Goal: Task Accomplishment & Management: Use online tool/utility

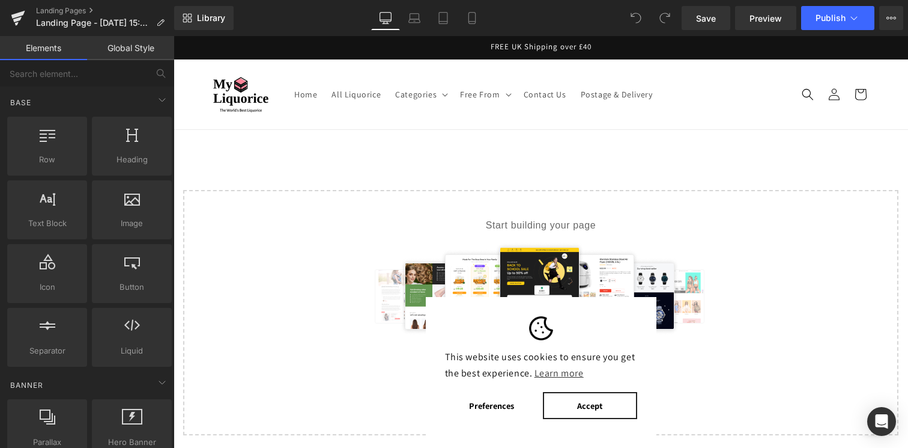
click at [570, 409] on button "Accept" at bounding box center [590, 405] width 94 height 27
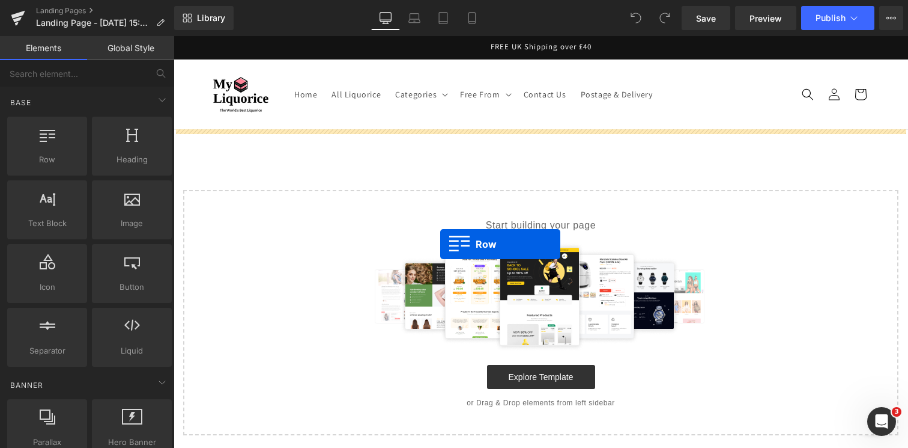
drag, startPoint x: 236, startPoint y: 192, endPoint x: 440, endPoint y: 244, distance: 210.7
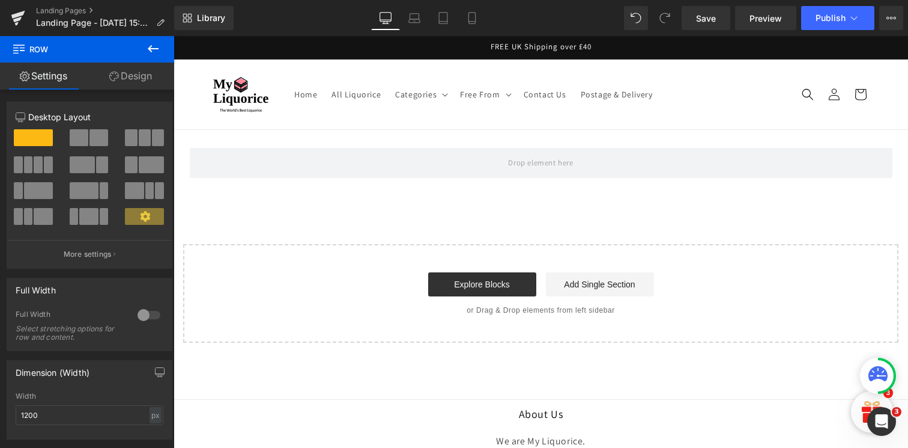
click at [157, 52] on icon at bounding box center [153, 48] width 14 height 14
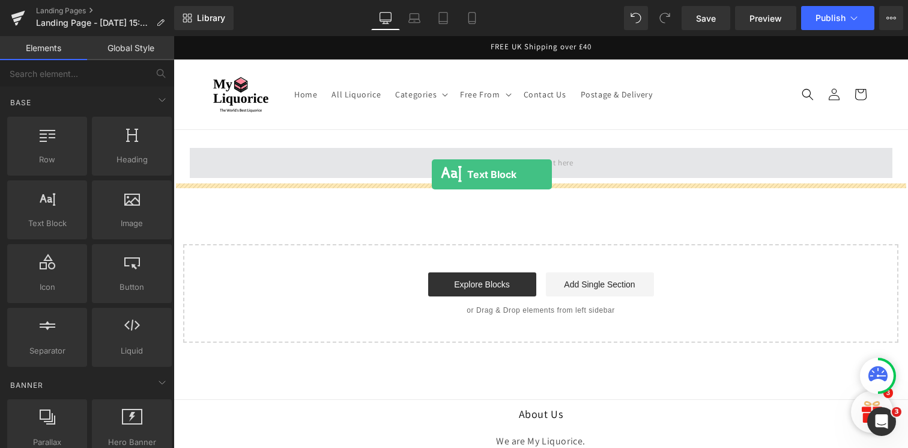
drag, startPoint x: 224, startPoint y: 250, endPoint x: 433, endPoint y: 174, distance: 221.8
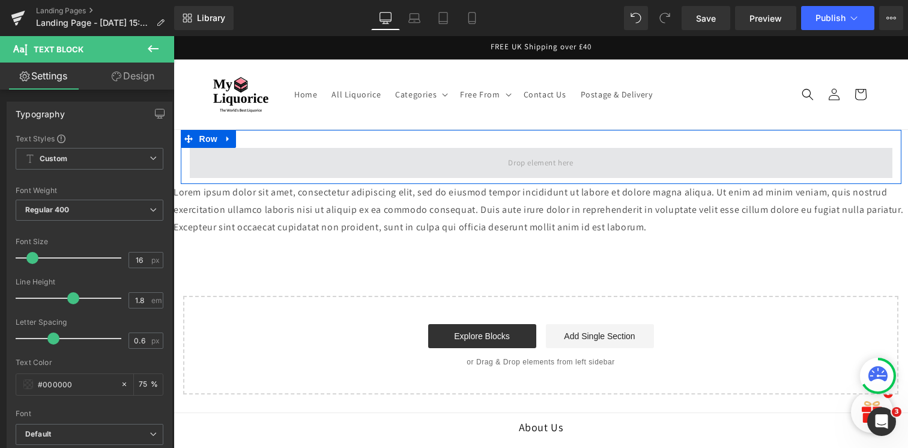
click at [299, 173] on span at bounding box center [541, 163] width 703 height 30
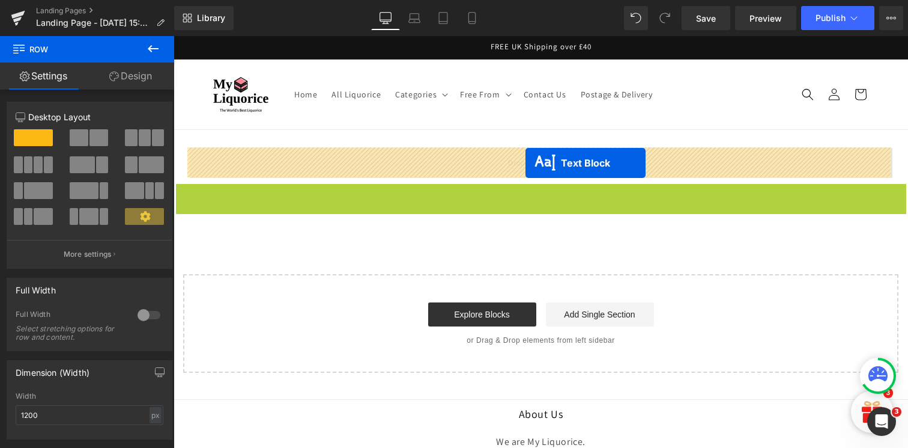
drag, startPoint x: 531, startPoint y: 211, endPoint x: 526, endPoint y: 163, distance: 48.9
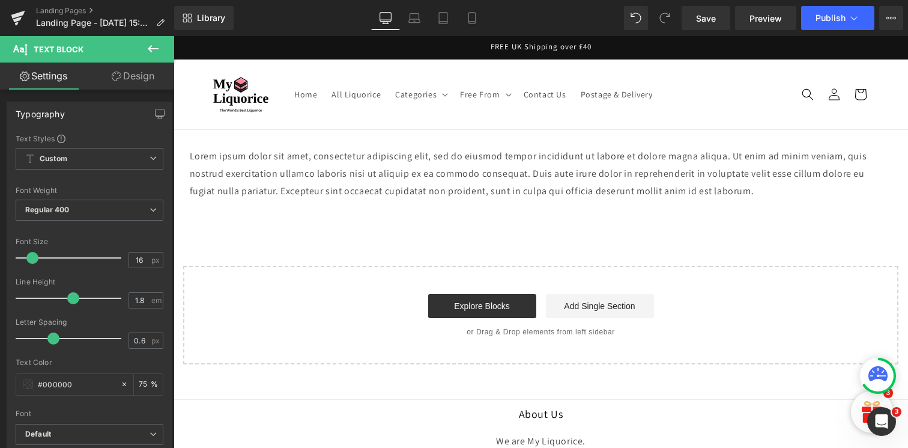
click at [154, 49] on icon at bounding box center [153, 48] width 11 height 7
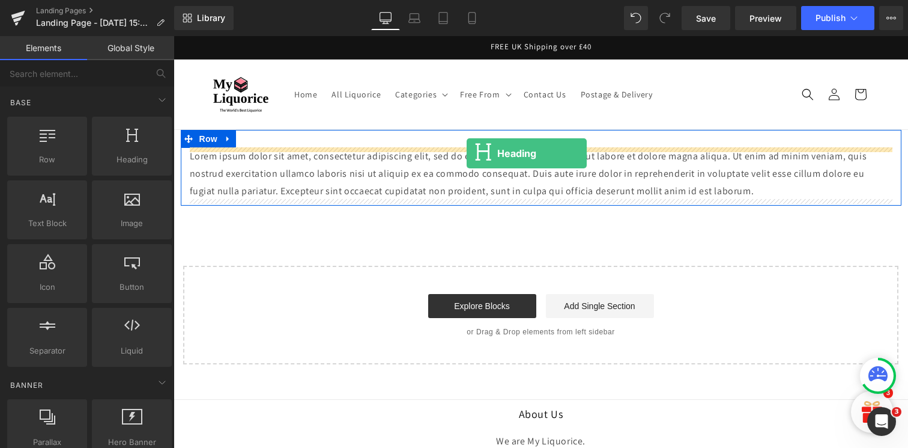
drag, startPoint x: 266, startPoint y: 153, endPoint x: 467, endPoint y: 153, distance: 200.7
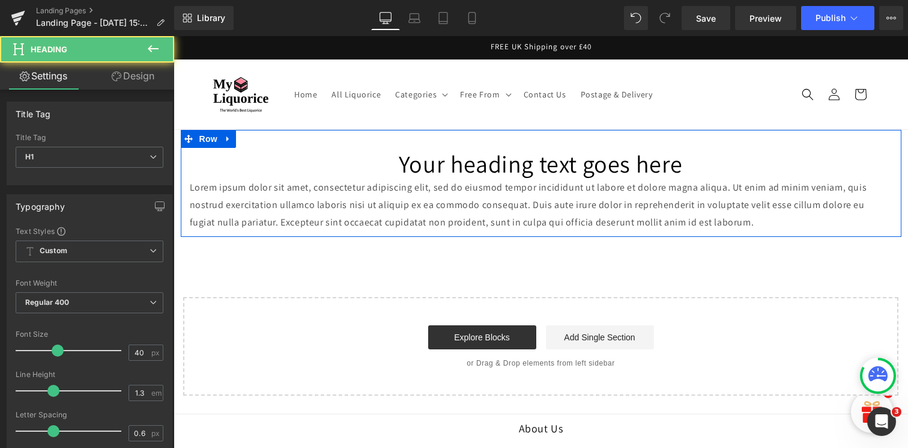
click at [440, 172] on h1 "Your heading text goes here" at bounding box center [541, 163] width 703 height 31
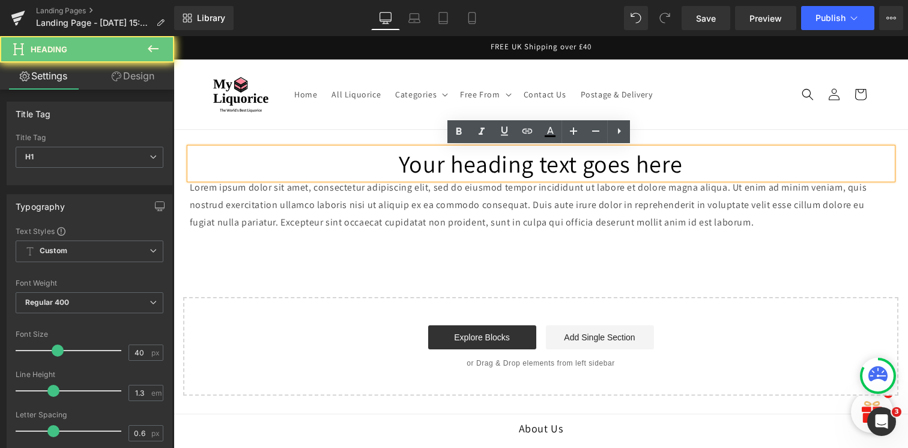
click at [440, 172] on h1 "Your heading text goes here" at bounding box center [541, 163] width 703 height 31
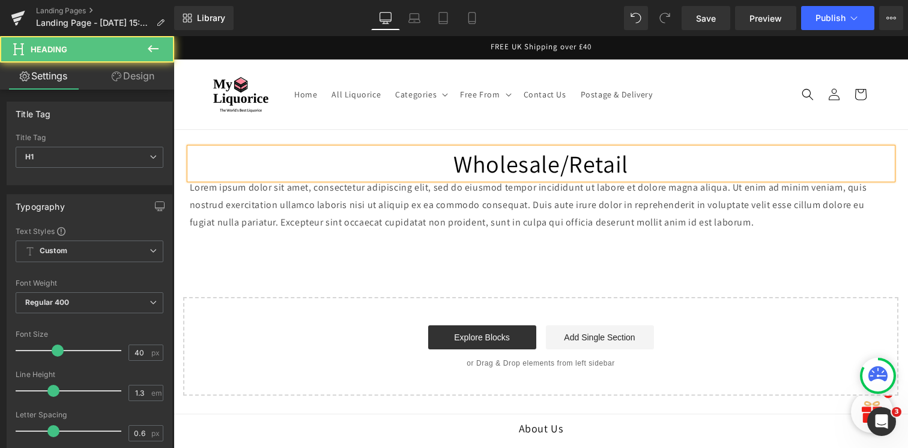
click at [472, 160] on h1 "Wholesale/Retail" at bounding box center [541, 163] width 703 height 31
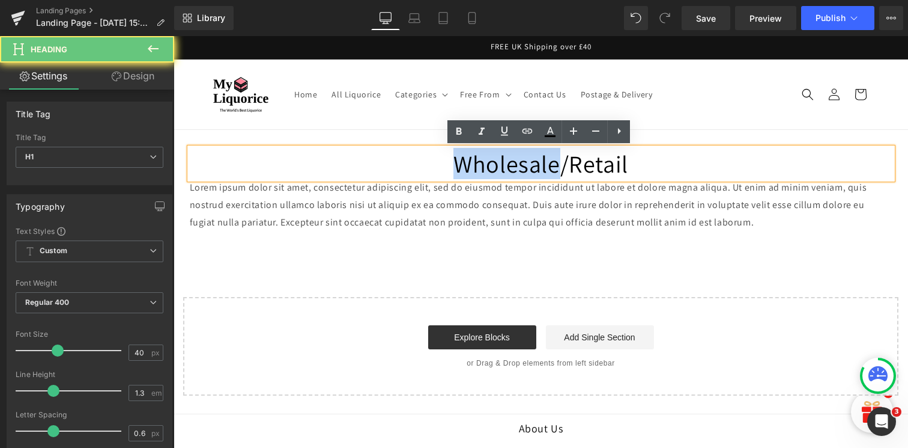
click at [472, 160] on h1 "Wholesale/Retail" at bounding box center [541, 163] width 703 height 31
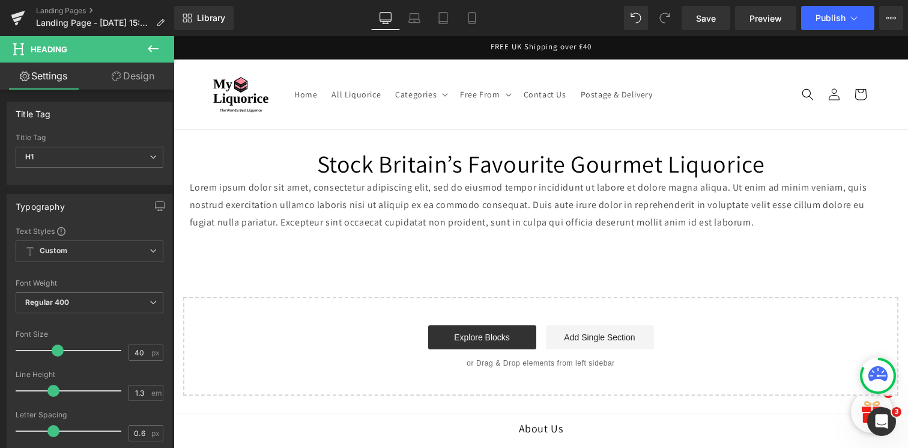
click at [158, 49] on icon at bounding box center [153, 48] width 11 height 7
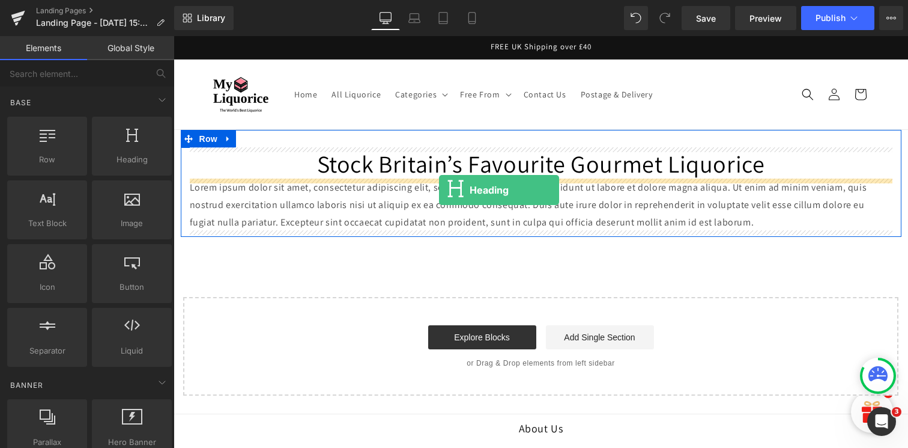
drag, startPoint x: 288, startPoint y: 184, endPoint x: 439, endPoint y: 190, distance: 150.9
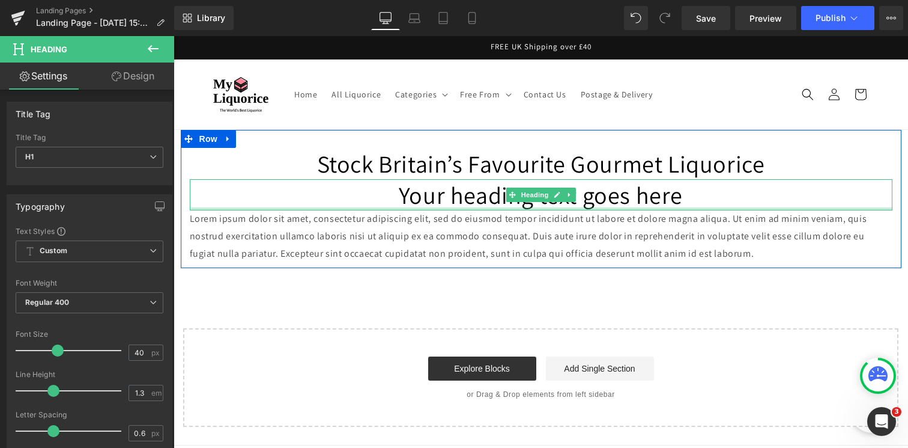
click at [428, 208] on div at bounding box center [541, 208] width 703 height 3
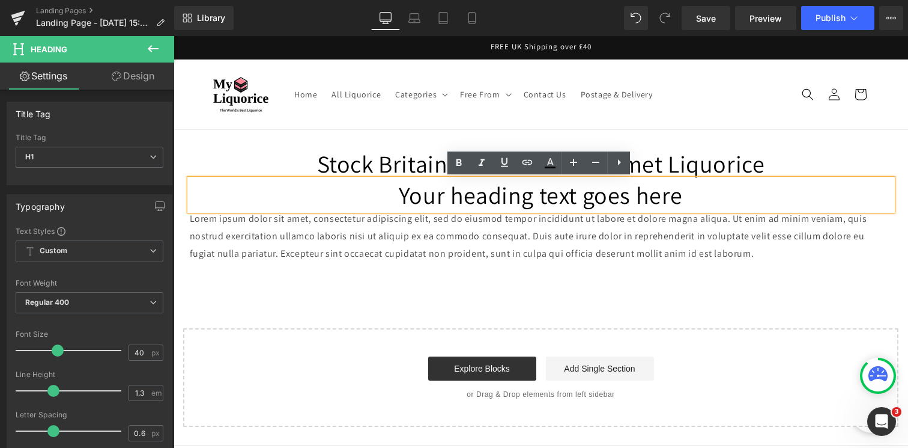
click at [423, 197] on h1 "Your heading text goes here" at bounding box center [541, 194] width 703 height 31
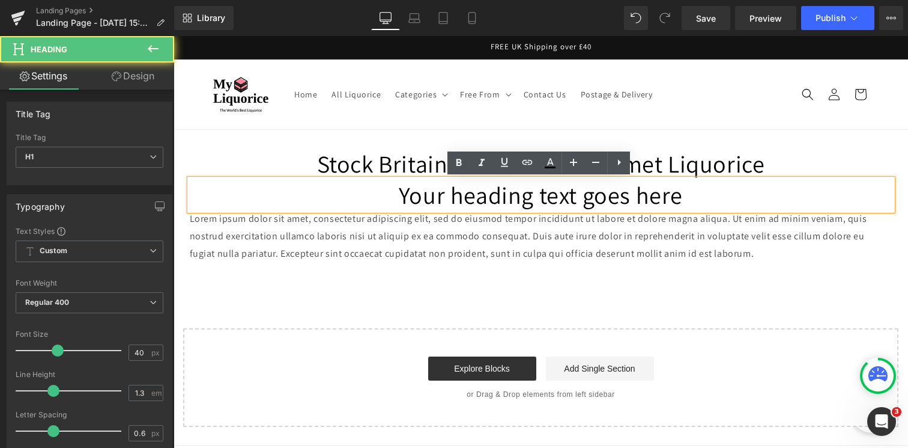
click at [423, 197] on h1 "Your heading text goes here" at bounding box center [541, 194] width 703 height 31
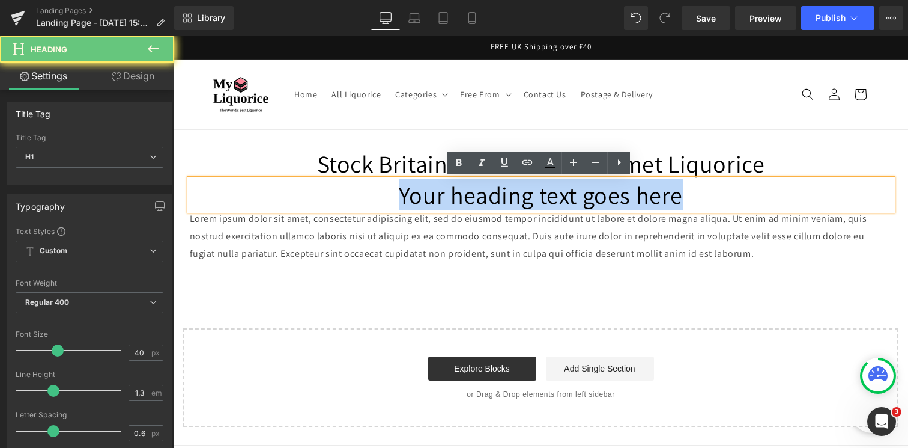
click at [423, 197] on h1 "Your heading text goes here" at bounding box center [541, 194] width 703 height 31
paste div
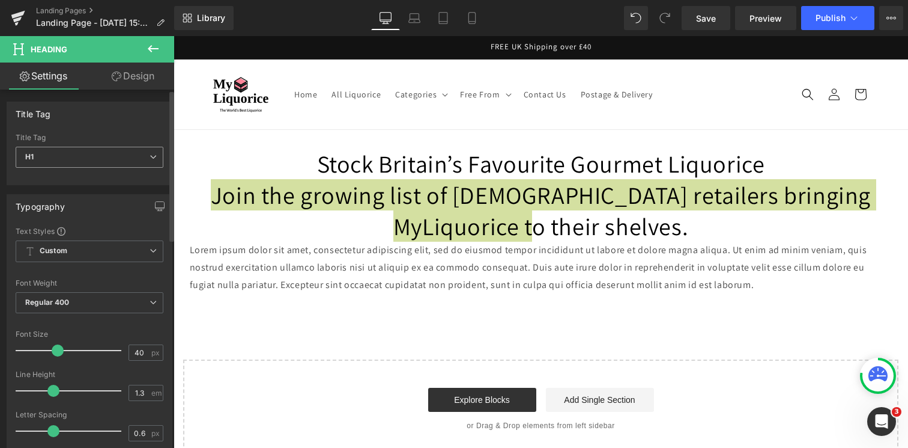
click at [96, 152] on span "H1" at bounding box center [90, 157] width 148 height 21
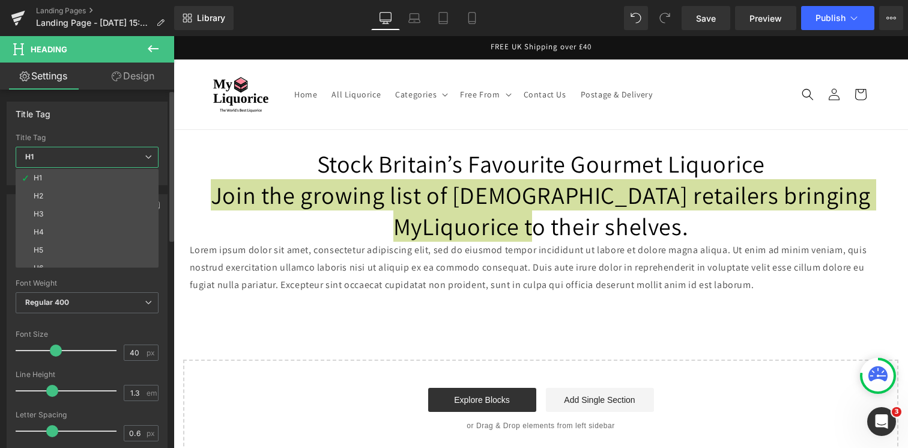
click at [76, 218] on li "H3" at bounding box center [90, 214] width 148 height 18
type input "18"
type input "100"
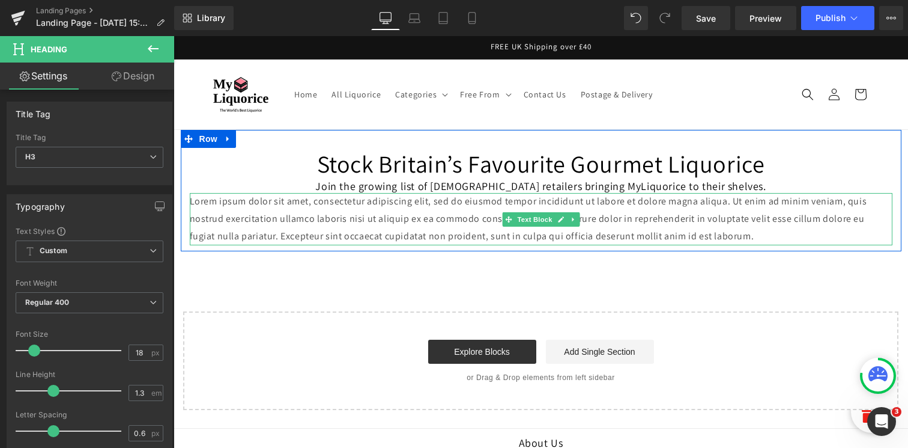
click at [422, 214] on p "Lorem ipsum dolor sit amet, consectetur adipiscing elit, sed do eiusmod tempor …" at bounding box center [541, 219] width 703 height 52
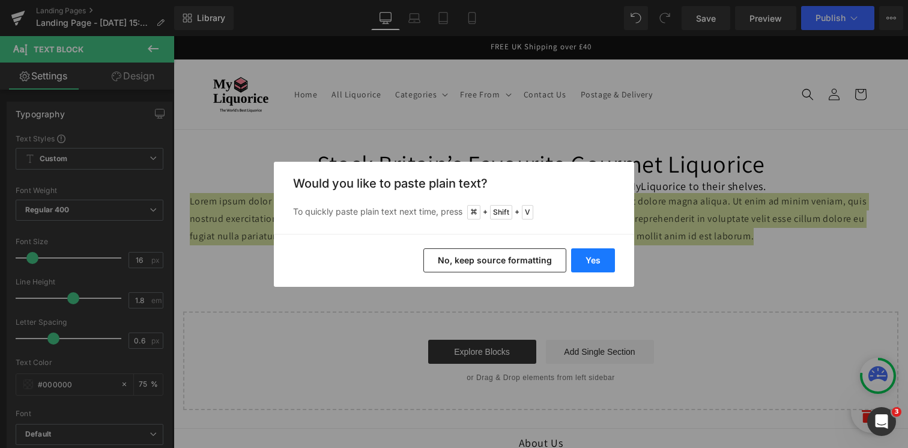
click at [597, 266] on button "Yes" at bounding box center [593, 260] width 44 height 24
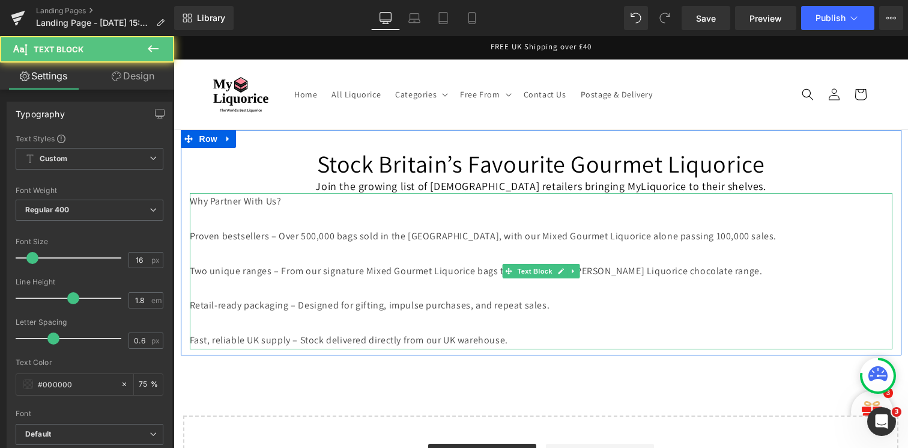
click at [400, 259] on p at bounding box center [541, 253] width 703 height 17
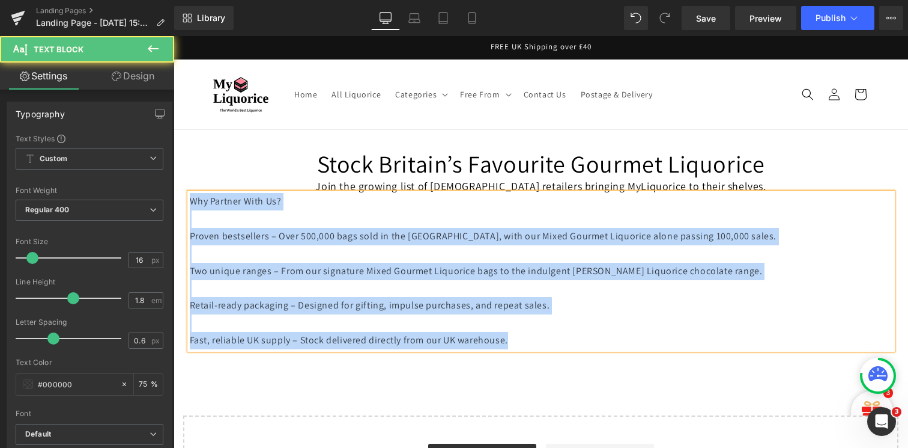
click at [448, 281] on p at bounding box center [541, 287] width 703 height 17
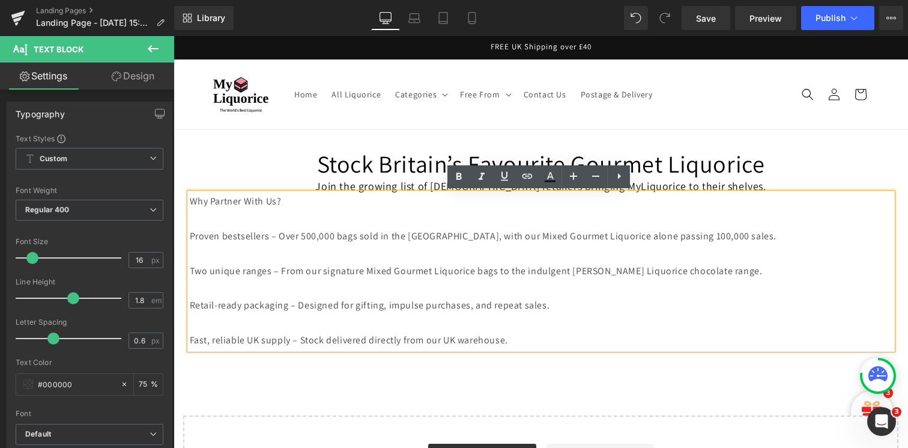
click at [478, 373] on div "Stock Britain’s Favourite Gourmet Liquorice Heading Join the growing list of [D…" at bounding box center [541, 322] width 735 height 384
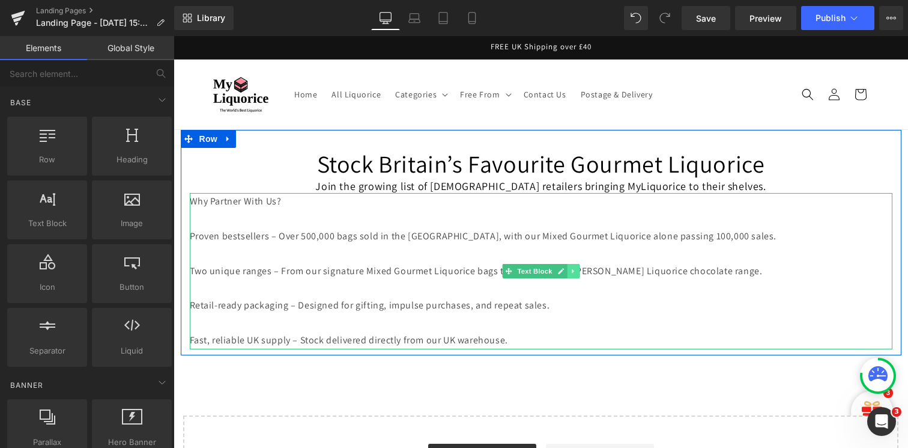
click at [570, 272] on icon at bounding box center [573, 270] width 7 height 7
click at [570, 272] on link at bounding box center [567, 271] width 13 height 14
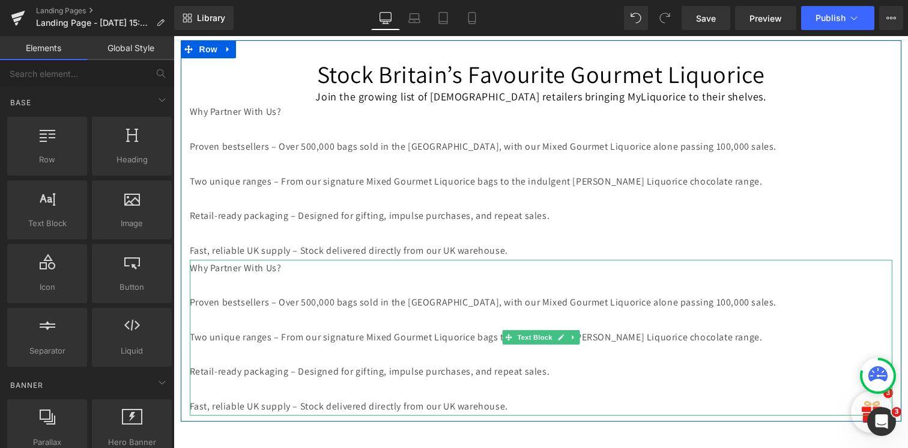
scroll to position [82, 0]
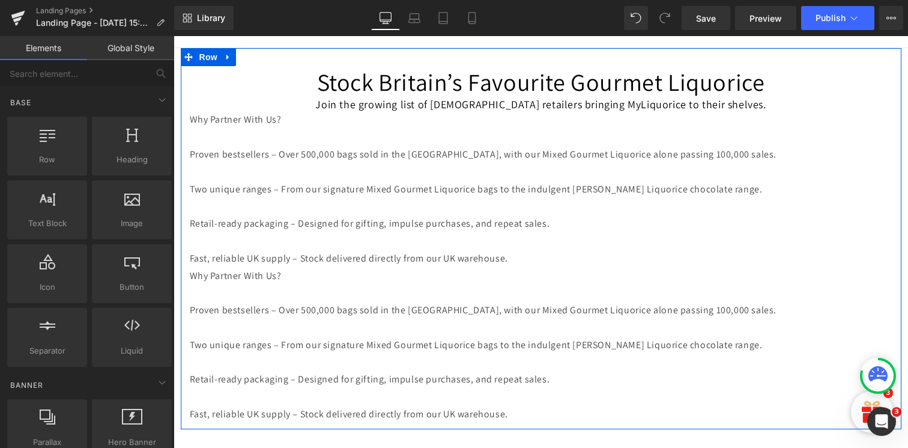
click at [405, 359] on p at bounding box center [541, 362] width 703 height 17
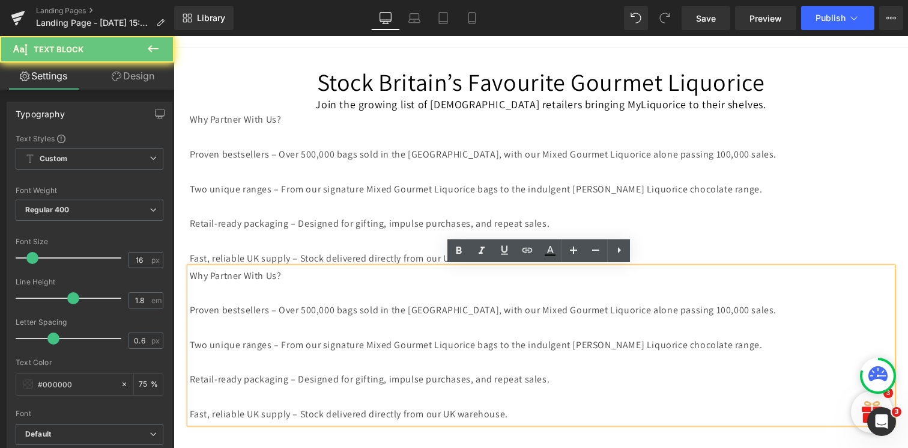
click at [405, 359] on p at bounding box center [541, 362] width 703 height 17
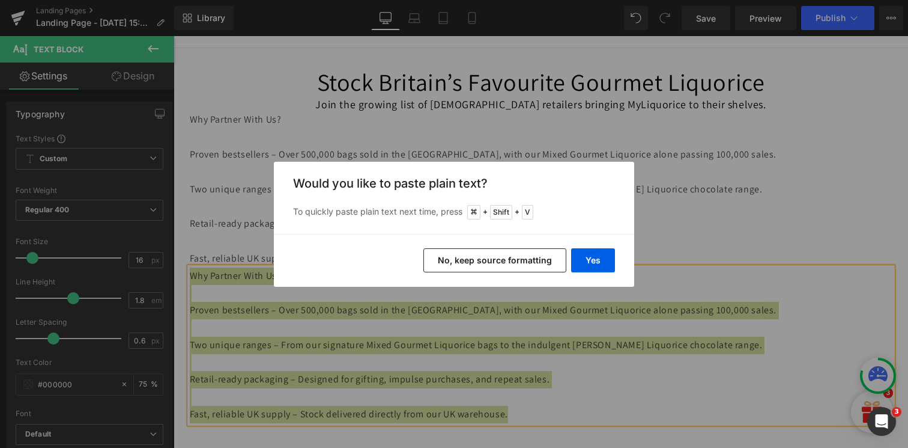
click at [537, 258] on button "No, keep source formatting" at bounding box center [495, 260] width 143 height 24
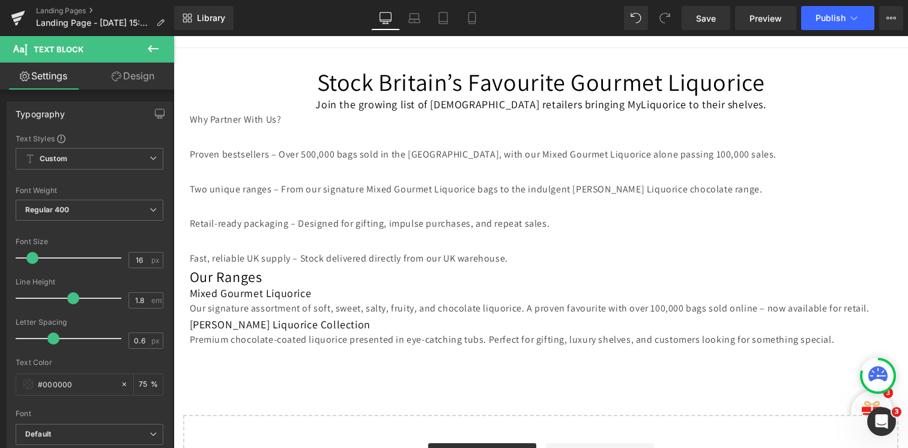
click at [321, 198] on p at bounding box center [541, 206] width 703 height 17
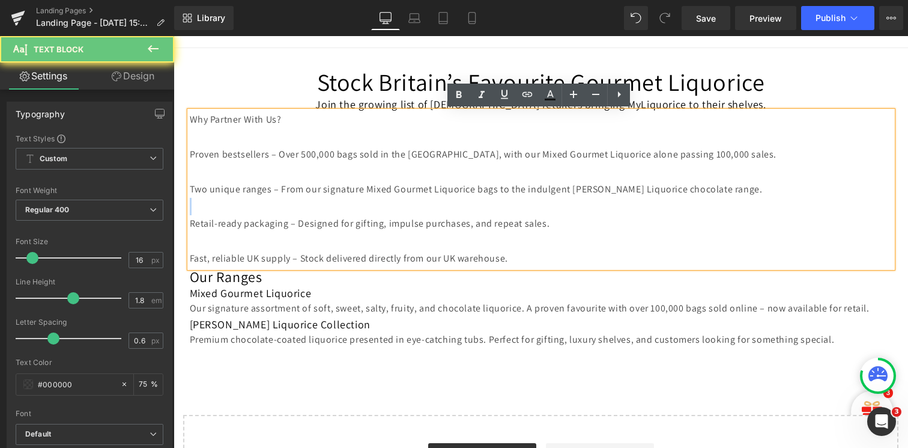
click at [321, 198] on p at bounding box center [541, 206] width 703 height 17
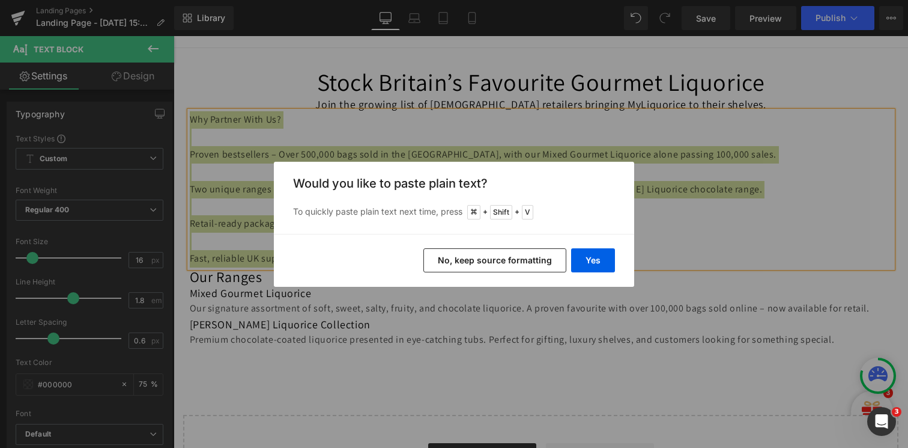
click at [476, 263] on button "No, keep source formatting" at bounding box center [495, 260] width 143 height 24
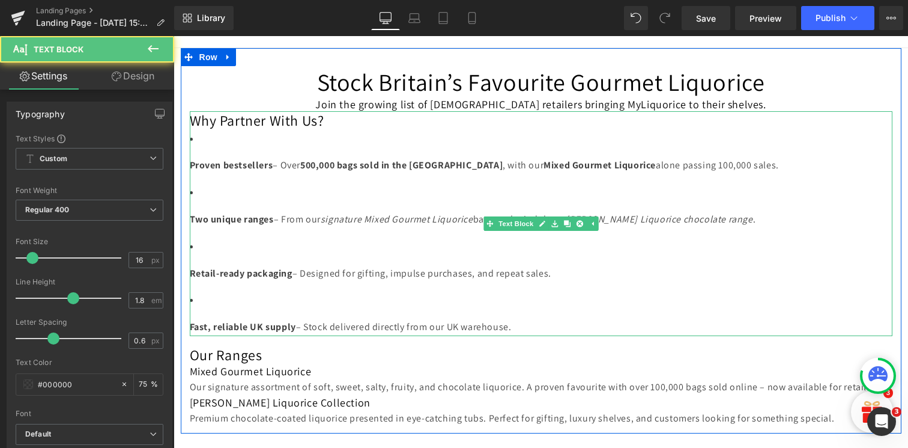
click at [374, 302] on li "Fast, reliable UK supply – Stock delivered directly from our UK warehouse." at bounding box center [541, 313] width 703 height 44
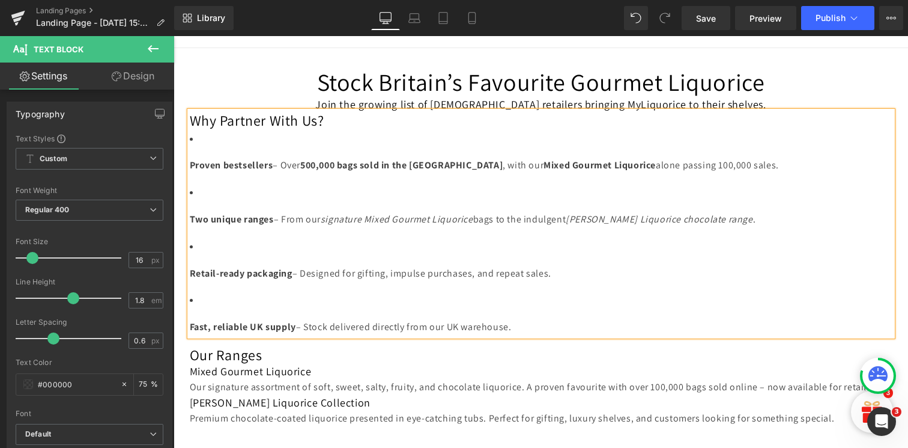
click at [534, 329] on p "Fast, reliable UK supply – Stock delivered directly from our UK warehouse." at bounding box center [541, 326] width 703 height 17
click at [190, 326] on strong "Fast, reliable UK supply" at bounding box center [243, 326] width 106 height 13
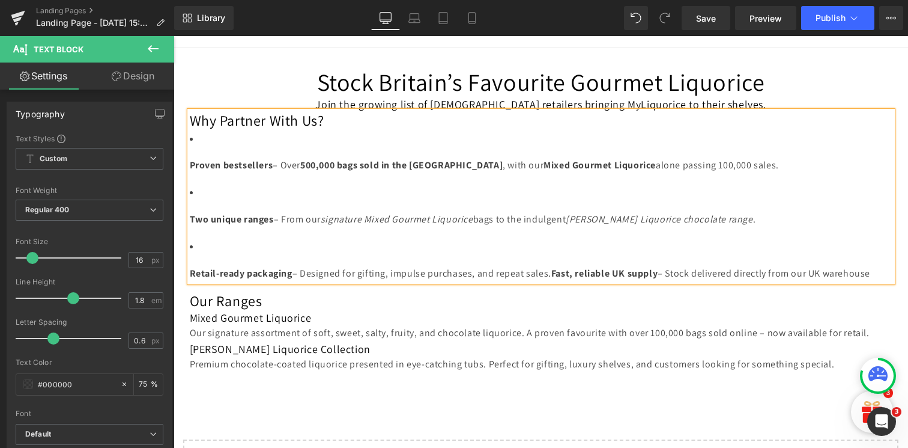
click at [190, 276] on strong "Retail-ready packaging" at bounding box center [241, 273] width 103 height 13
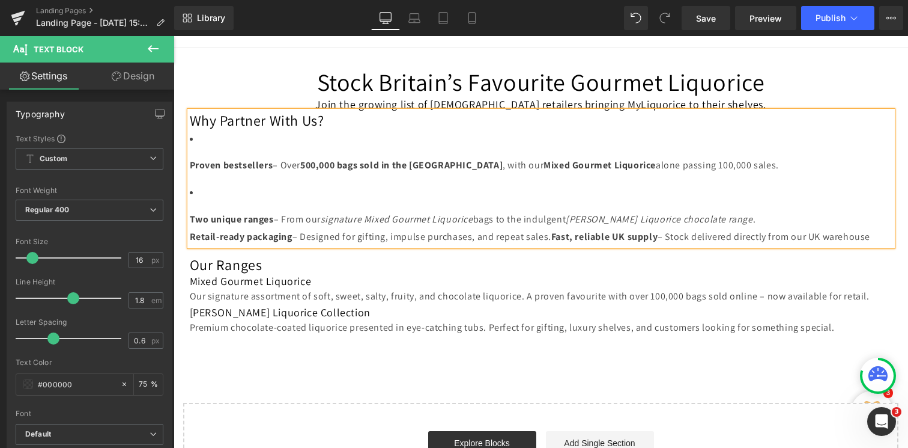
click at [552, 240] on strong "Fast, reliable UK supply" at bounding box center [605, 236] width 106 height 13
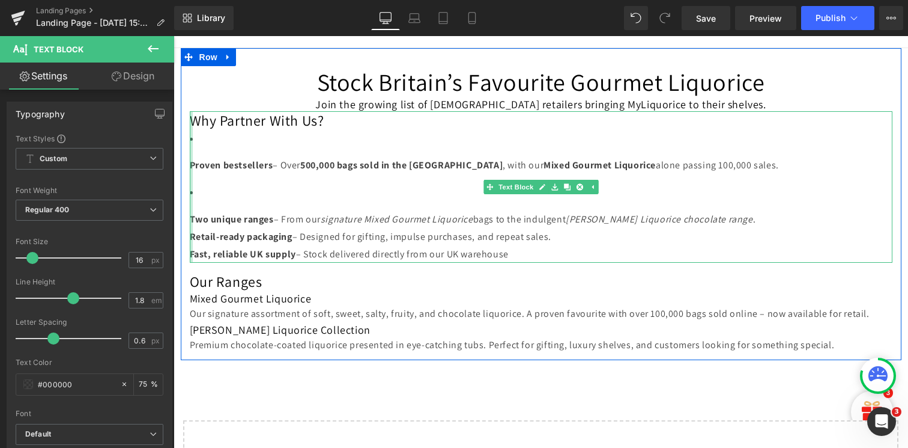
click at [190, 220] on div at bounding box center [191, 186] width 3 height 151
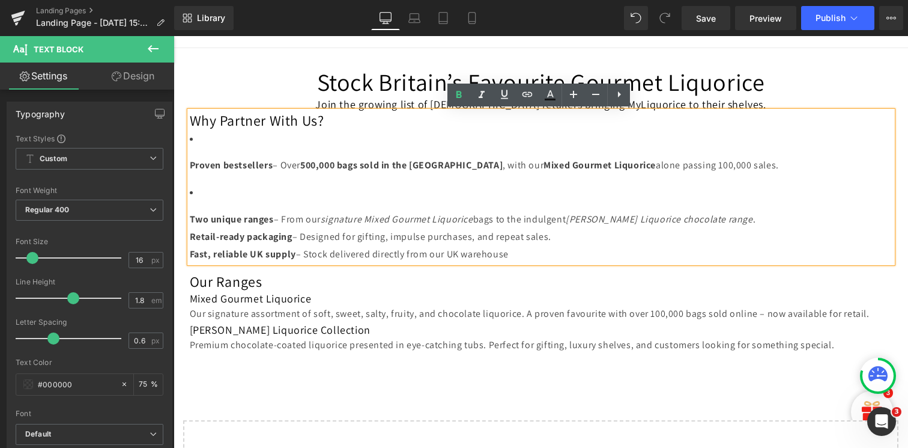
click at [190, 220] on strong "Two unique ranges" at bounding box center [232, 219] width 84 height 13
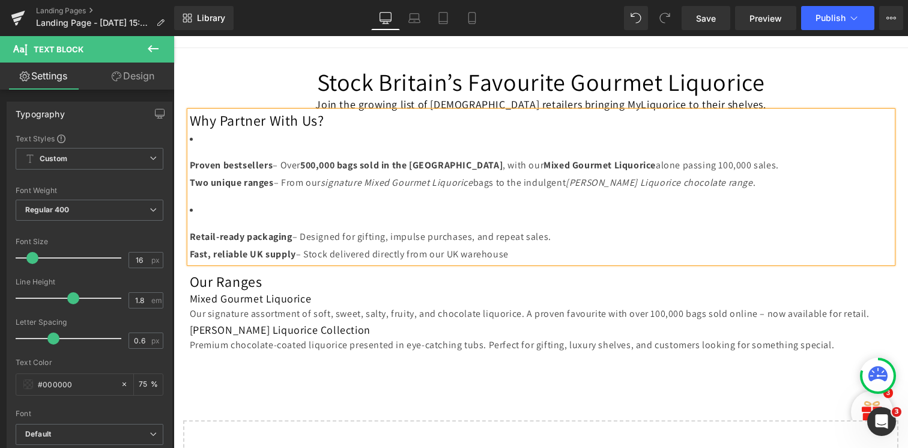
click at [203, 212] on li "Retail-ready packaging – Designed for gifting, impulse purchases, and repeat sa…" at bounding box center [541, 231] width 703 height 61
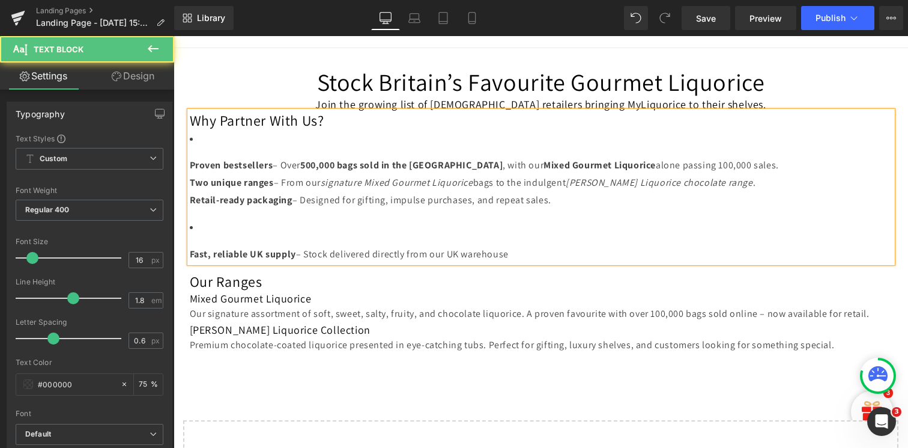
click at [190, 255] on strong "Fast, reliable UK supply" at bounding box center [243, 254] width 106 height 13
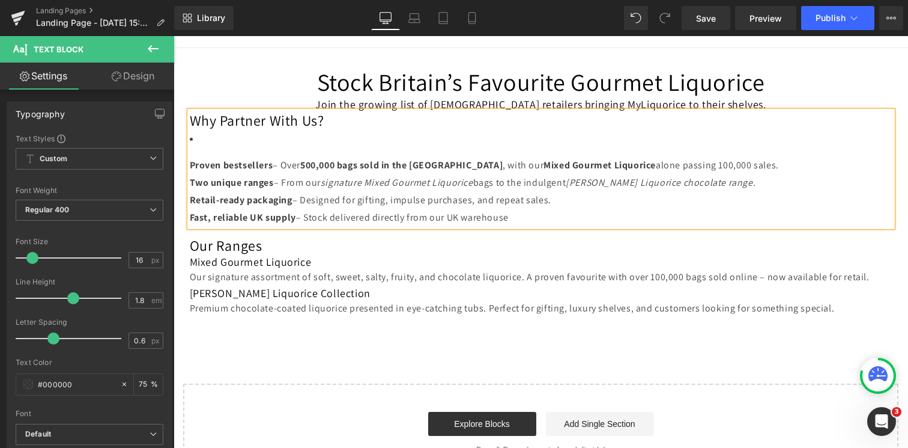
click at [190, 165] on strong "Proven bestsellers" at bounding box center [232, 165] width 84 height 13
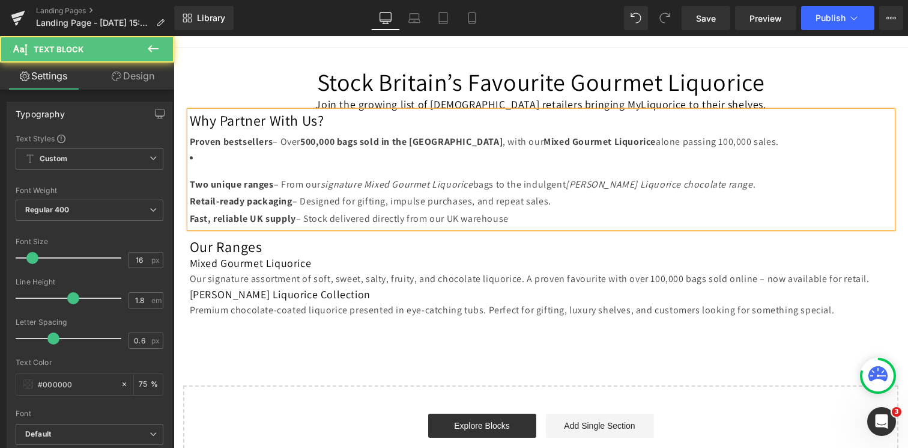
click at [190, 186] on div "Why Partner With Us? Proven bestsellers – Over 500,000 bags sold in the [GEOGRA…" at bounding box center [541, 169] width 703 height 117
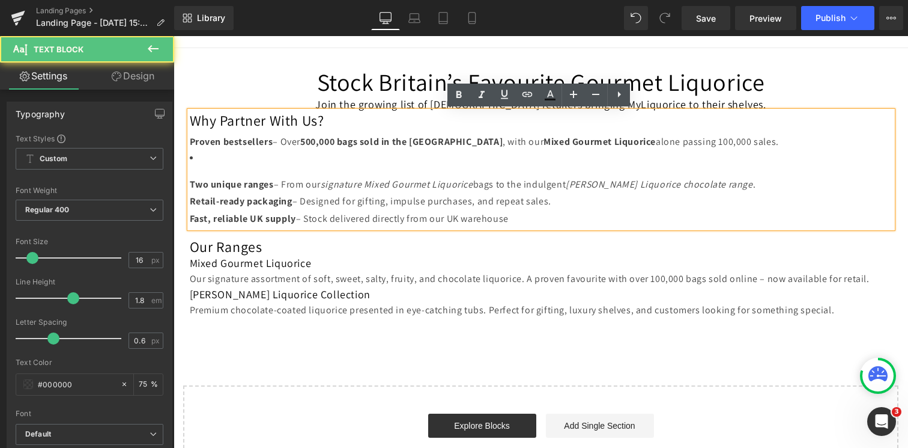
click at [190, 186] on strong "Two unique ranges" at bounding box center [232, 184] width 84 height 13
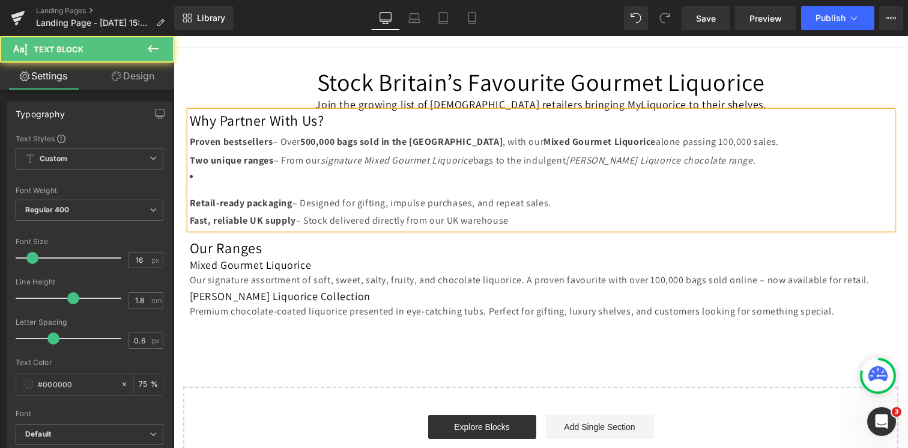
click at [190, 210] on p "Retail-ready packaging – Designed for gifting, impulse purchases, and repeat sa…" at bounding box center [541, 212] width 703 height 35
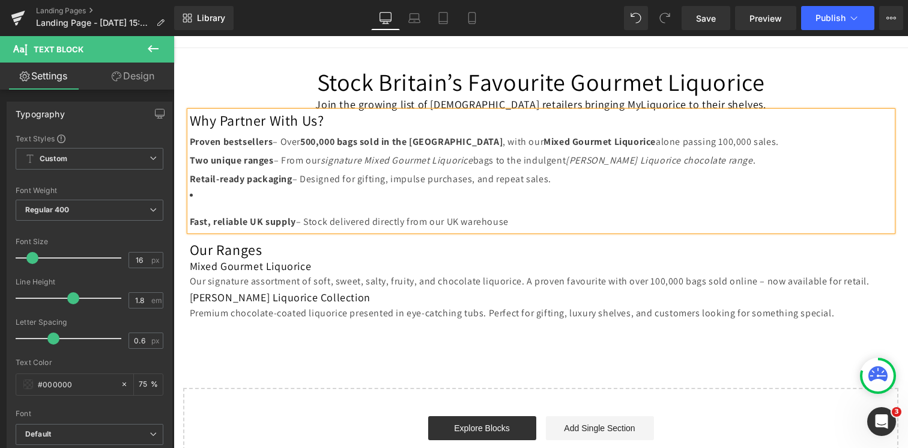
click at [190, 223] on strong "Fast, reliable UK supply" at bounding box center [243, 221] width 106 height 13
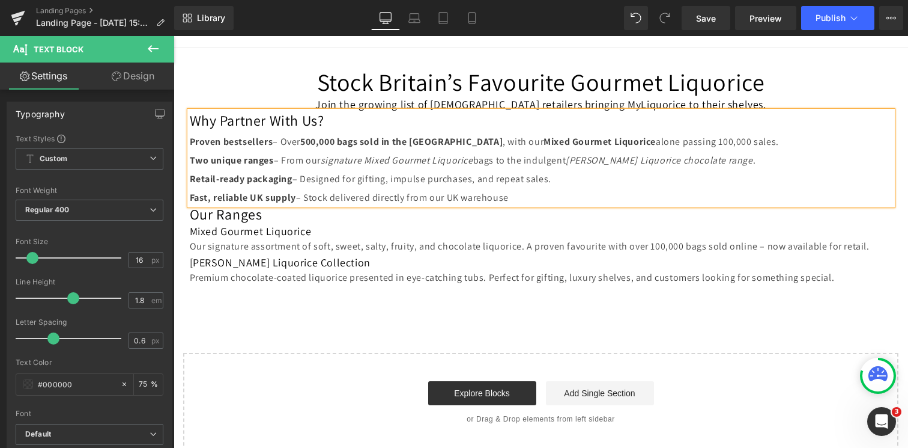
click at [311, 327] on div "Stock Britain’s Favourite Gourmet Liquorice Heading Join the growing list of [D…" at bounding box center [541, 249] width 735 height 403
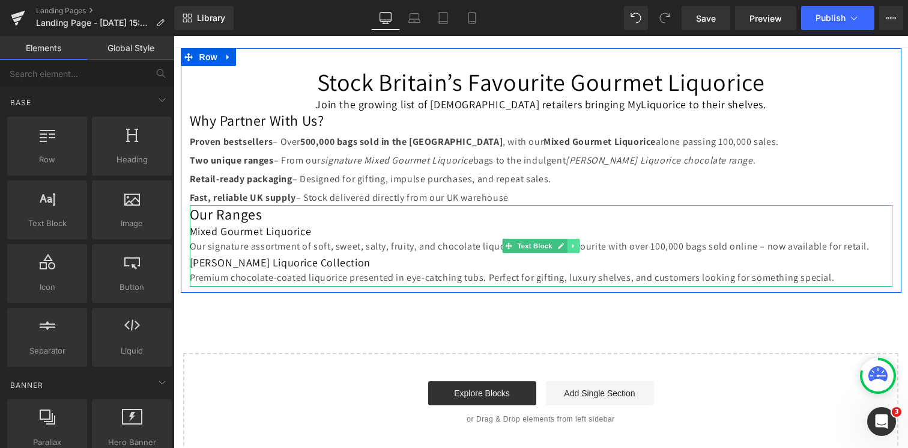
click at [573, 245] on icon at bounding box center [573, 245] width 7 height 7
click at [564, 246] on icon at bounding box center [567, 246] width 7 height 7
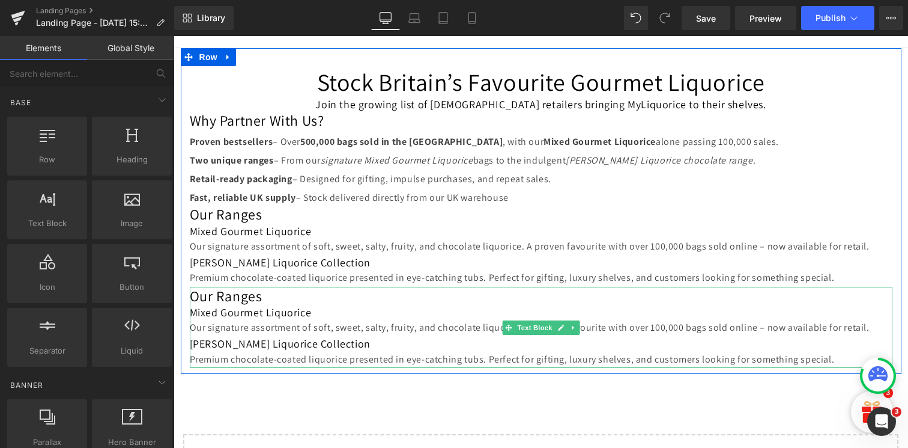
click at [357, 339] on h3 "[PERSON_NAME] Liquorice Collection" at bounding box center [541, 343] width 703 height 14
click at [357, 338] on h3 "[PERSON_NAME] Liquorice Collection" at bounding box center [541, 343] width 703 height 14
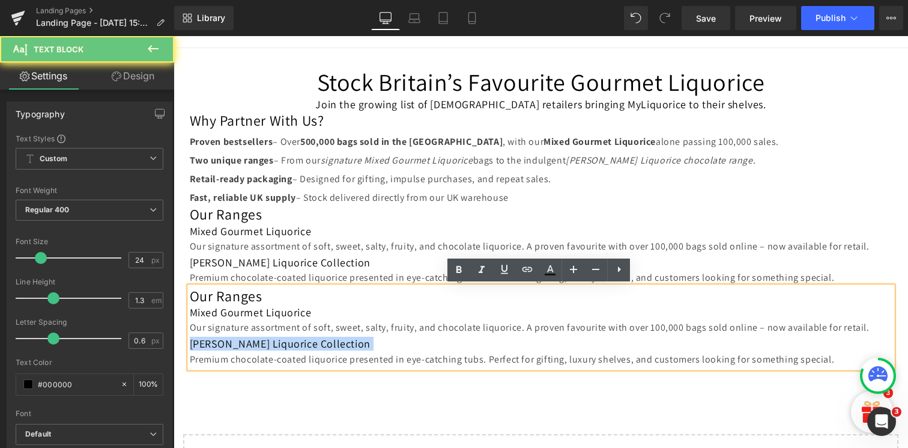
click at [357, 338] on h3 "[PERSON_NAME] Liquorice Collection" at bounding box center [541, 343] width 703 height 14
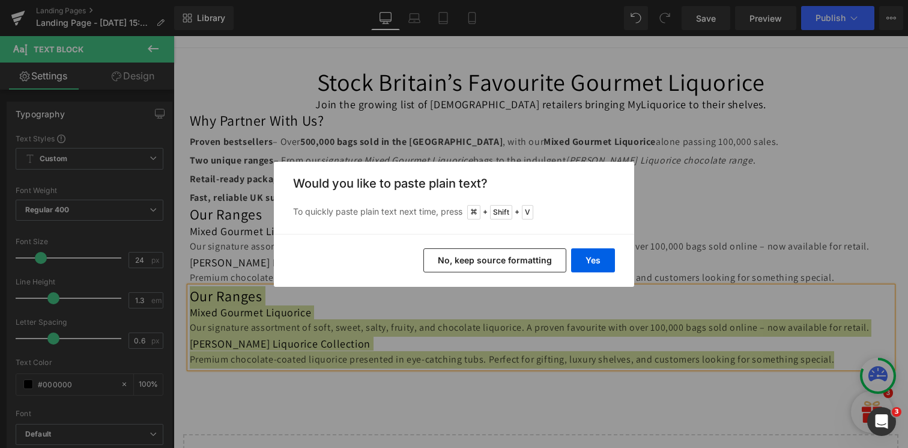
click at [463, 261] on button "No, keep source formatting" at bounding box center [495, 260] width 143 height 24
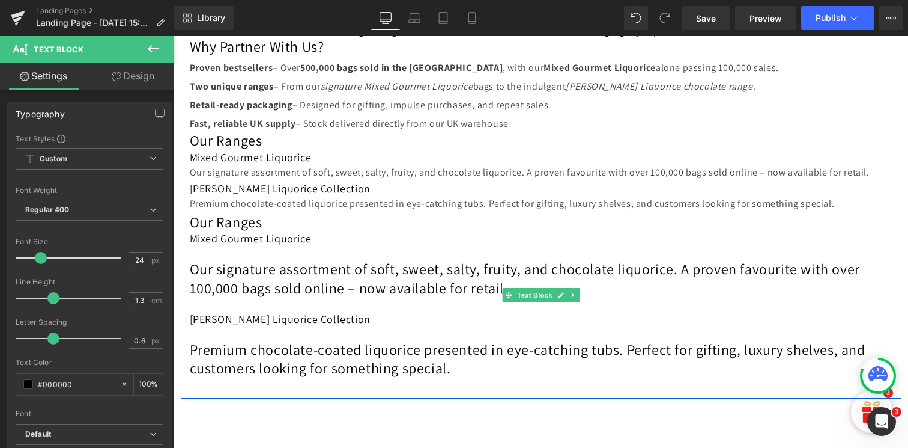
scroll to position [163, 0]
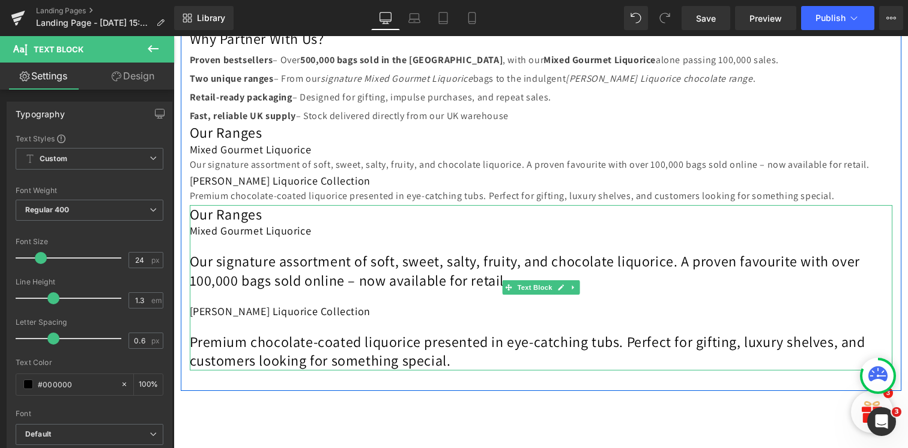
click at [347, 247] on div "Our Ranges Mixed Gourmet Liquorice Our signature assortment of soft, sweet, sal…" at bounding box center [541, 287] width 703 height 165
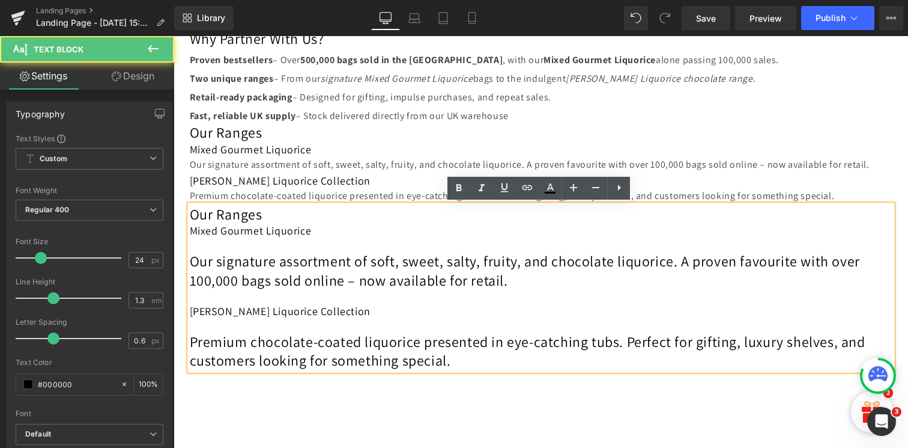
click at [361, 268] on p "Our signature assortment of soft, sweet, salty, fruity, and chocolate liquorice…" at bounding box center [541, 270] width 703 height 37
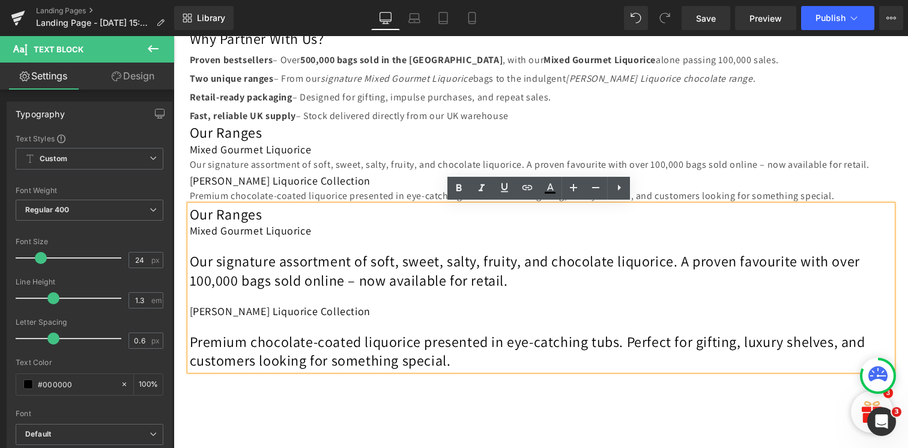
click at [389, 154] on h3 "Mixed Gourmet Liquorice" at bounding box center [541, 149] width 703 height 14
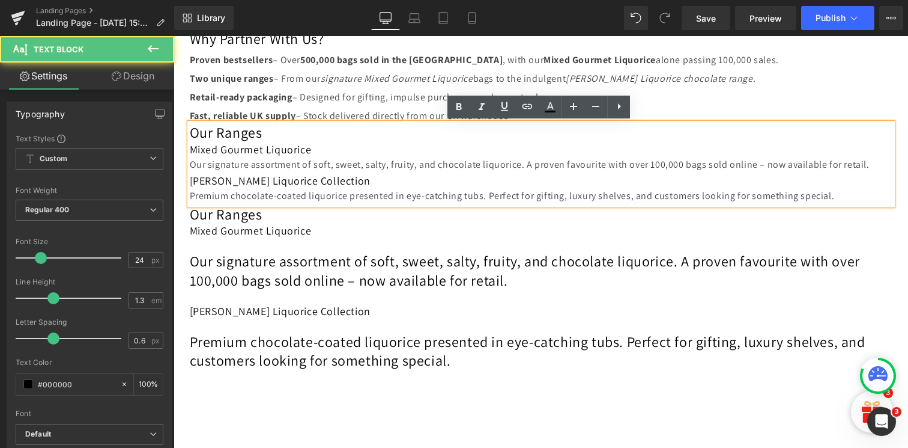
click at [396, 292] on div "Our Ranges Mixed Gourmet Liquorice Our signature assortment of soft, sweet, sal…" at bounding box center [541, 287] width 703 height 165
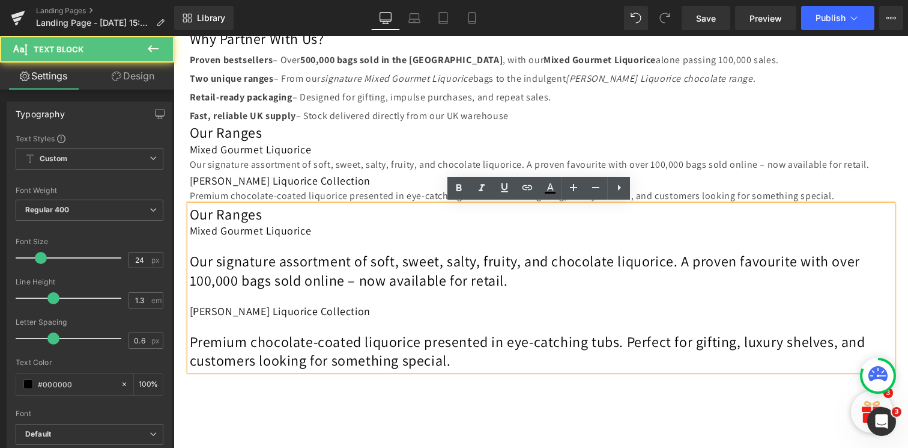
click at [547, 311] on h3 "[PERSON_NAME] Liquorice Collection" at bounding box center [541, 311] width 703 height 14
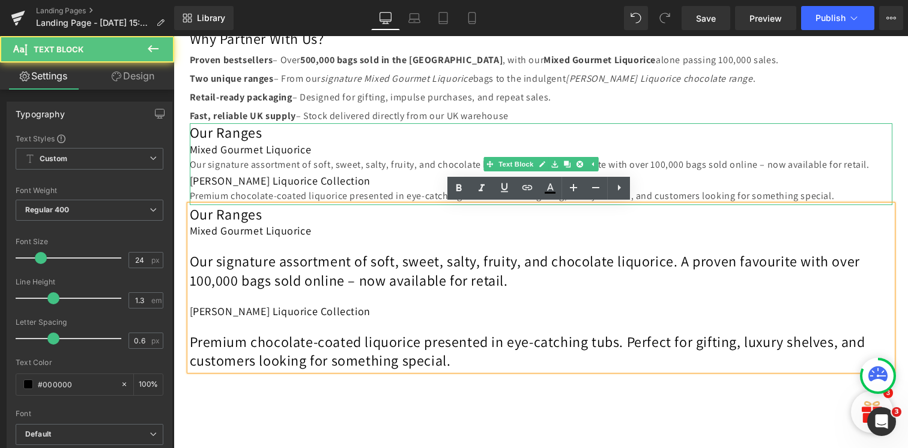
click at [513, 153] on h3 "Mixed Gourmet Liquorice" at bounding box center [541, 149] width 703 height 14
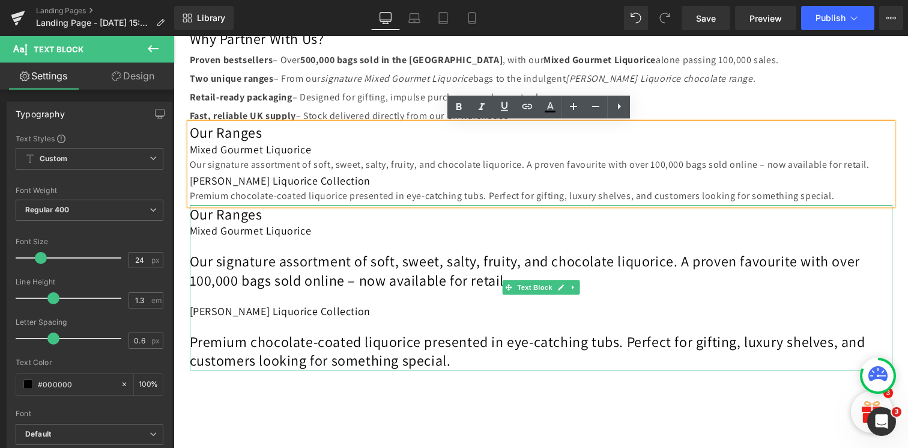
click at [572, 286] on icon at bounding box center [573, 287] width 2 height 4
click at [576, 287] on icon at bounding box center [579, 287] width 7 height 7
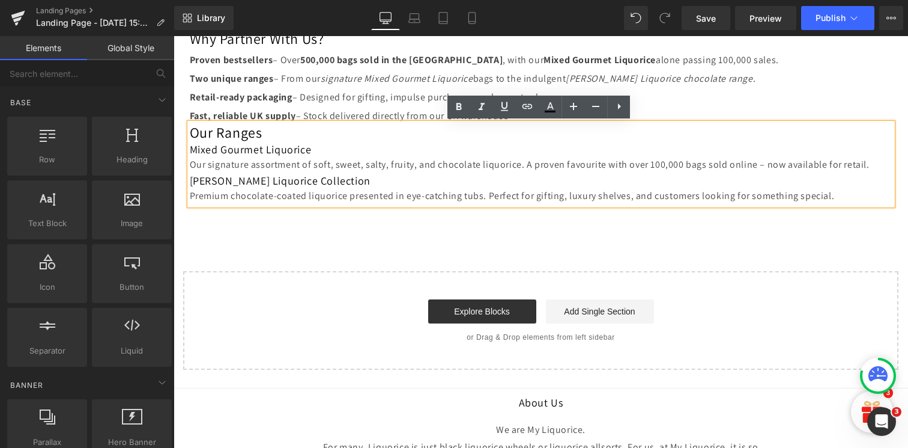
click at [519, 168] on p "Our signature assortment of soft, sweet, salty, fruity, and chocolate liquorice…" at bounding box center [541, 164] width 703 height 17
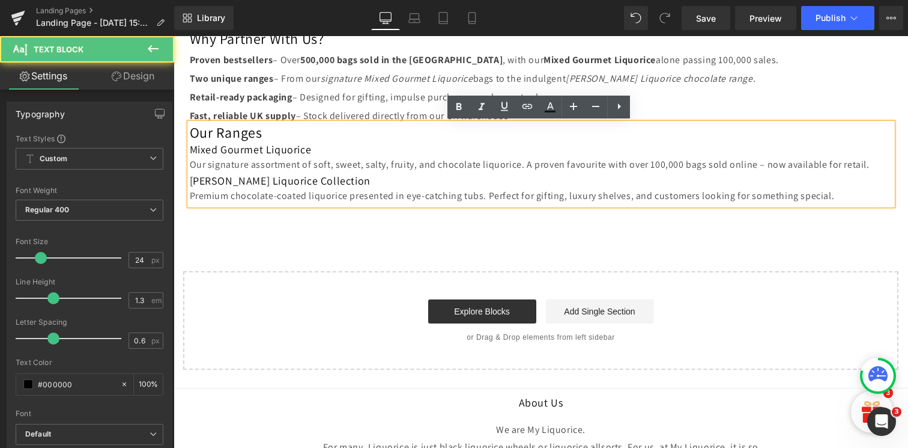
click at [390, 166] on p "Our signature assortment of soft, sweet, salty, fruity, and chocolate liquorice…" at bounding box center [541, 164] width 703 height 17
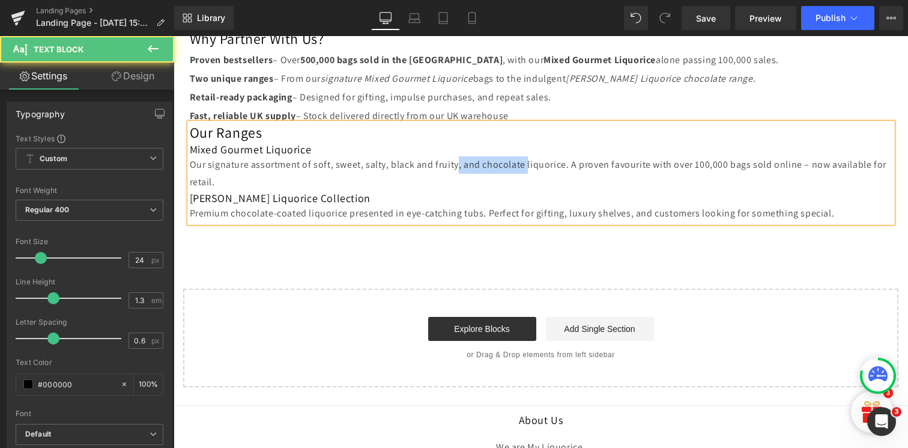
drag, startPoint x: 455, startPoint y: 168, endPoint x: 522, endPoint y: 168, distance: 67.3
click at [522, 168] on p "Our signature assortment of soft, sweet, salty, black and fruity, and chocolate…" at bounding box center [541, 173] width 703 height 35
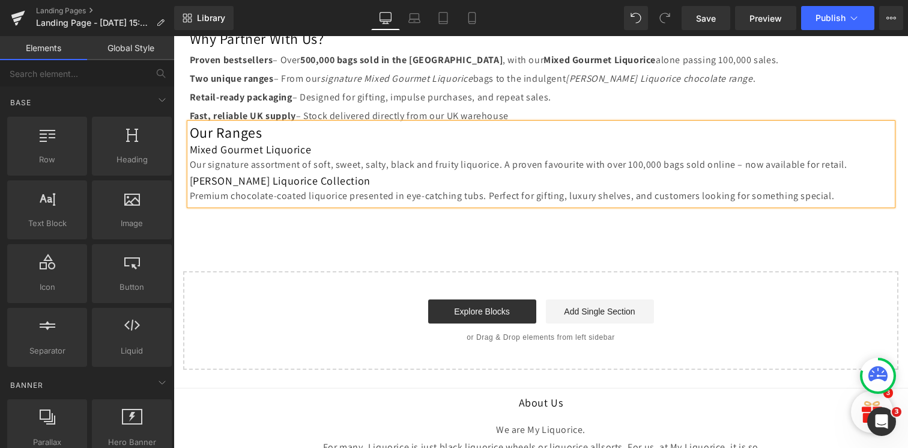
click at [440, 249] on div "Stock Britain’s Favourite Gourmet Liquorice Heading Join the growing list of [D…" at bounding box center [541, 167] width 735 height 403
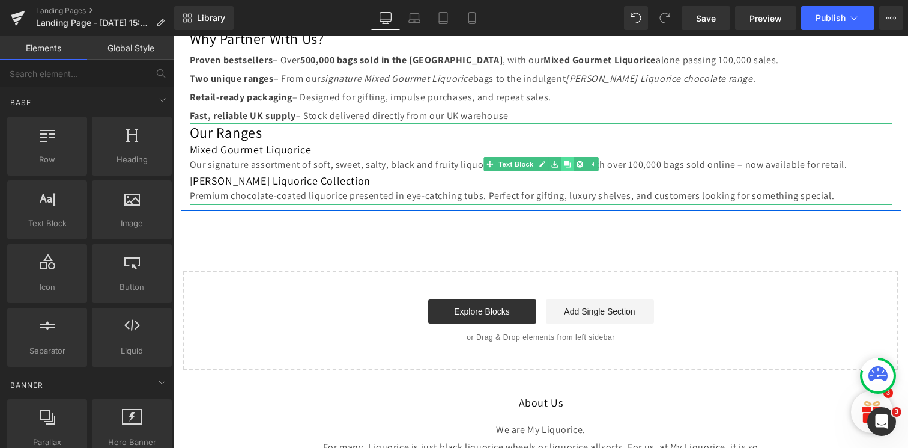
click at [564, 161] on icon at bounding box center [567, 164] width 7 height 7
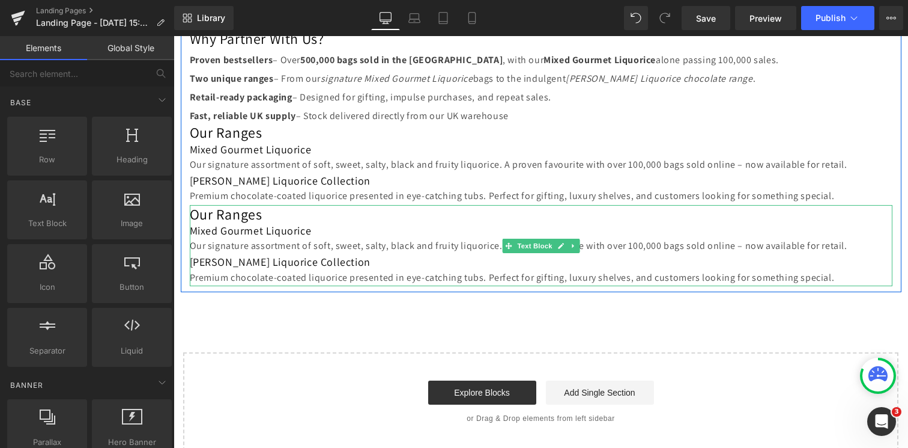
click at [433, 255] on h3 "[PERSON_NAME] Liquorice Collection" at bounding box center [541, 262] width 703 height 14
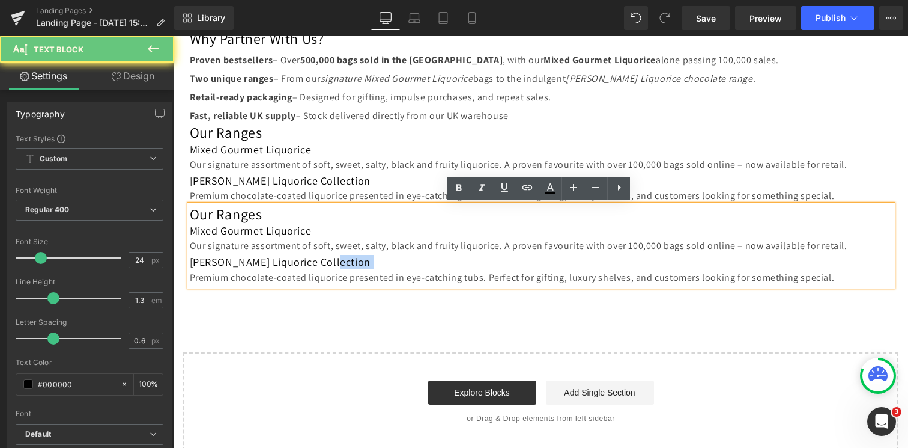
click at [433, 255] on h3 "[PERSON_NAME] Liquorice Collection" at bounding box center [541, 262] width 703 height 14
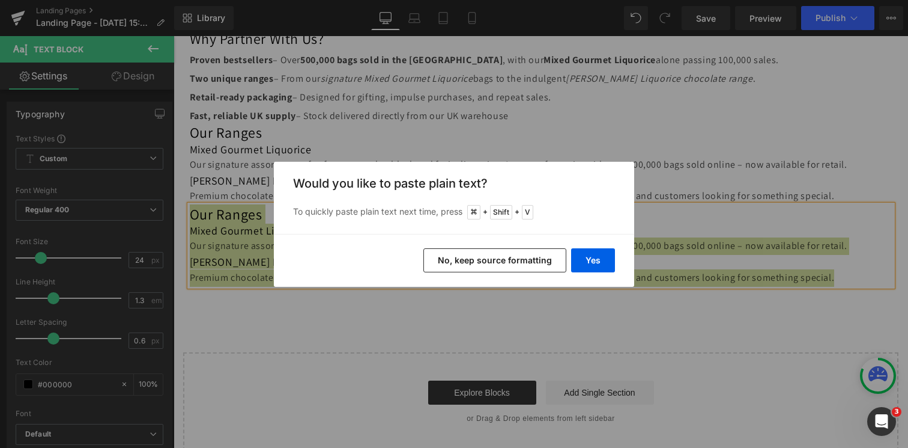
click at [461, 266] on button "No, keep source formatting" at bounding box center [495, 260] width 143 height 24
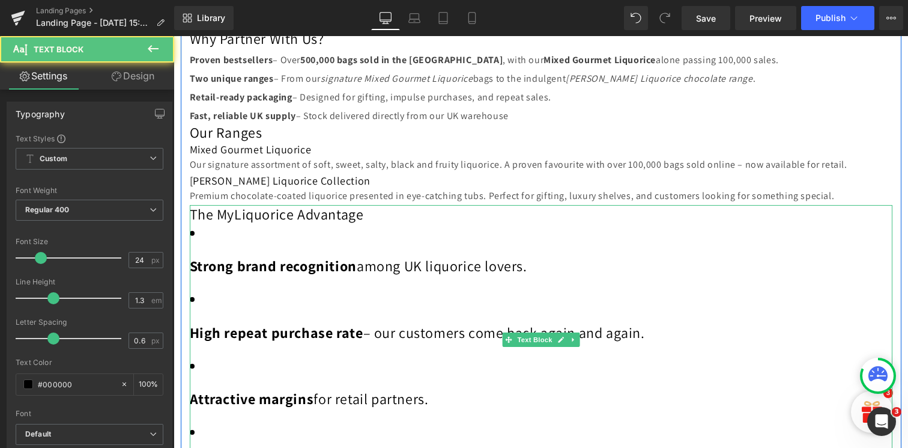
click at [246, 300] on li "High repeat purchase rate – our customers come back again and again." at bounding box center [541, 316] width 703 height 52
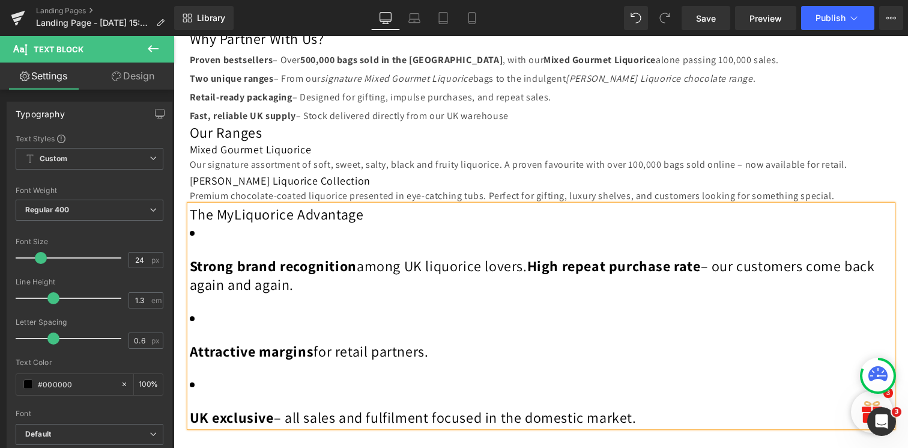
click at [190, 266] on strong "Strong brand recognition" at bounding box center [273, 265] width 167 height 19
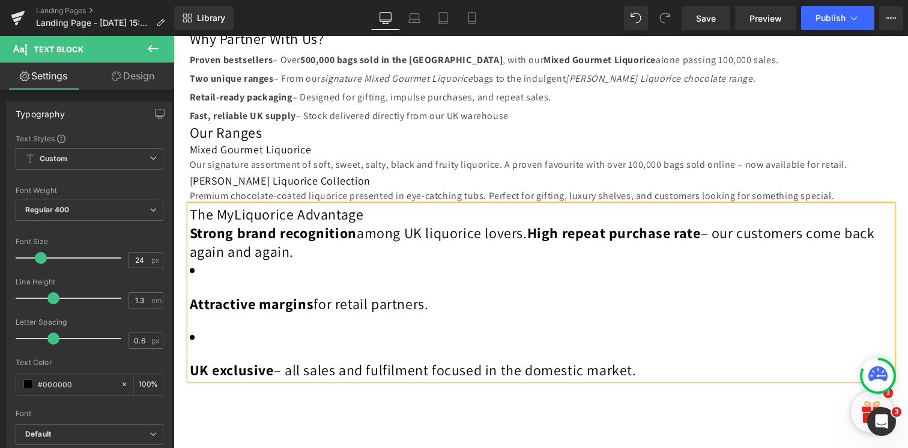
click at [528, 236] on strong "High repeat purchase rate" at bounding box center [615, 232] width 174 height 19
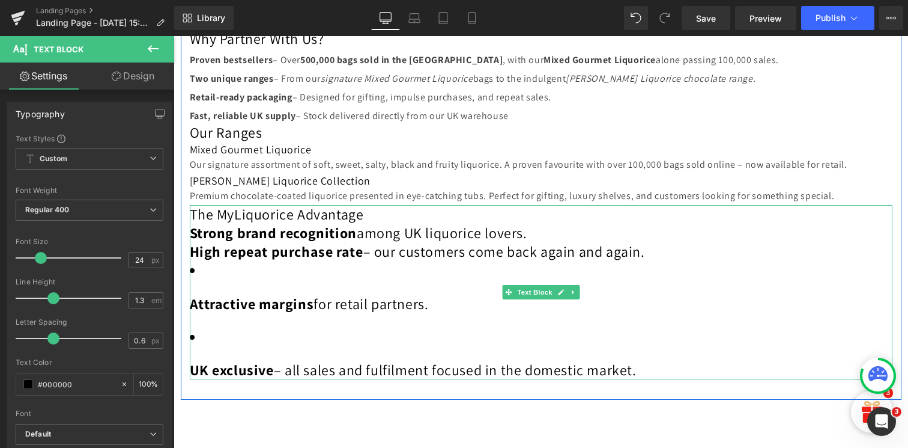
click at [192, 305] on strong "Attractive margins" at bounding box center [252, 303] width 124 height 19
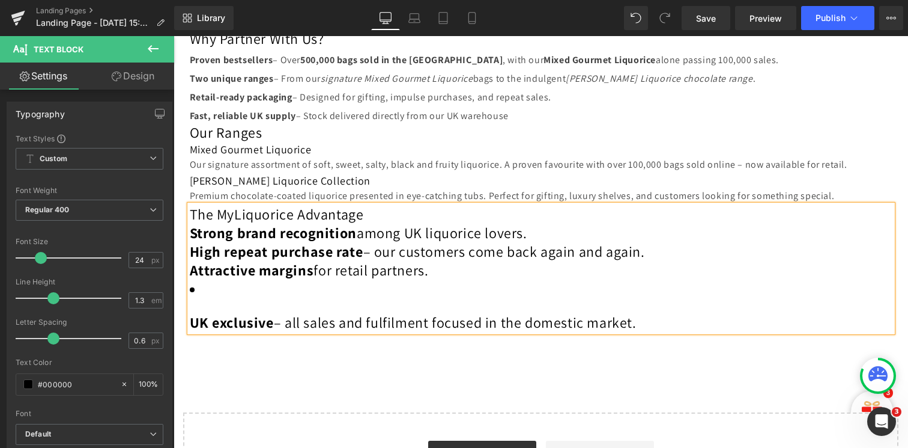
click at [190, 320] on strong "UK exclusive" at bounding box center [232, 321] width 84 height 19
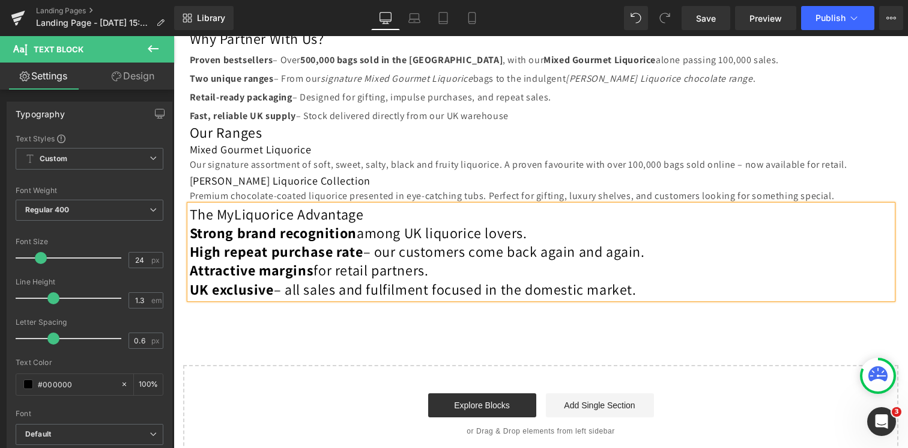
click at [370, 138] on h2 "Our Ranges" at bounding box center [541, 132] width 703 height 19
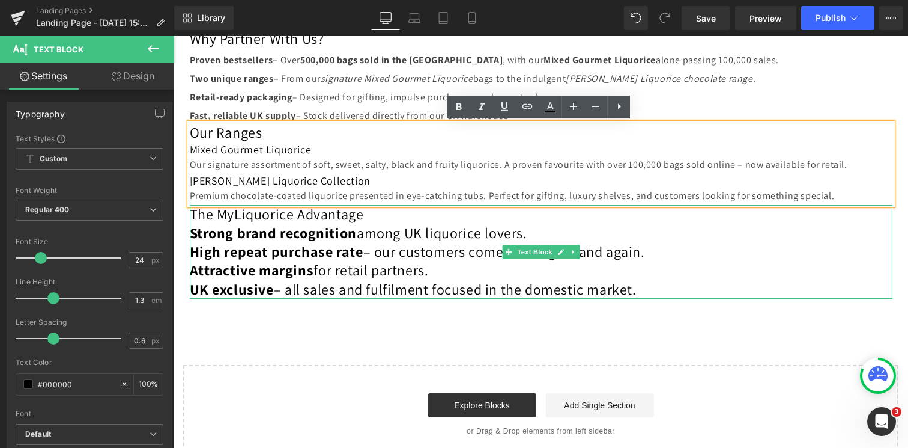
click at [330, 254] on strong "High repeat purchase rate" at bounding box center [277, 251] width 174 height 19
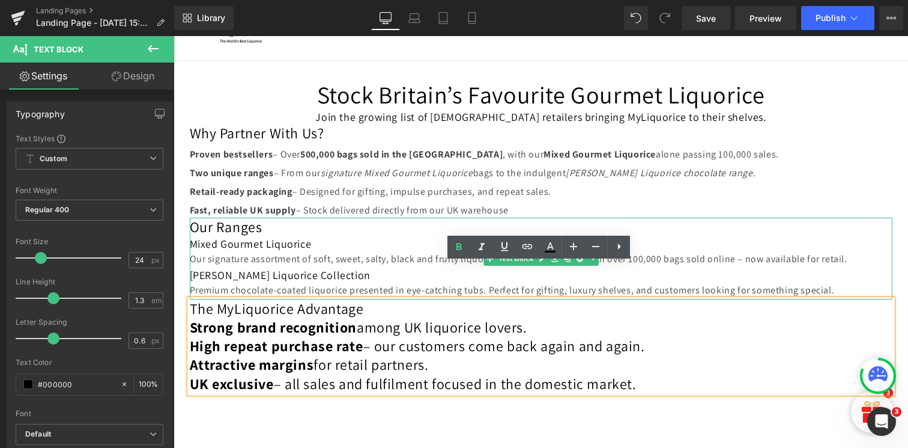
scroll to position [49, 0]
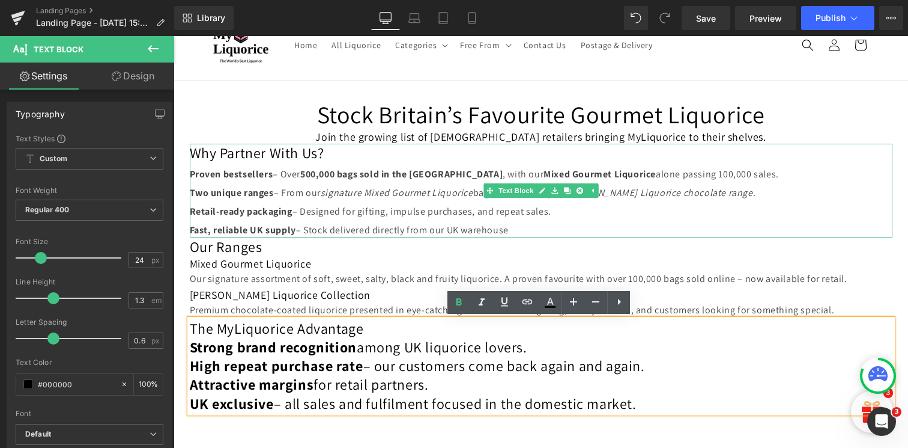
click at [343, 173] on strong "500,000 bags sold in the [GEOGRAPHIC_DATA]" at bounding box center [401, 174] width 202 height 13
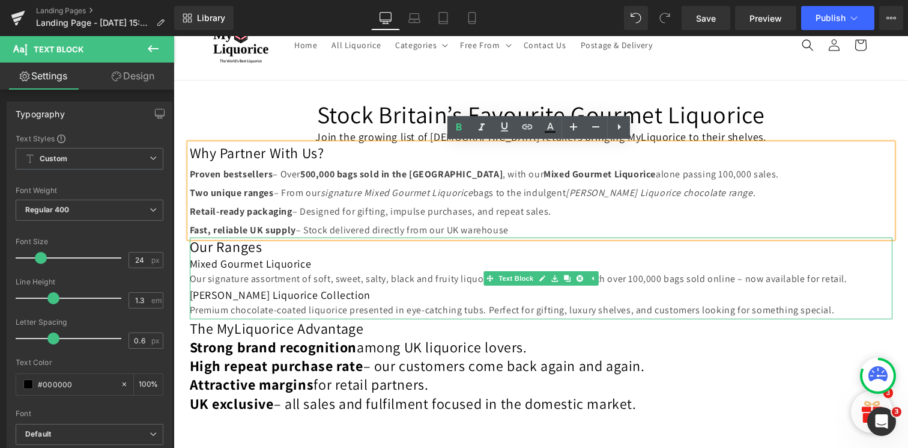
click at [316, 292] on h3 "[PERSON_NAME] Liquorice Collection" at bounding box center [541, 295] width 703 height 14
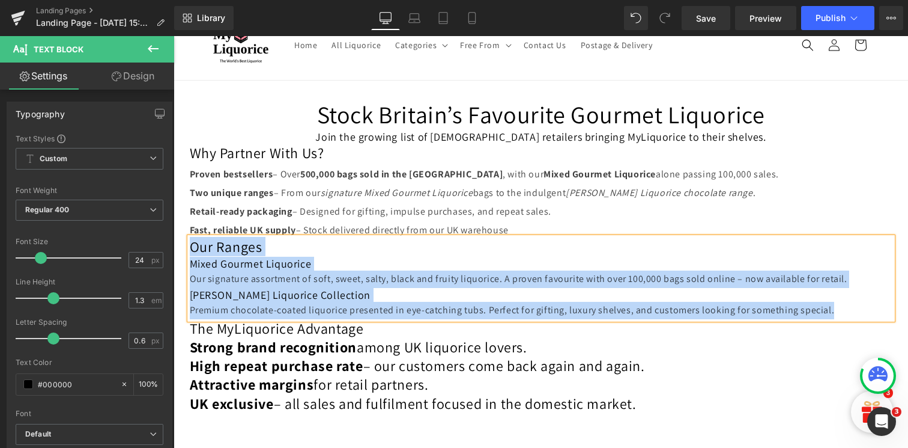
click at [320, 198] on h2 "Why Partner With Us? Proven bestsellers – Over 500,000 bags sold in the [GEOGRA…" at bounding box center [541, 191] width 703 height 94
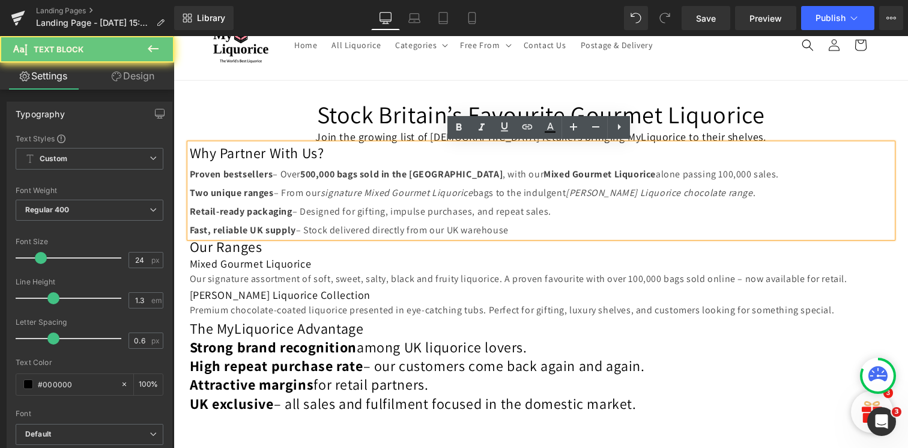
click at [320, 198] on h2 "Why Partner With Us? Proven bestsellers – Over 500,000 bags sold in the [GEOGRA…" at bounding box center [541, 191] width 703 height 94
click at [342, 123] on h1 "Stock Britain’s Favourite Gourmet Liquorice" at bounding box center [541, 114] width 703 height 31
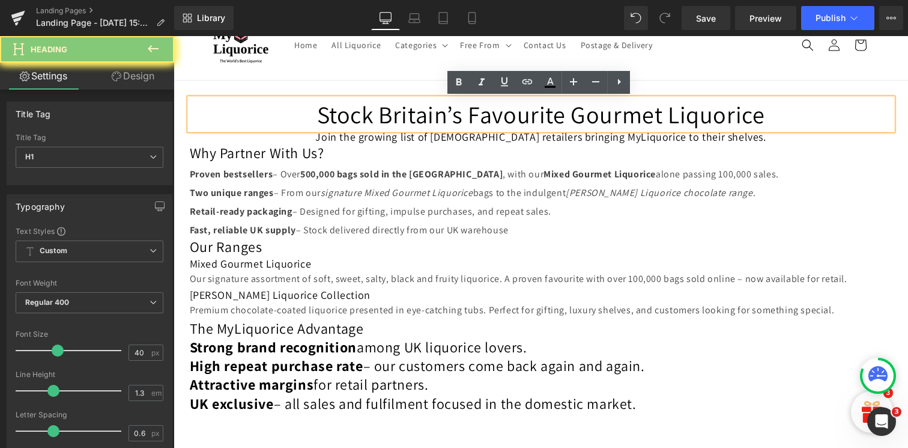
click at [342, 123] on h1 "Stock Britain’s Favourite Gourmet Liquorice" at bounding box center [541, 114] width 703 height 31
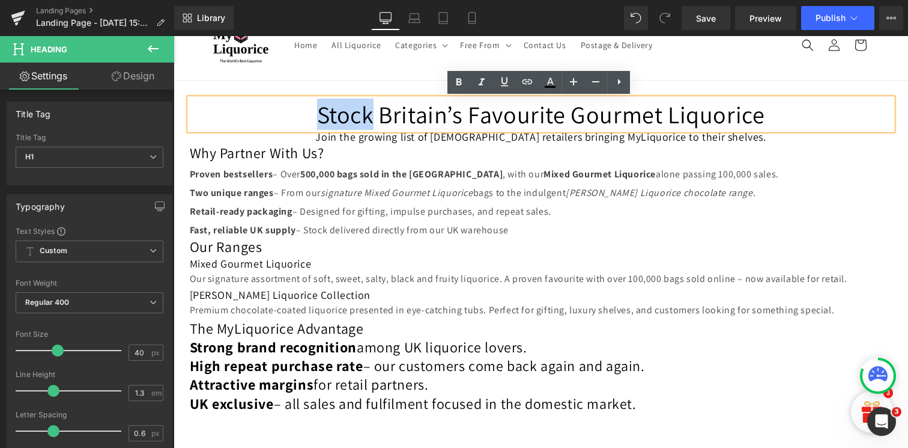
click at [342, 123] on h1 "Stock Britain’s Favourite Gourmet Liquorice" at bounding box center [541, 114] width 703 height 31
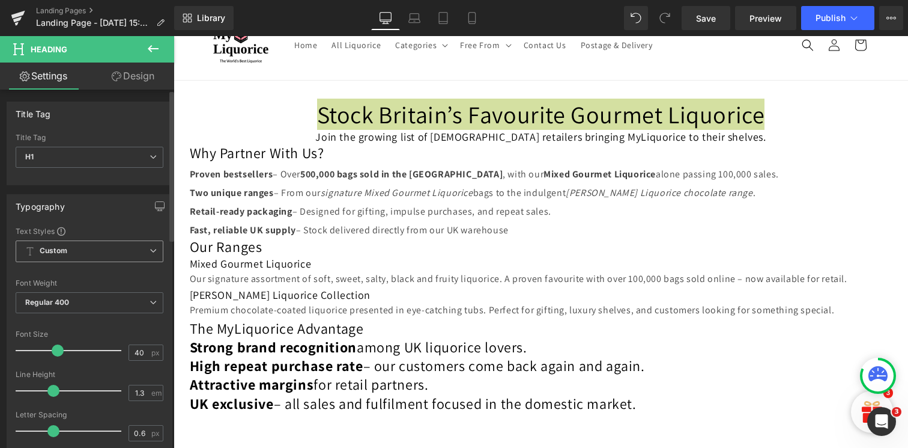
click at [98, 250] on span "Custom Setup Global Style" at bounding box center [90, 251] width 148 height 22
click at [109, 203] on div "Typography" at bounding box center [89, 206] width 165 height 23
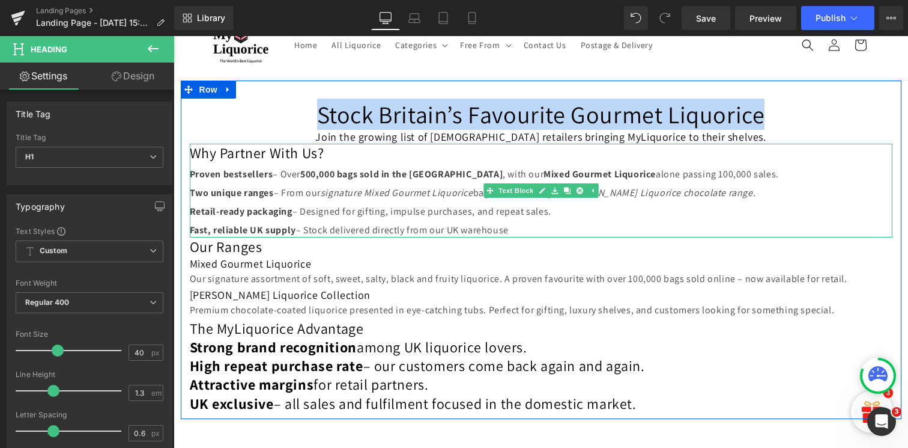
click at [342, 207] on span "– Designed for gifting, impulse purchases, and repeat sales." at bounding box center [422, 211] width 259 height 13
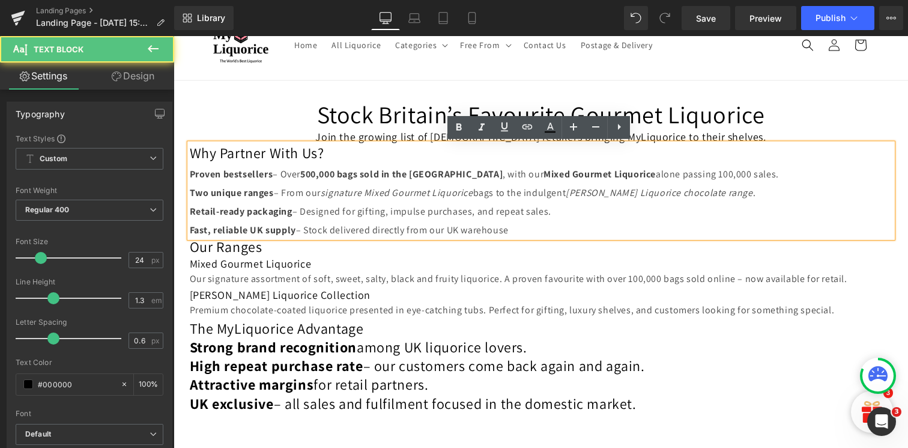
click at [338, 291] on h3 "[PERSON_NAME] Liquorice Collection" at bounding box center [541, 295] width 703 height 14
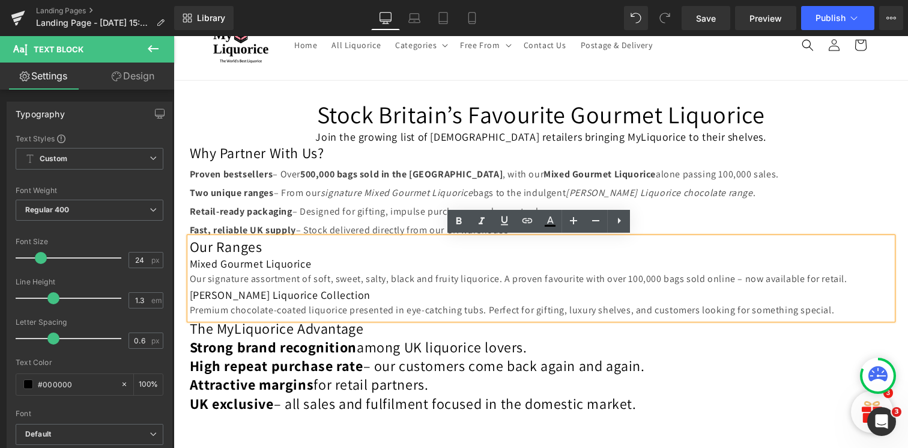
click at [330, 359] on strong "High repeat purchase rate" at bounding box center [277, 365] width 174 height 19
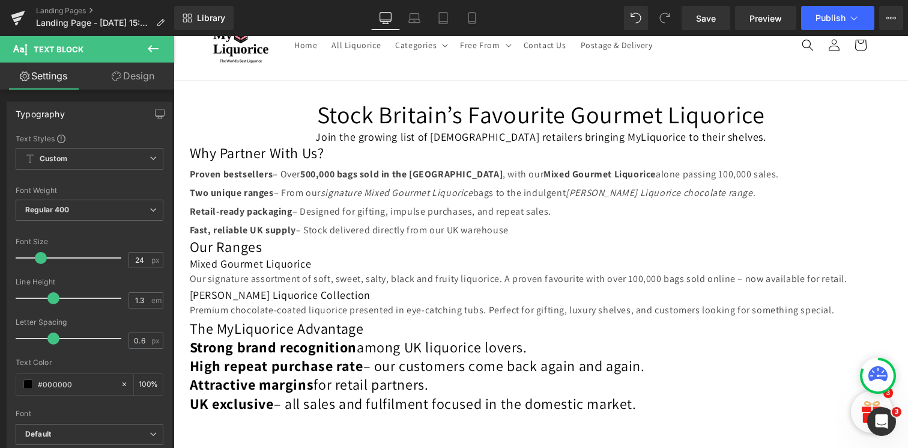
click at [264, 255] on h2 "Our Ranges" at bounding box center [541, 246] width 703 height 19
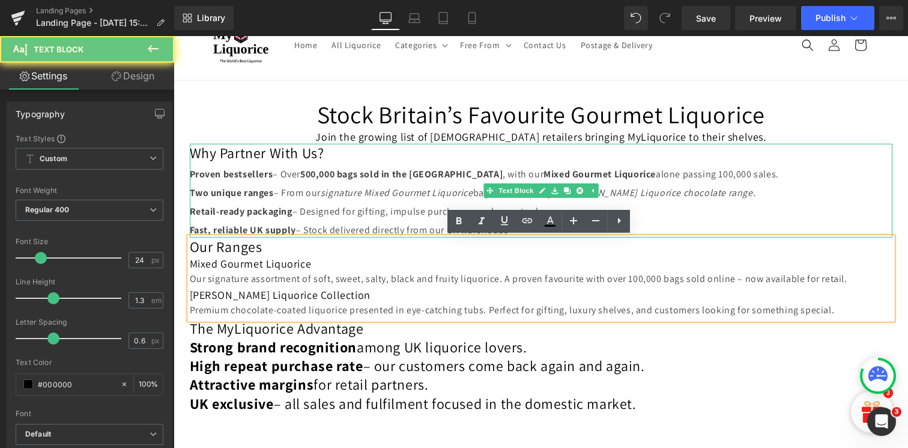
click at [261, 184] on h2 "Why Partner With Us? Proven bestsellers – Over 500,000 bags sold in the [GEOGRA…" at bounding box center [541, 191] width 703 height 94
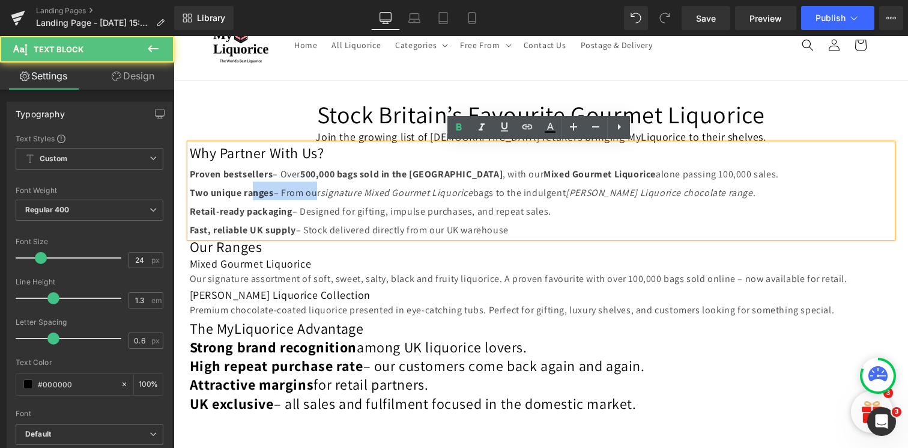
drag, startPoint x: 254, startPoint y: 185, endPoint x: 315, endPoint y: 187, distance: 60.7
click at [315, 187] on h2 "Why Partner With Us? Proven bestsellers – Over 500,000 bags sold in the [GEOGRA…" at bounding box center [541, 191] width 703 height 94
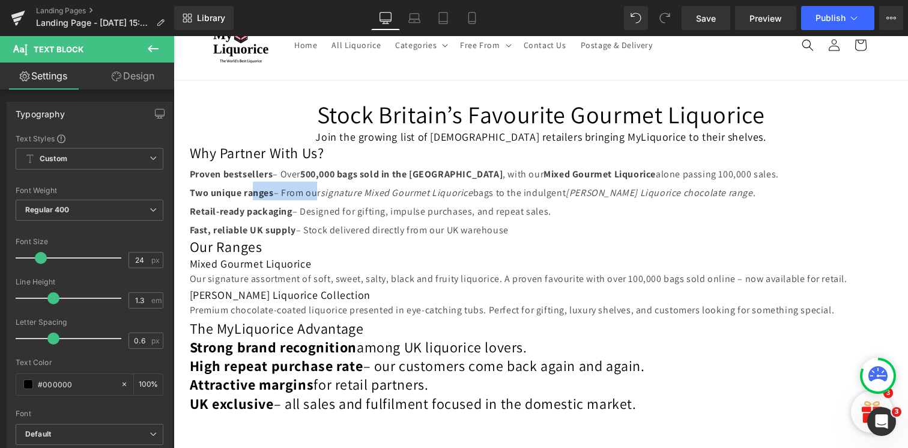
click at [295, 371] on strong "High repeat purchase rate" at bounding box center [277, 365] width 174 height 19
click at [143, 260] on input "24" at bounding box center [139, 259] width 21 height 15
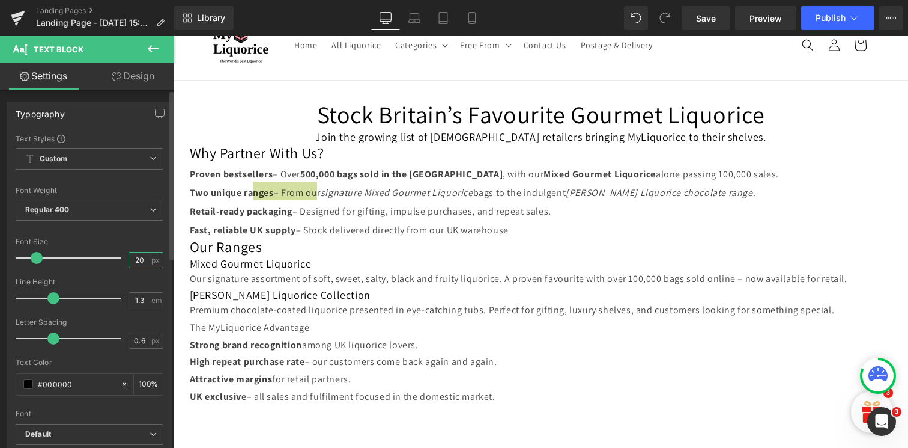
type input "20"
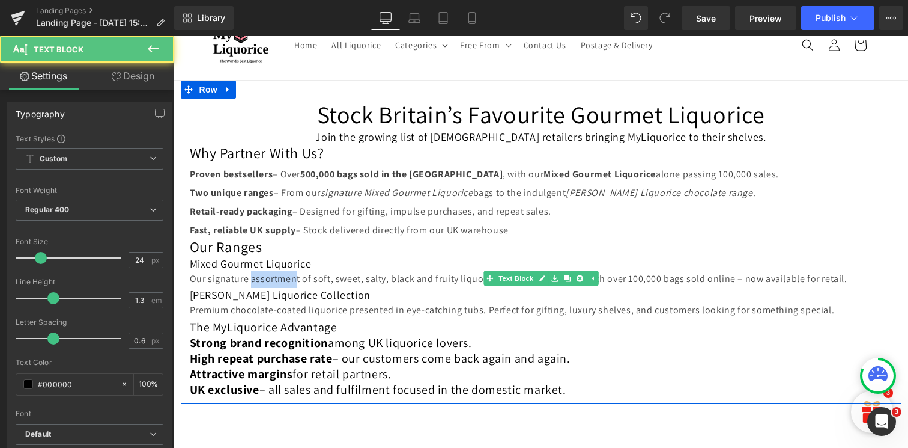
drag, startPoint x: 251, startPoint y: 281, endPoint x: 290, endPoint y: 281, distance: 39.7
click at [290, 281] on p "Our signature assortment of soft, sweet, salty, black and fruity liquorice. A p…" at bounding box center [541, 278] width 703 height 17
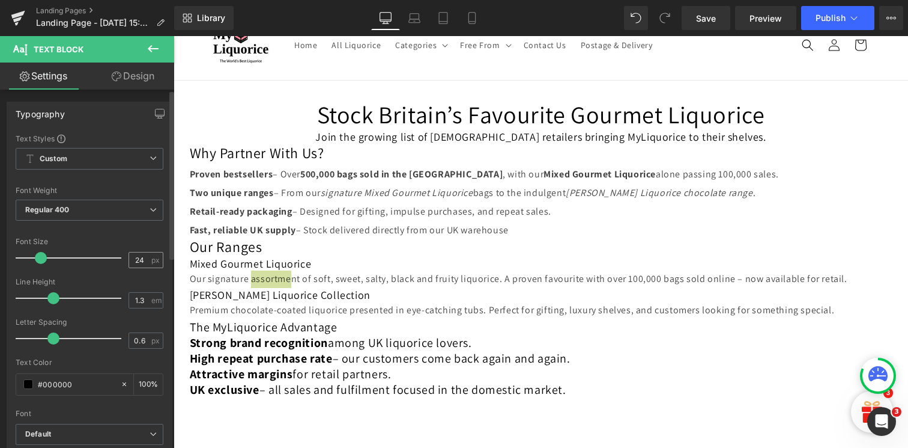
click at [146, 258] on div "24 px" at bounding box center [146, 260] width 35 height 16
click at [141, 261] on input "24" at bounding box center [139, 259] width 21 height 15
type input "20"
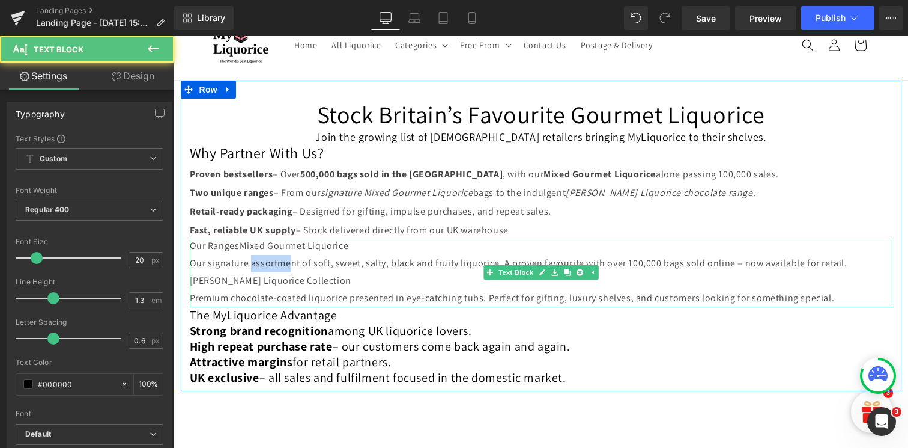
click at [226, 288] on div "Our Ranges Mixed Gourmet Liquorice Our signature assortment of soft, sweet, sal…" at bounding box center [541, 271] width 703 height 69
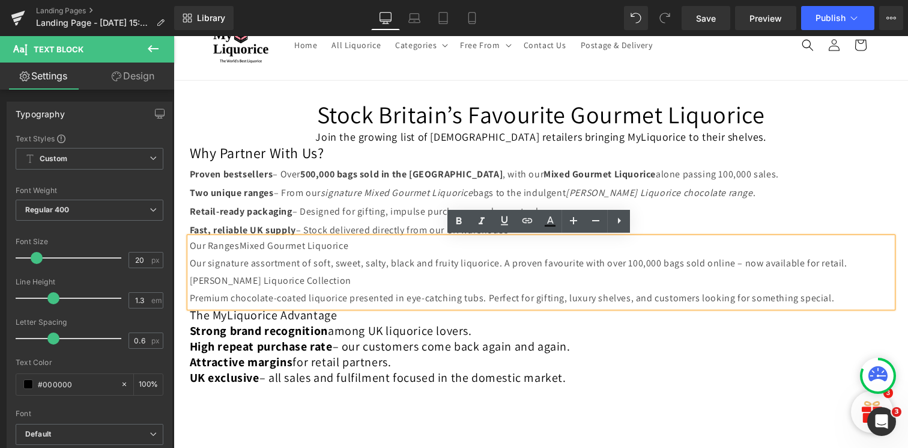
click at [251, 269] on p "Our signature assortment of soft, sweet, salty, black and fruity liquorice. A p…" at bounding box center [541, 263] width 703 height 17
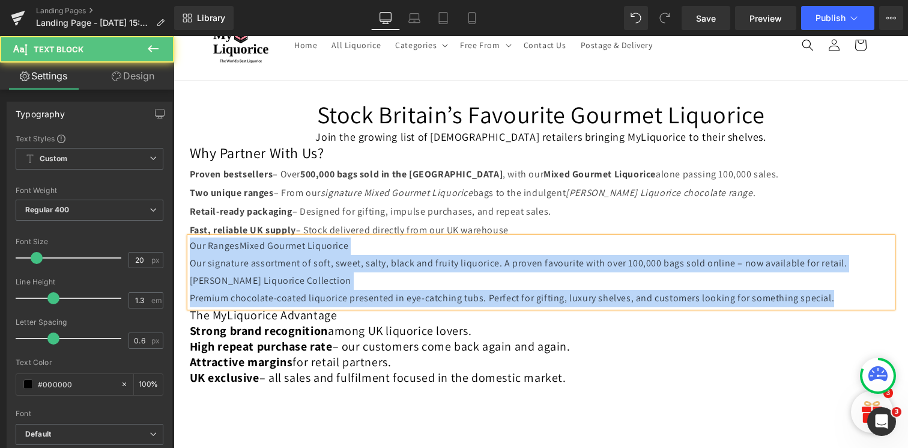
click at [236, 246] on undefined "Our Ranges" at bounding box center [215, 245] width 50 height 13
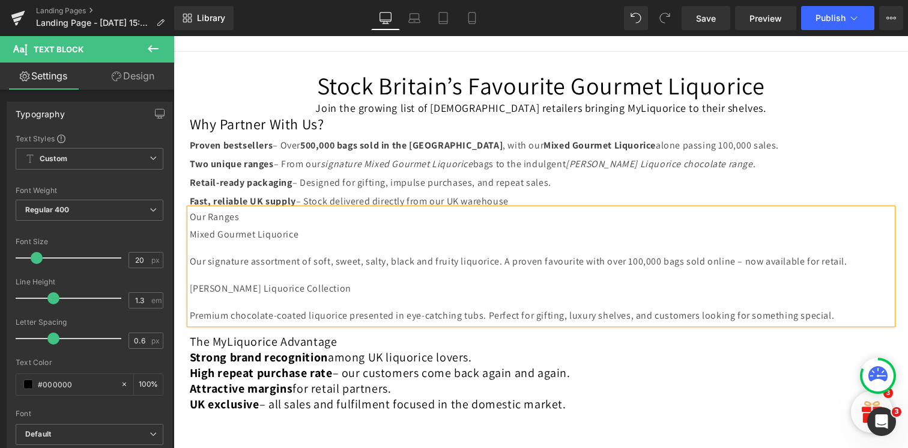
scroll to position [84, 0]
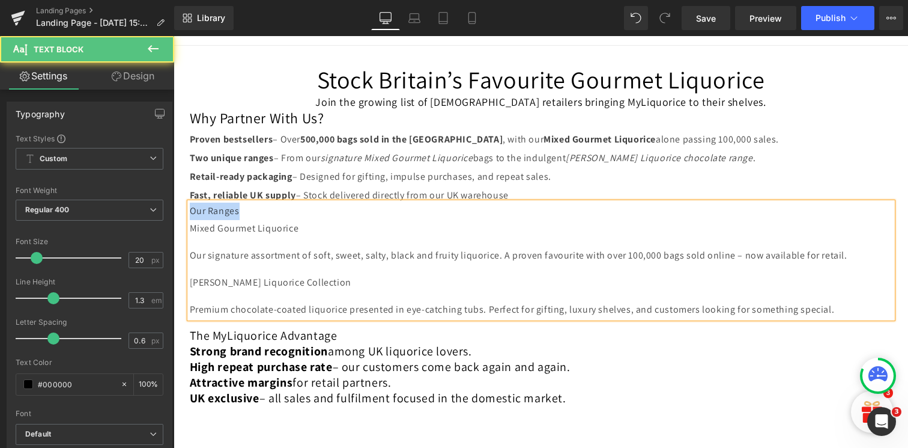
drag, startPoint x: 248, startPoint y: 211, endPoint x: 183, endPoint y: 211, distance: 64.9
click at [183, 211] on div "Stock Britain’s Favourite Gourmet Liquorice Heading Join the growing list of [D…" at bounding box center [541, 235] width 721 height 342
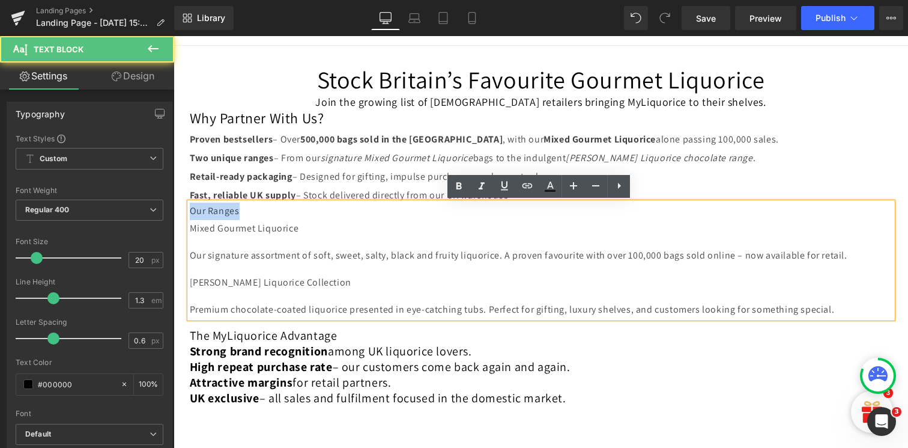
click at [334, 133] on strong "500,000 bags sold in the [GEOGRAPHIC_DATA]" at bounding box center [401, 139] width 202 height 13
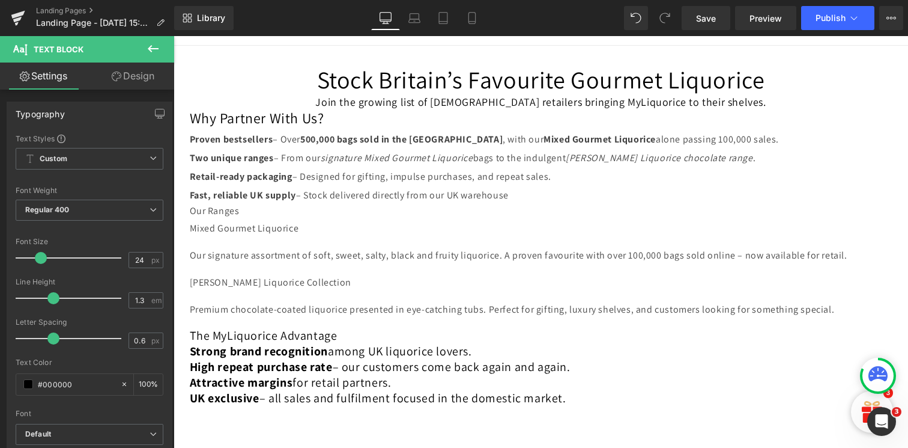
click at [150, 48] on icon at bounding box center [153, 48] width 11 height 7
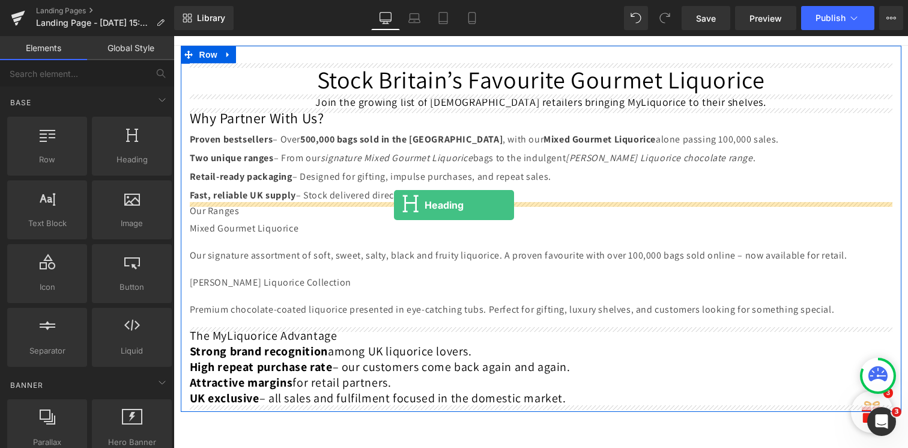
drag, startPoint x: 186, startPoint y: 155, endPoint x: 394, endPoint y: 205, distance: 213.8
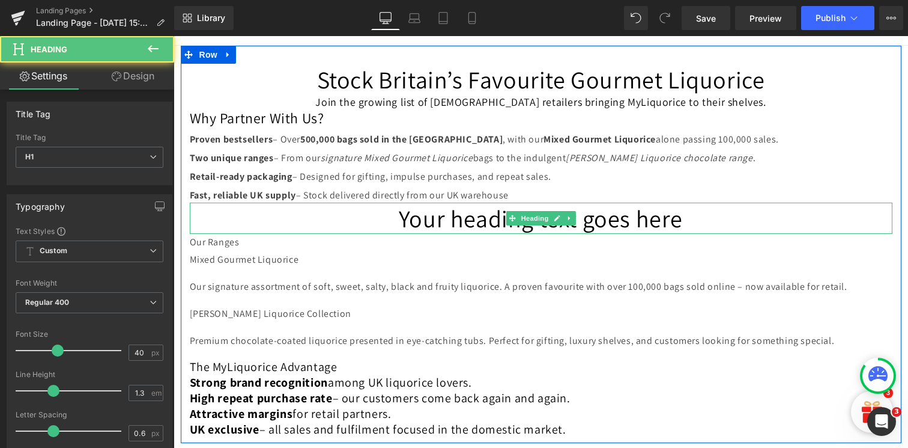
click at [424, 219] on h1 "Your heading text goes here" at bounding box center [541, 217] width 703 height 31
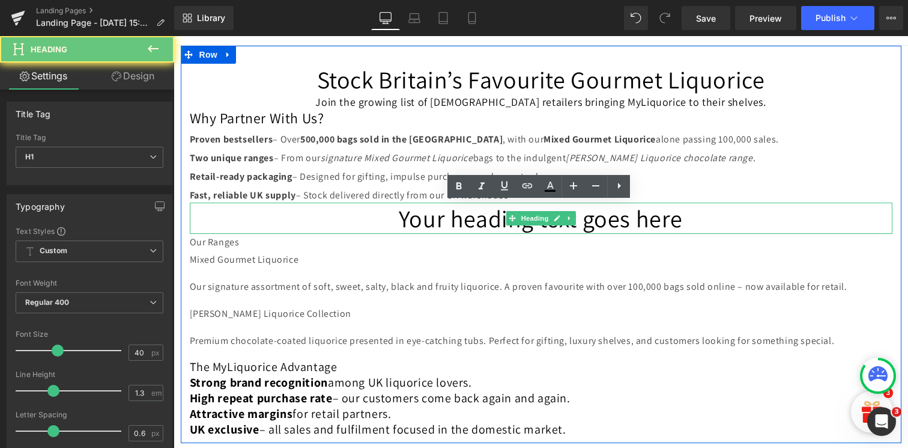
click at [424, 219] on h1 "Your heading text goes here" at bounding box center [541, 217] width 703 height 31
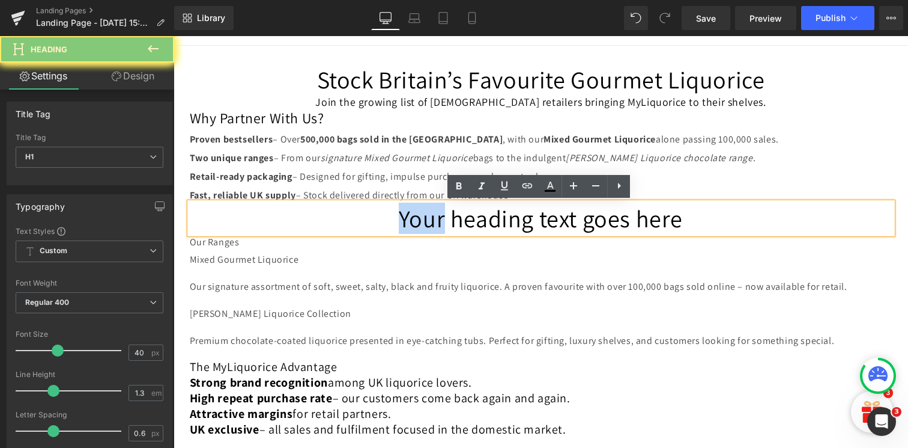
click at [424, 219] on h1 "Your heading text goes here" at bounding box center [541, 217] width 703 height 31
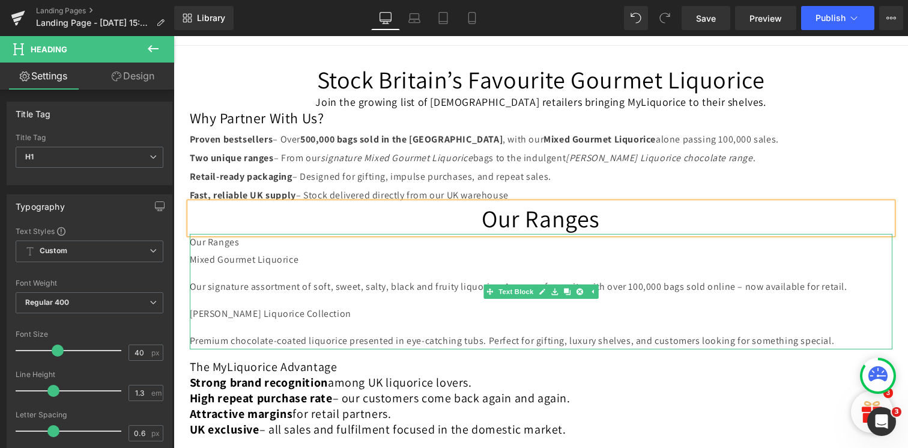
click at [404, 293] on p "Our signature assortment of soft, sweet, salty, black and fruity liquorice. A p…" at bounding box center [541, 286] width 703 height 17
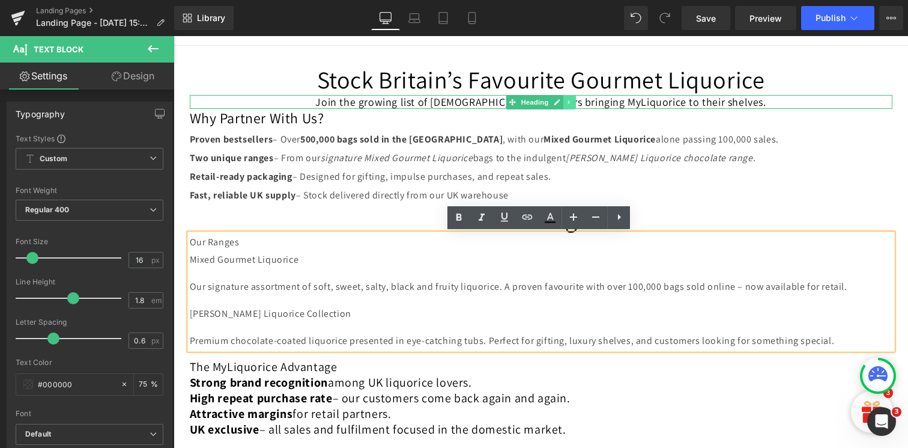
click at [569, 103] on icon at bounding box center [570, 102] width 7 height 7
click at [560, 102] on icon at bounding box center [563, 102] width 7 height 7
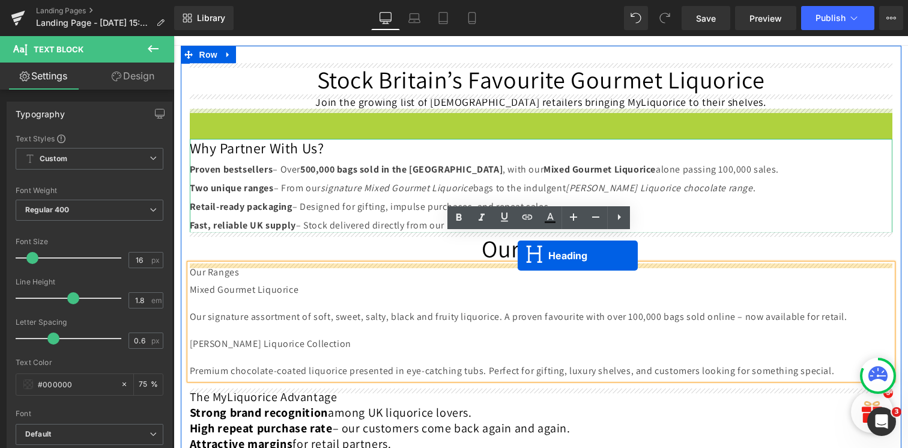
drag, startPoint x: 524, startPoint y: 117, endPoint x: 518, endPoint y: 255, distance: 138.9
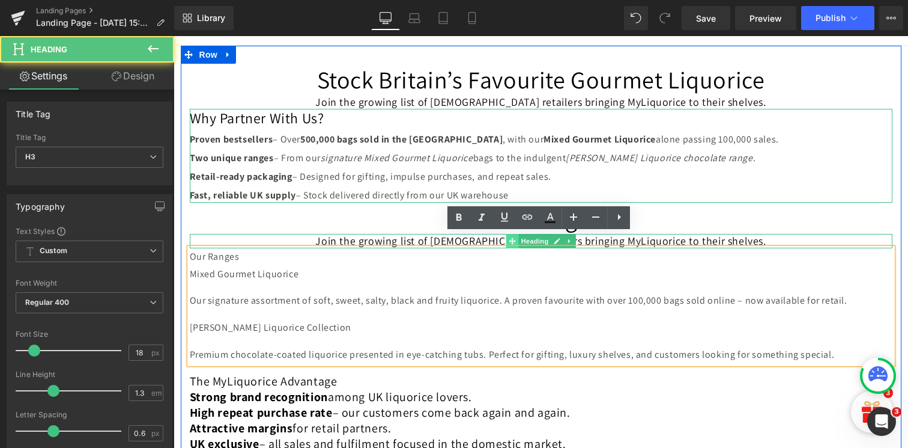
click at [509, 240] on icon at bounding box center [512, 240] width 7 height 7
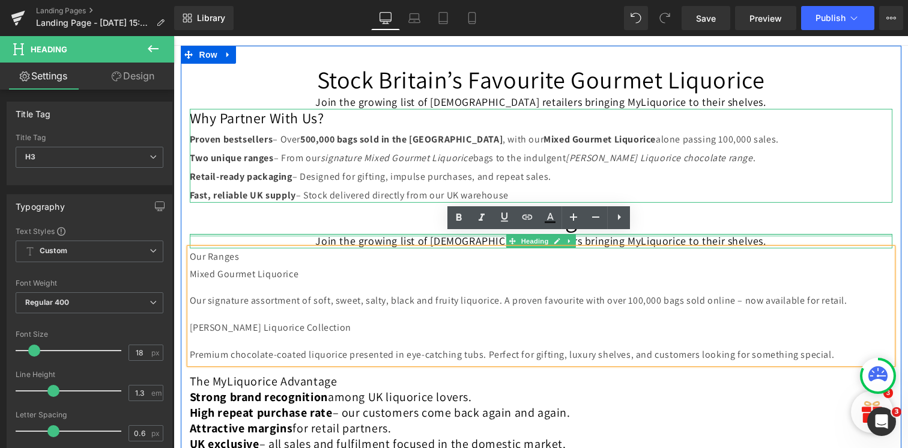
click at [463, 236] on div at bounding box center [541, 235] width 703 height 3
click at [463, 236] on h3 "Join the growing list of [DEMOGRAPHIC_DATA] retailers bringing MyLiquorice to t…" at bounding box center [541, 241] width 703 height 14
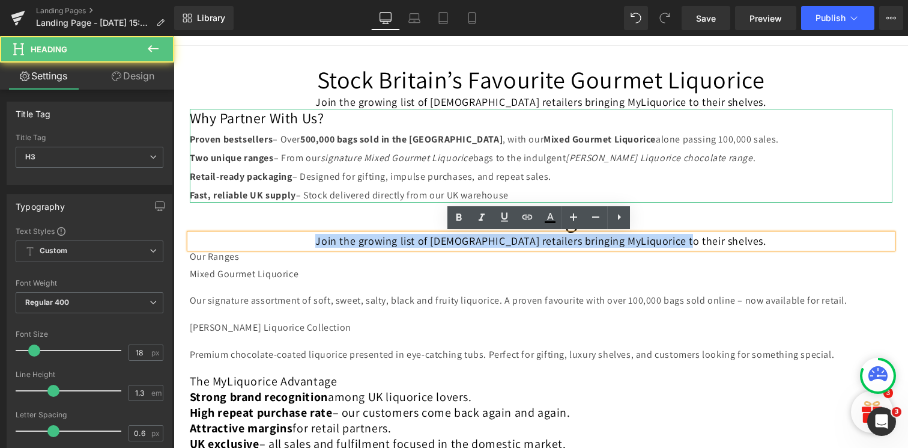
click at [463, 236] on h3 "Join the growing list of [DEMOGRAPHIC_DATA] retailers bringing MyLiquorice to t…" at bounding box center [541, 241] width 703 height 14
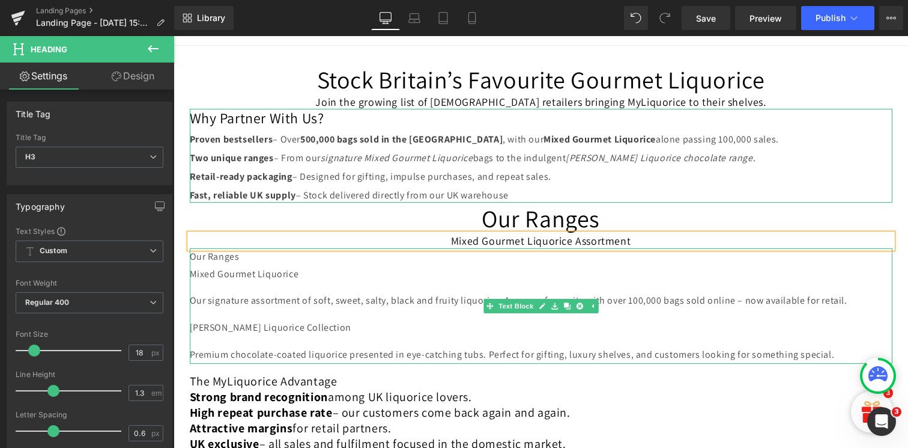
click at [382, 319] on div "Mixed Gourmet Liquorice Our signature assortment of soft, sweet, salty, black a…" at bounding box center [541, 315] width 703 height 98
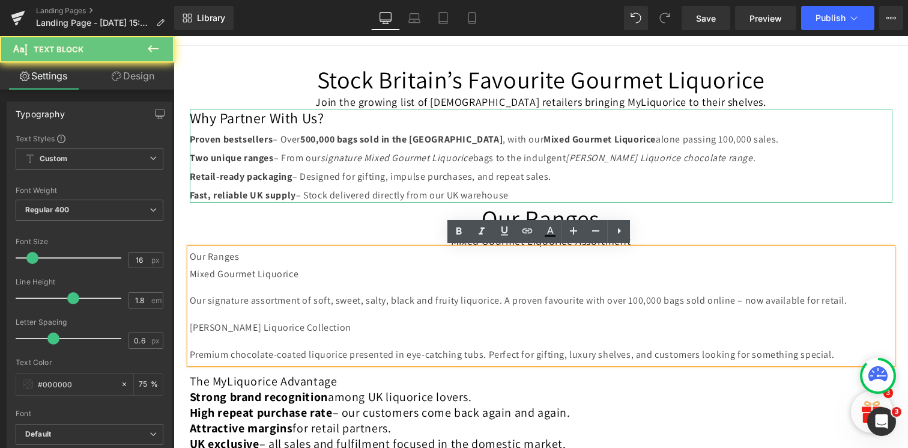
click at [324, 283] on div "Mixed Gourmet Liquorice Our signature assortment of soft, sweet, salty, black a…" at bounding box center [541, 315] width 703 height 98
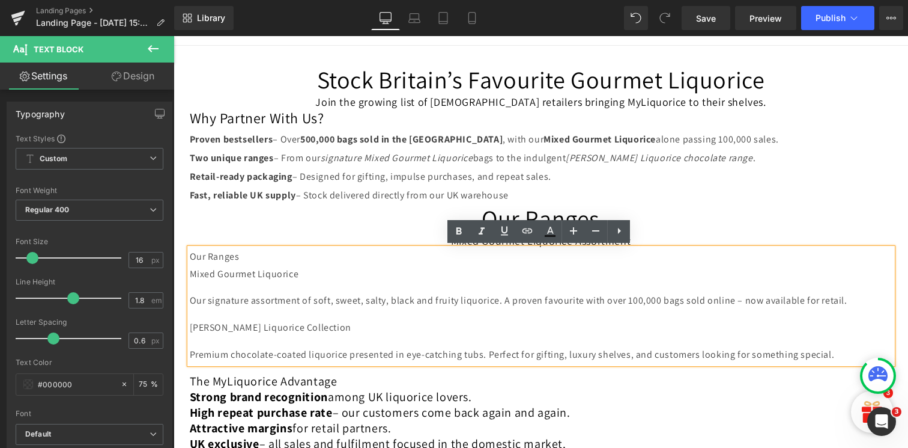
click at [297, 317] on div "Mixed Gourmet Liquorice Our signature assortment of soft, sweet, salty, black a…" at bounding box center [541, 315] width 703 height 98
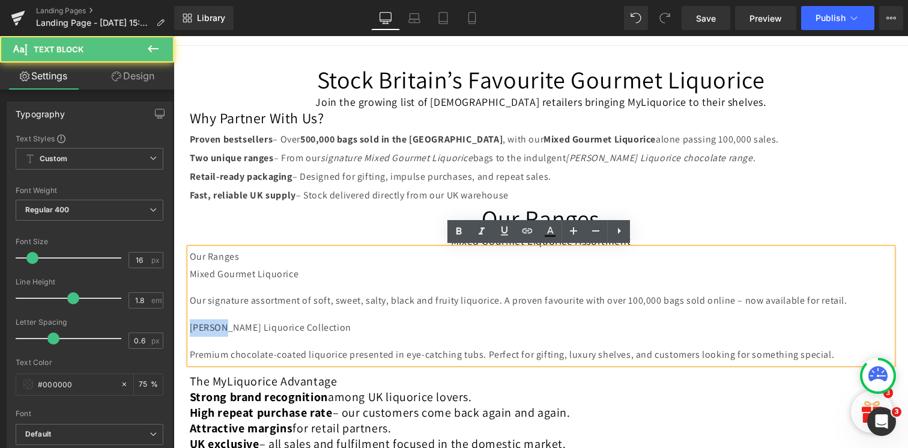
click at [297, 317] on div "Mixed Gourmet Liquorice Our signature assortment of soft, sweet, salty, black a…" at bounding box center [541, 315] width 703 height 98
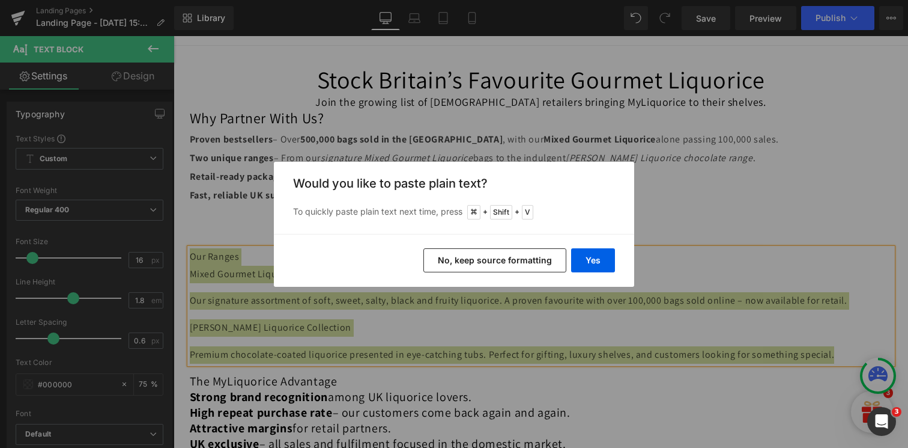
click at [533, 258] on button "No, keep source formatting" at bounding box center [495, 260] width 143 height 24
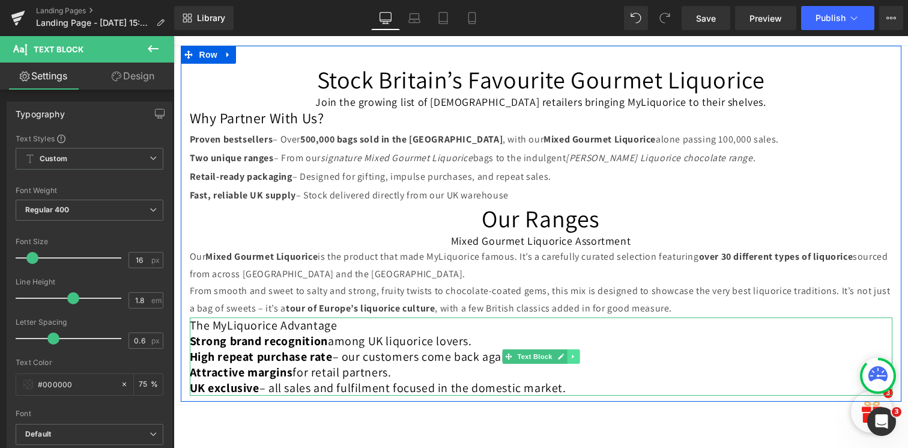
click at [570, 357] on icon at bounding box center [573, 356] width 7 height 7
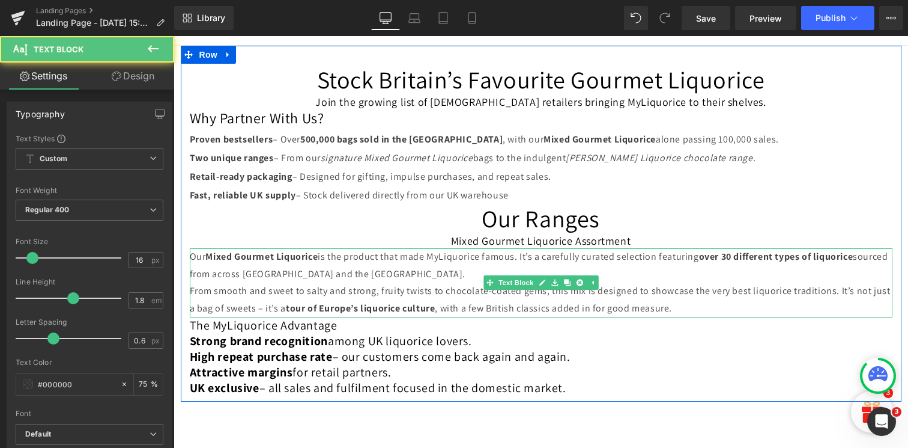
click at [442, 311] on p "From smooth and sweet to salty and strong, fruity twists to chocolate-coated ge…" at bounding box center [541, 299] width 703 height 35
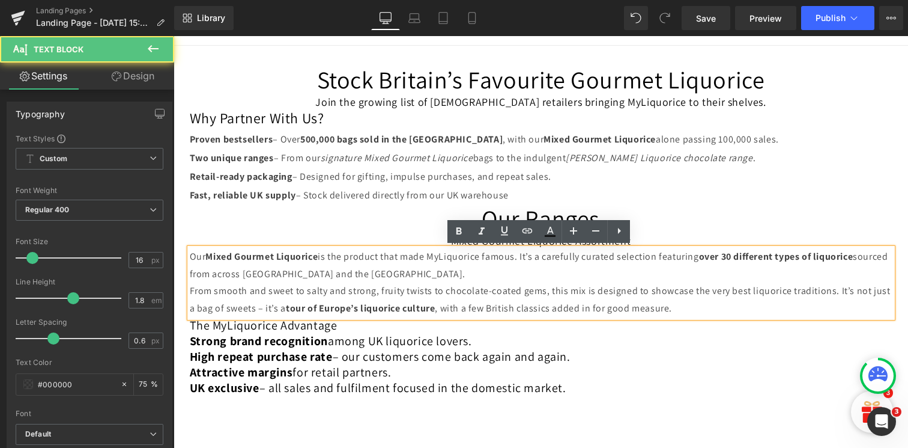
click at [427, 365] on div "The MyLiquorice Advantage Strong brand recognition among UK liquorice lovers. H…" at bounding box center [541, 356] width 703 height 78
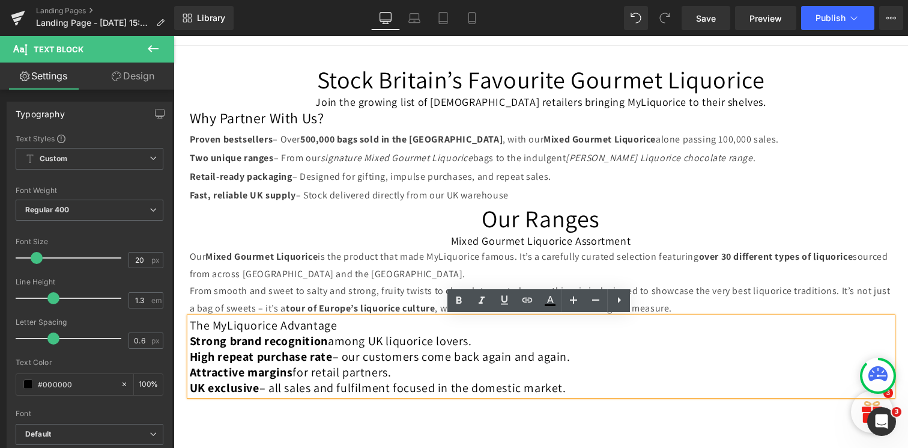
click at [305, 276] on p "Our Mixed Gourmet Liquorice is the product that made MyLiquorice famous. It’s a…" at bounding box center [541, 265] width 703 height 35
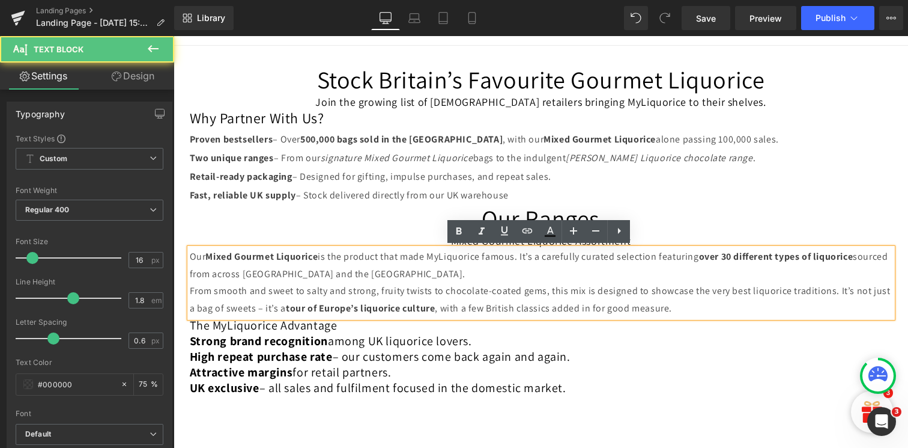
click at [677, 308] on p "From smooth and sweet to salty and strong, fruity twists to chocolate-coated ge…" at bounding box center [541, 299] width 703 height 35
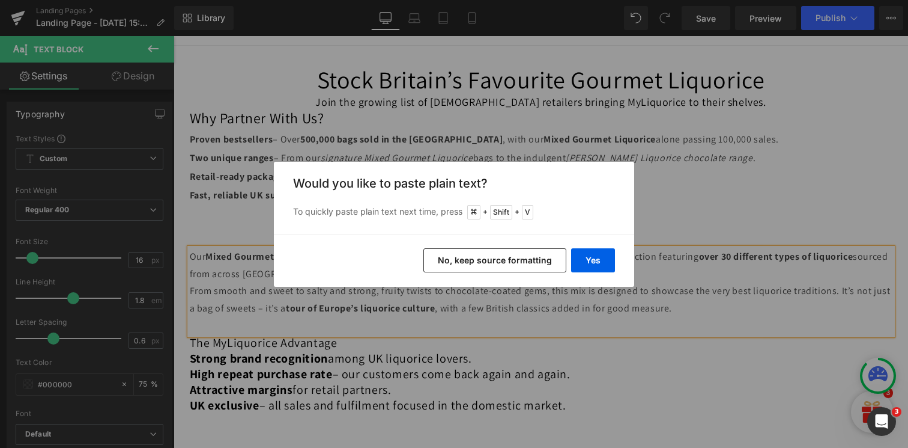
click at [499, 251] on button "No, keep source formatting" at bounding box center [495, 260] width 143 height 24
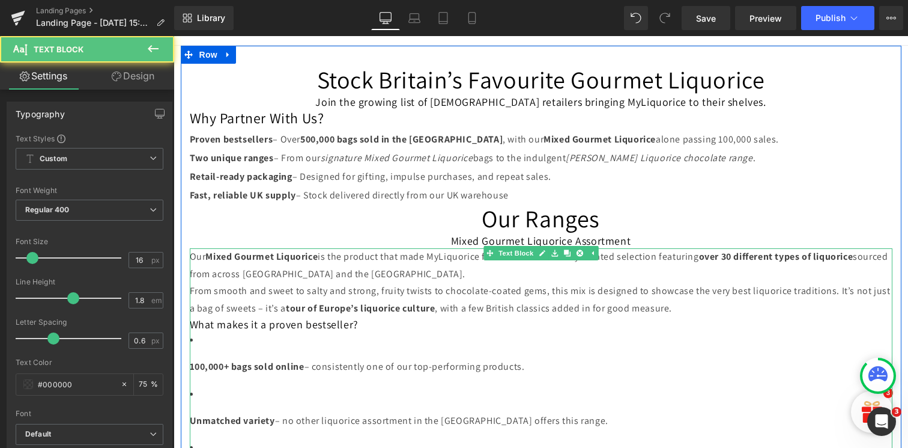
click at [373, 348] on li "100,000+ bags sold online – consistently one of our top-performing products." at bounding box center [541, 353] width 703 height 44
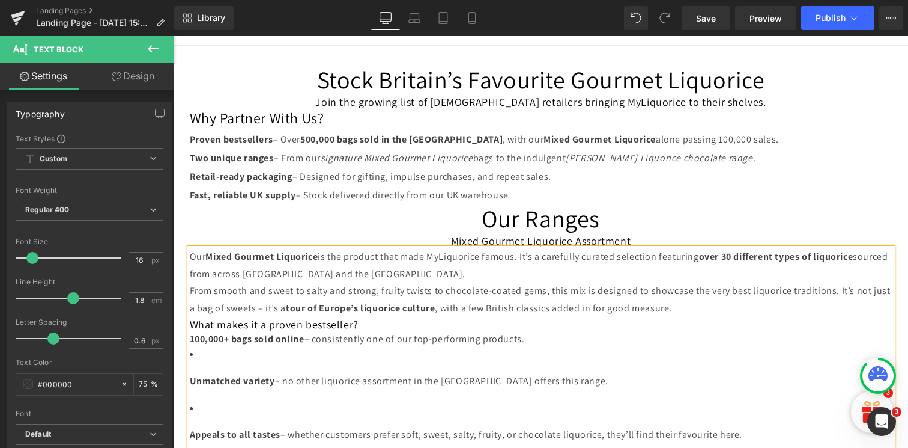
click at [190, 379] on strong "Unmatched variety" at bounding box center [232, 380] width 85 height 13
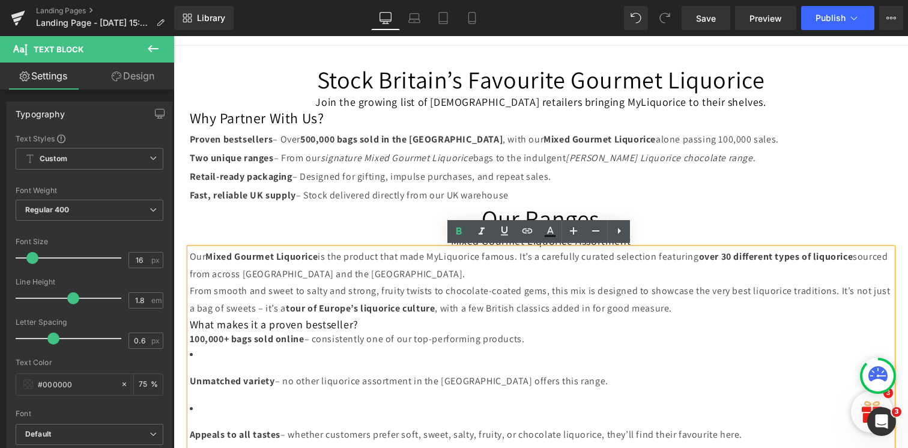
click at [701, 306] on p "From smooth and sweet to salty and strong, fruity twists to chocolate-coated ge…" at bounding box center [541, 299] width 703 height 35
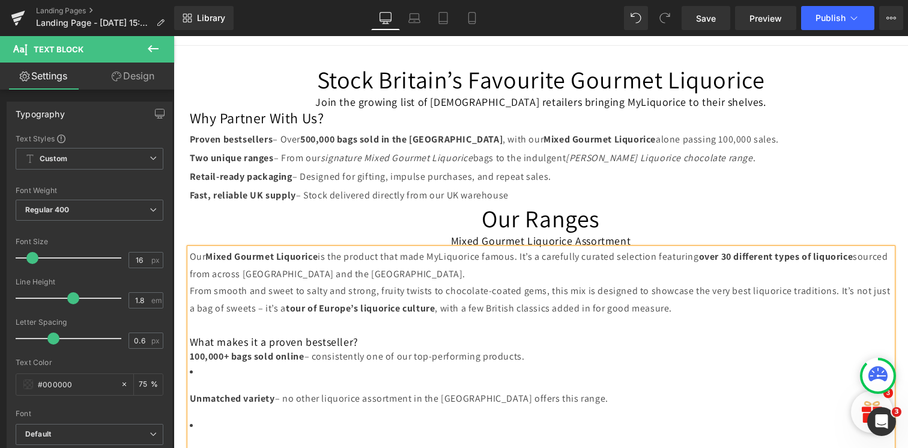
click at [190, 399] on strong "Unmatched variety" at bounding box center [232, 398] width 85 height 13
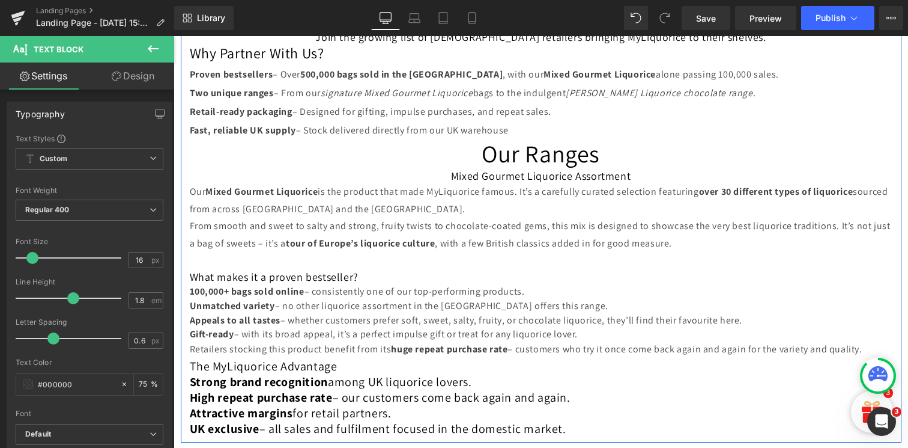
scroll to position [175, 0]
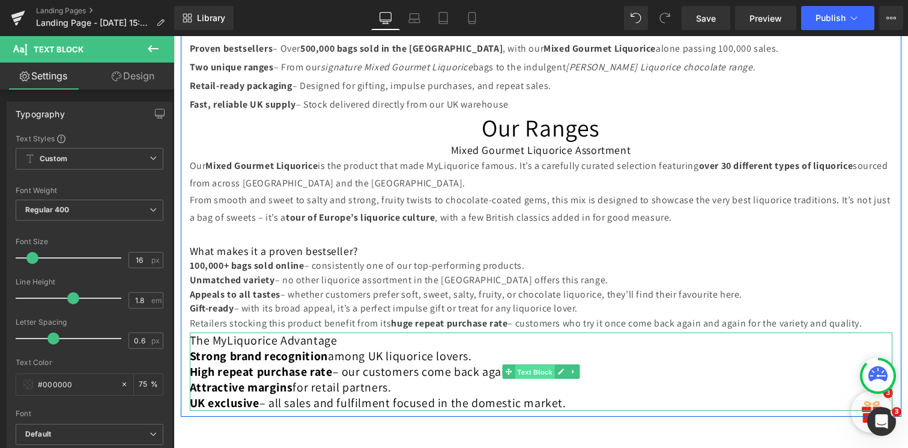
click at [528, 368] on span "Text Block" at bounding box center [535, 372] width 40 height 14
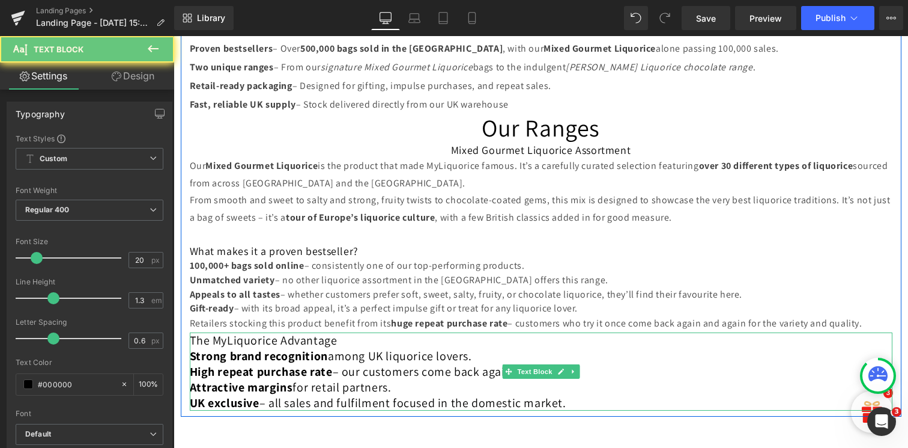
click at [424, 374] on span "– our customers come back again and again." at bounding box center [452, 372] width 238 height 16
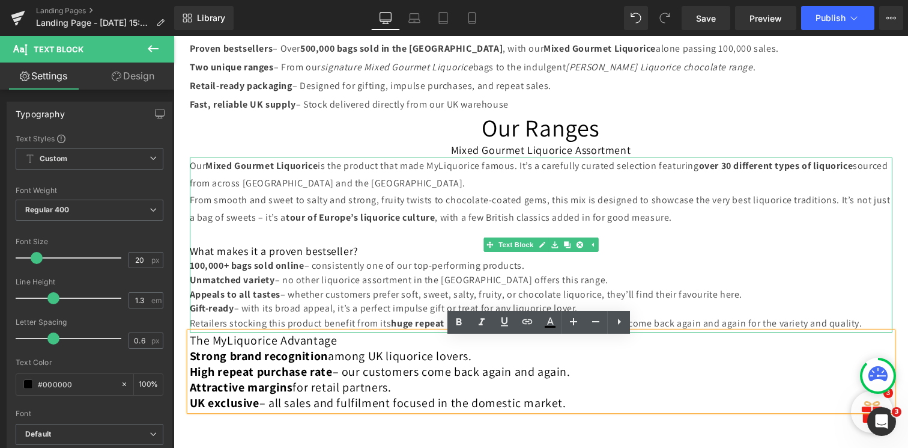
scroll to position [168, 0]
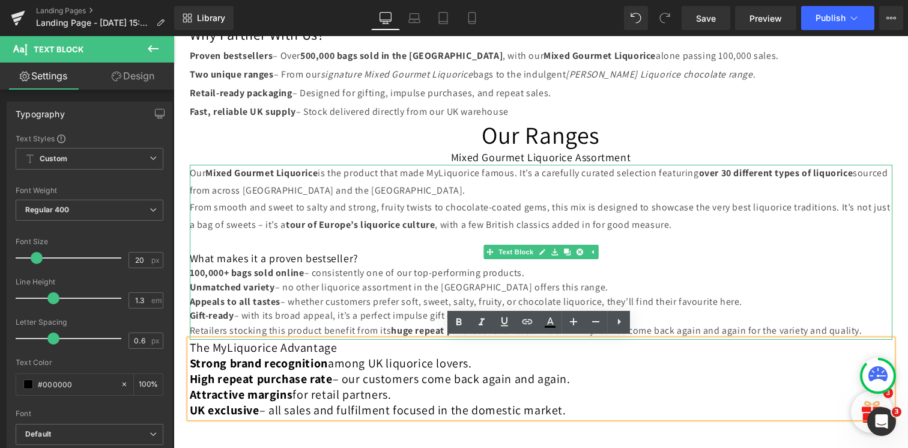
click at [306, 263] on h3 "What makes it a proven bestseller? 100,000+ bags sold online – consistently one…" at bounding box center [541, 286] width 703 height 71
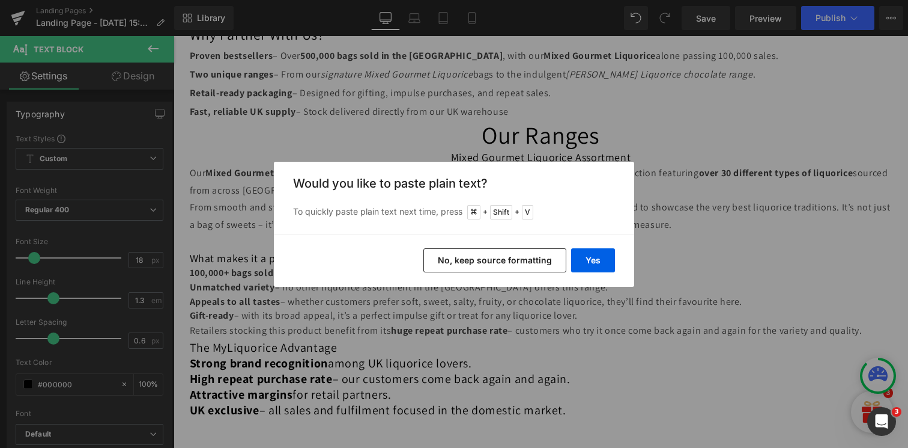
click at [458, 258] on button "No, keep source formatting" at bounding box center [495, 260] width 143 height 24
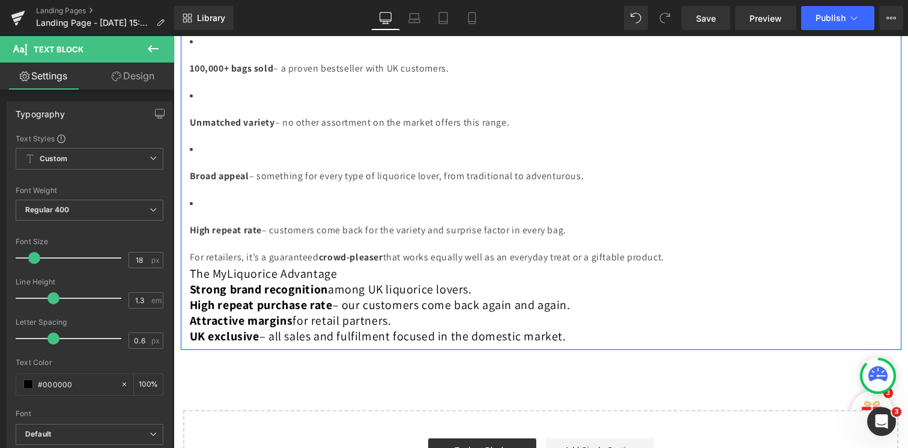
scroll to position [385, 0]
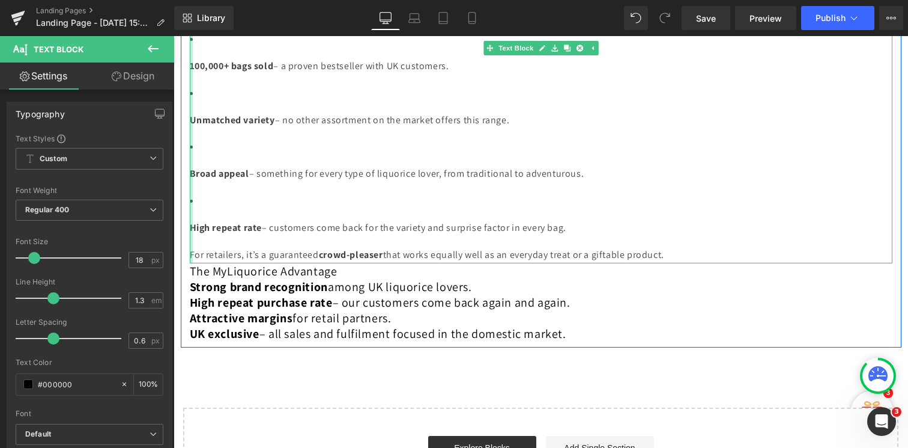
click at [190, 227] on div at bounding box center [191, 106] width 3 height 316
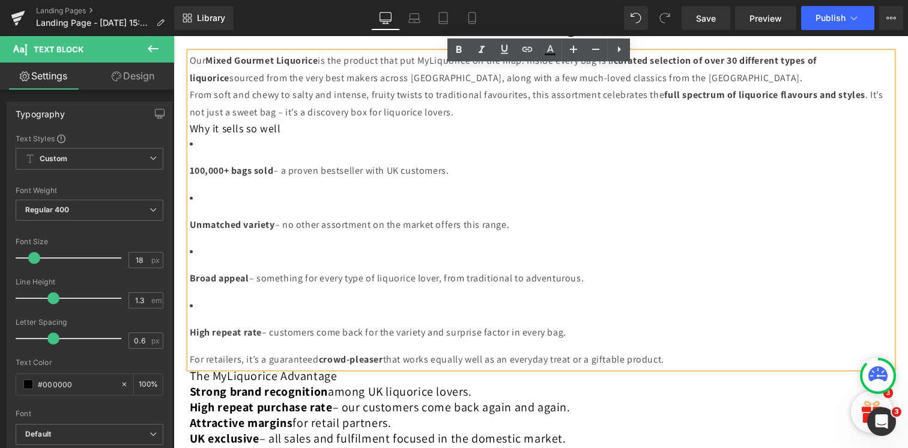
scroll to position [260, 0]
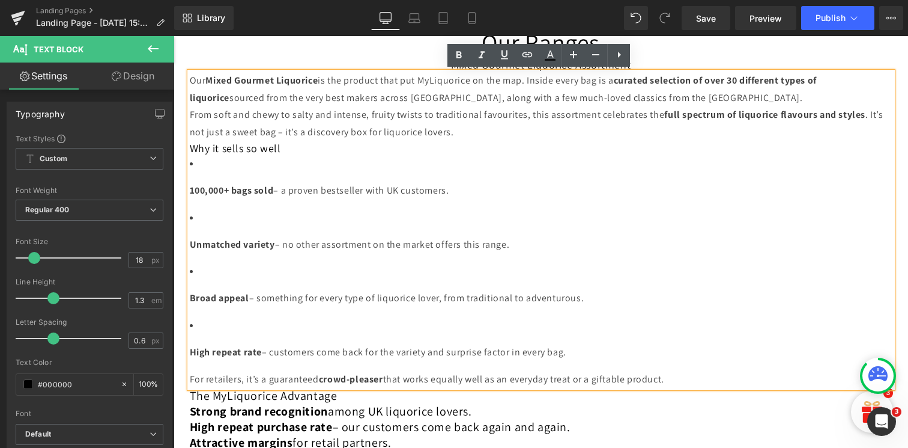
click at [190, 189] on strong "100,000+ bags sold" at bounding box center [232, 190] width 84 height 13
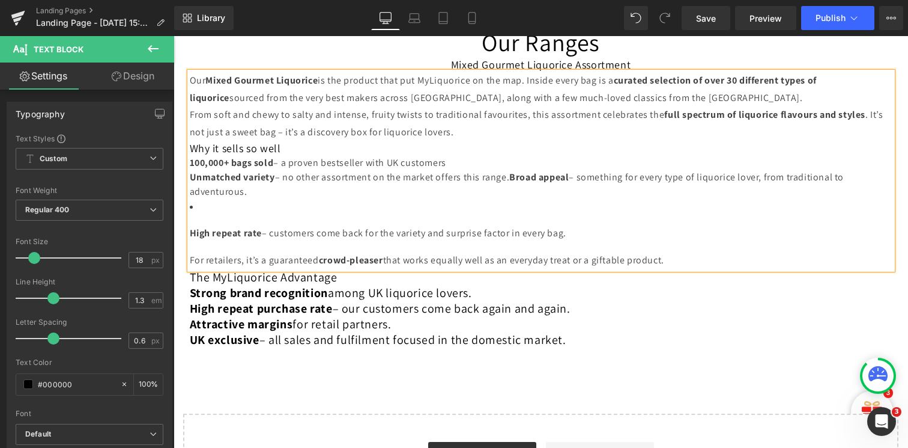
click at [510, 177] on strong "Broad appeal" at bounding box center [539, 177] width 59 height 13
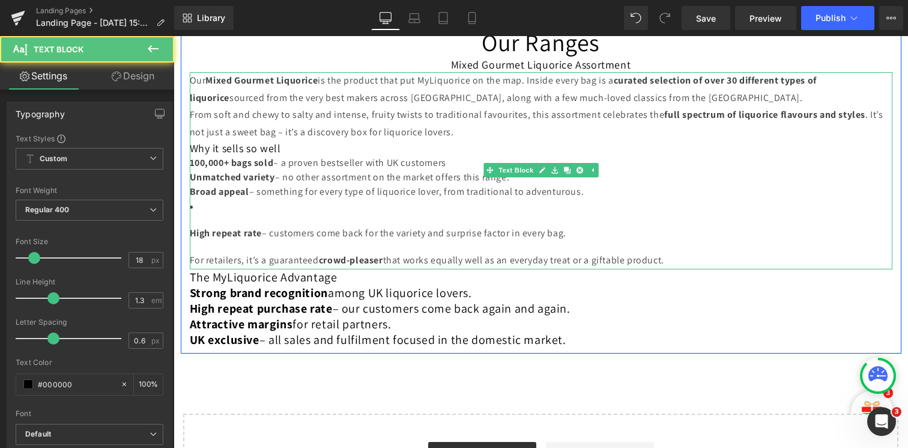
click at [190, 231] on strong "High repeat rate" at bounding box center [226, 233] width 73 height 13
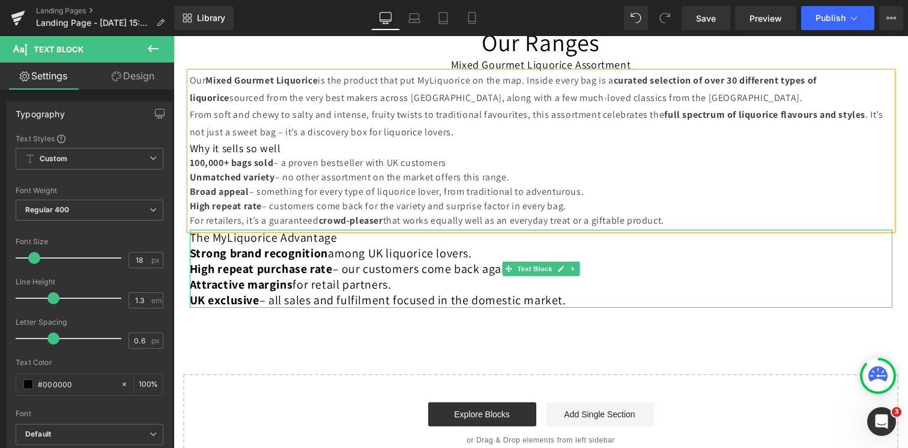
click at [442, 271] on span "– our customers come back again and again." at bounding box center [452, 269] width 238 height 16
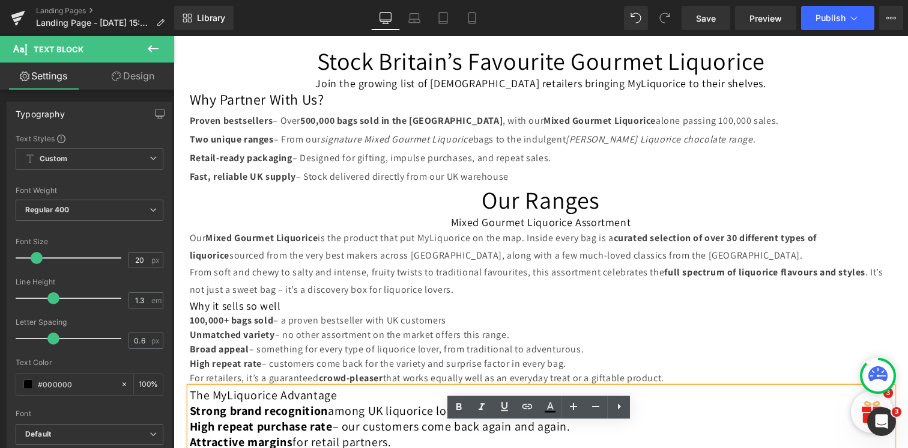
scroll to position [115, 0]
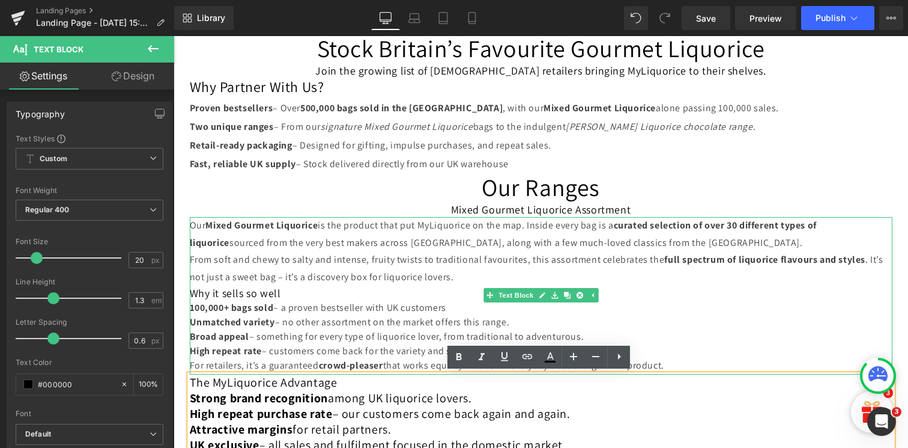
click at [380, 290] on h3 "Why it sells so well" at bounding box center [541, 293] width 703 height 14
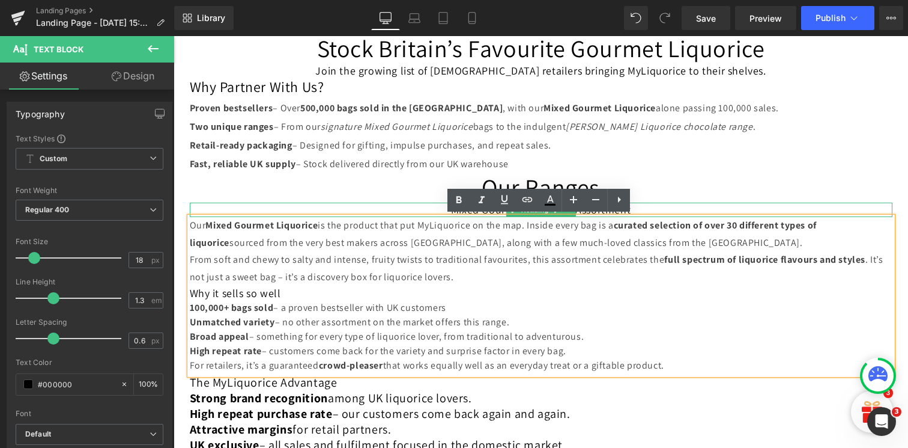
click at [409, 205] on div at bounding box center [541, 203] width 703 height 3
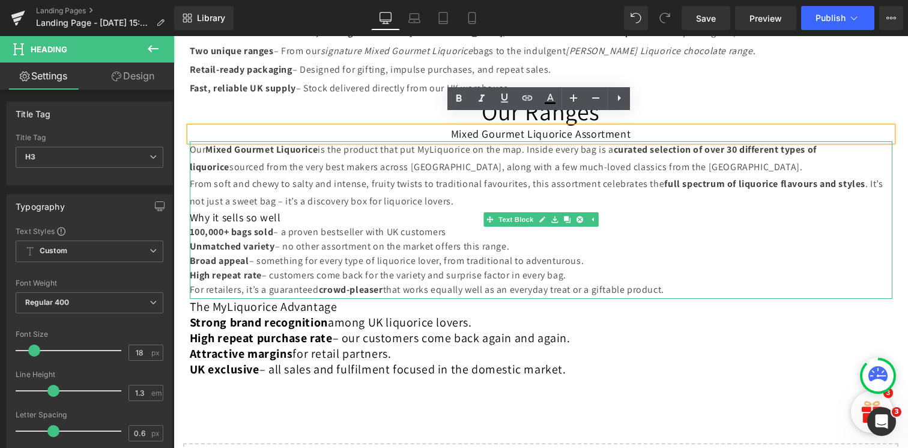
scroll to position [212, 0]
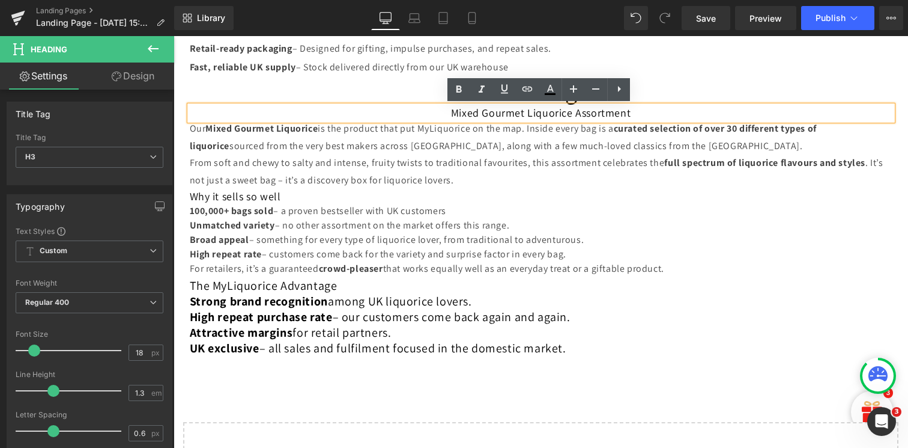
click at [383, 338] on span "for retail partners." at bounding box center [342, 332] width 99 height 16
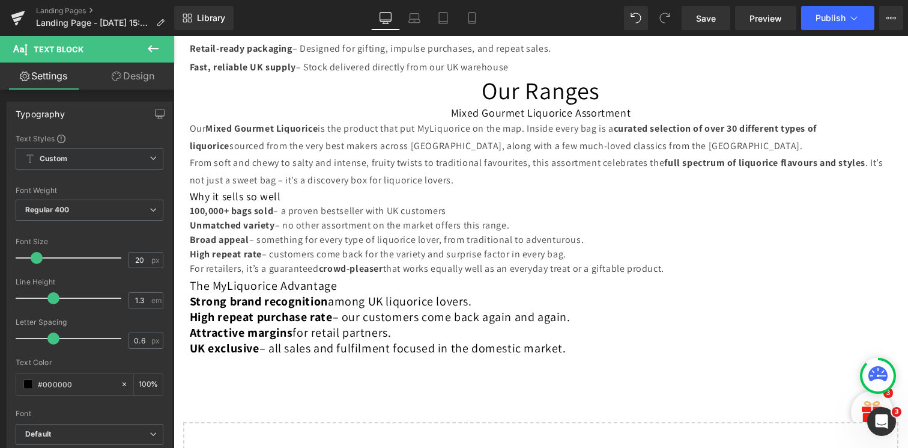
click at [469, 402] on div "Rendering Content" at bounding box center [455, 400] width 74 height 13
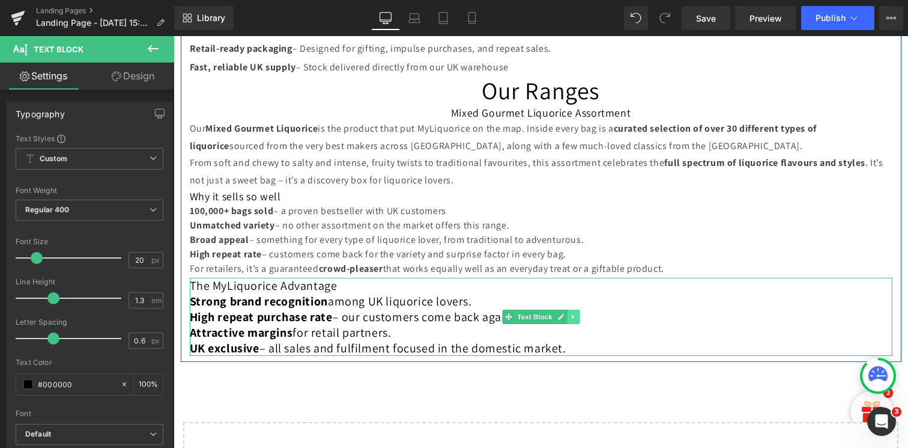
click at [573, 316] on icon at bounding box center [573, 316] width 7 height 7
click at [576, 315] on icon at bounding box center [579, 317] width 7 height 7
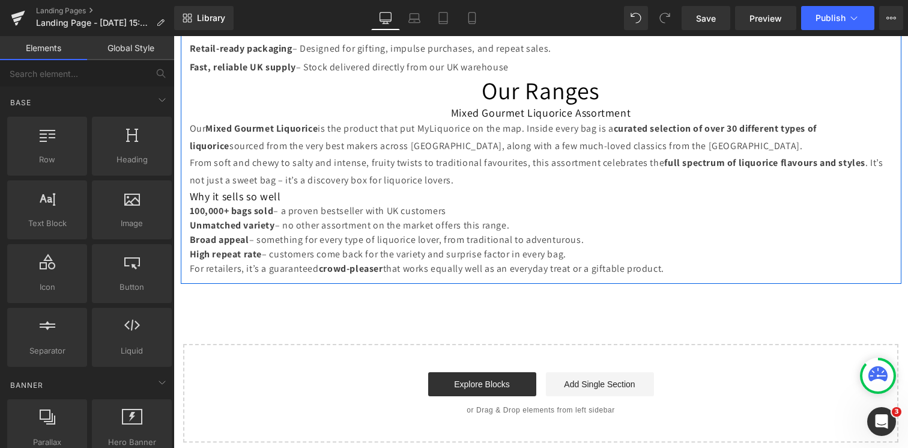
click at [346, 194] on h3 "Why it sells so well" at bounding box center [541, 196] width 703 height 14
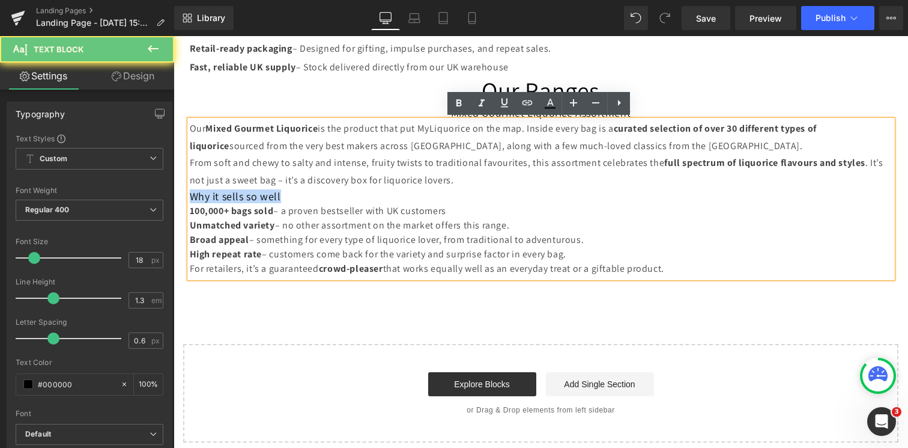
click at [346, 194] on h3 "Why it sells so well" at bounding box center [541, 196] width 703 height 14
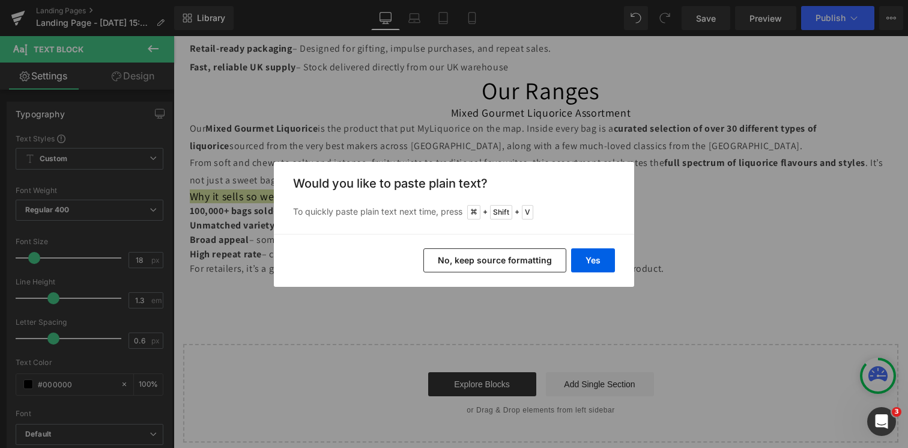
click at [465, 255] on button "No, keep source formatting" at bounding box center [495, 260] width 143 height 24
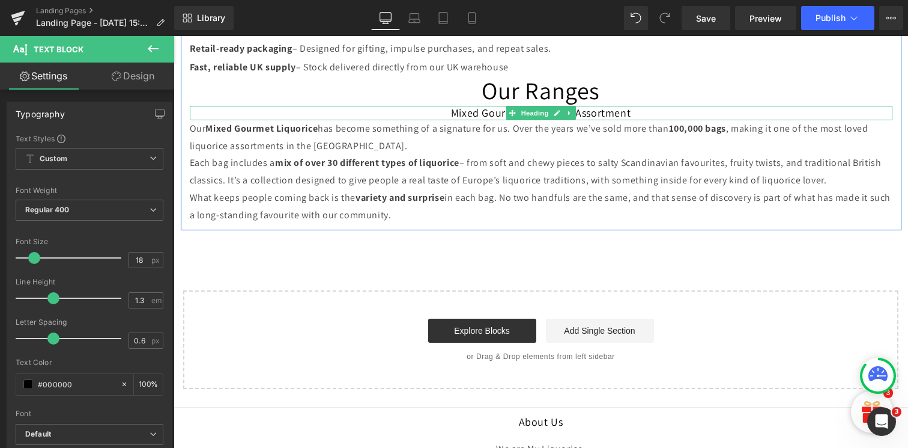
click at [451, 111] on h3 "Mixed Gourmet Liquorice Assortment" at bounding box center [541, 113] width 703 height 14
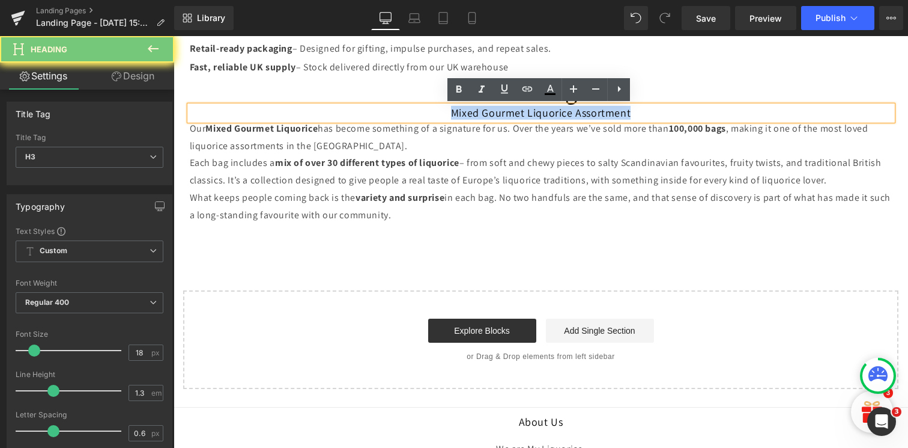
click at [451, 111] on h3 "Mixed Gourmet Liquorice Assortment" at bounding box center [541, 113] width 703 height 14
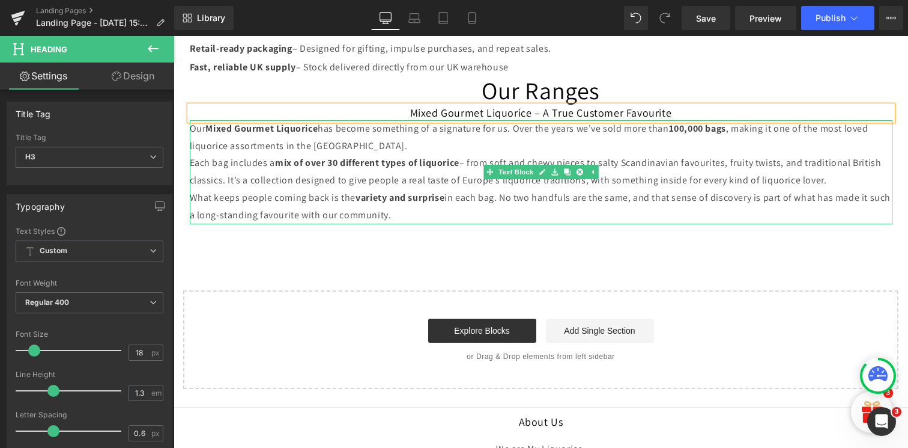
click at [446, 190] on p "What keeps people coming back is the variety and surprise in each bag. No two h…" at bounding box center [541, 206] width 703 height 35
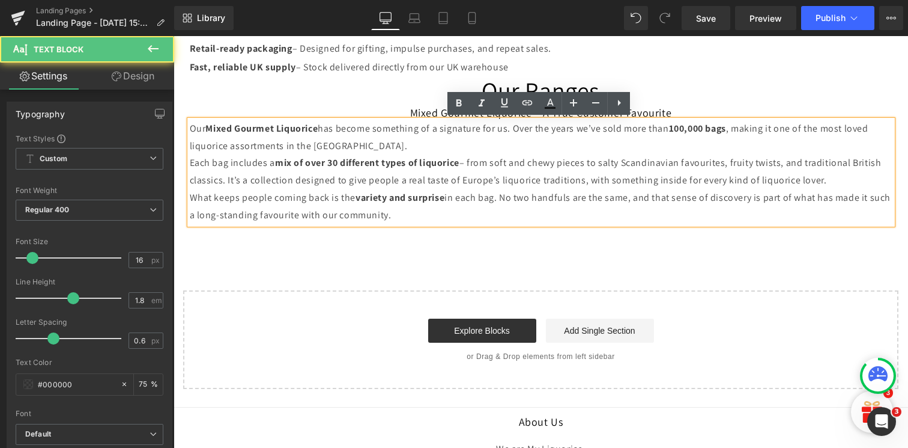
click at [414, 261] on div "Stock Britain’s Favourite Gourmet Liquorice Heading Join the growing list of [D…" at bounding box center [541, 153] width 735 height 471
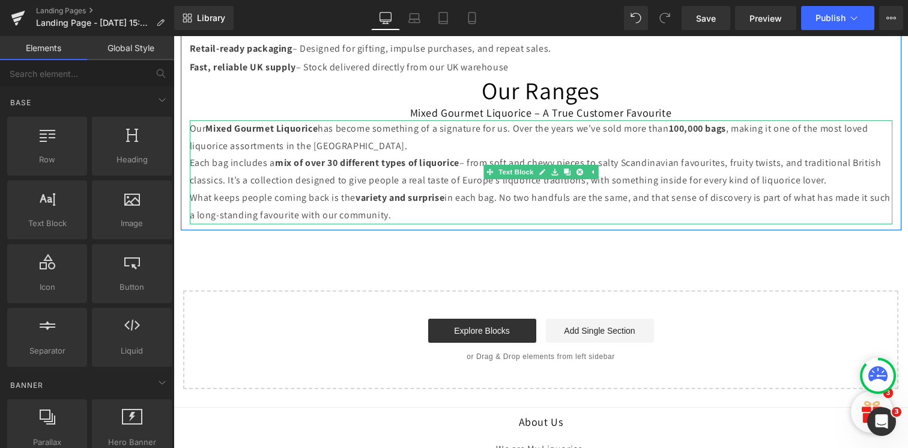
click at [790, 129] on p "Our Mixed Gourmet Liquorice has become something of a signature for us. Over th…" at bounding box center [541, 137] width 703 height 35
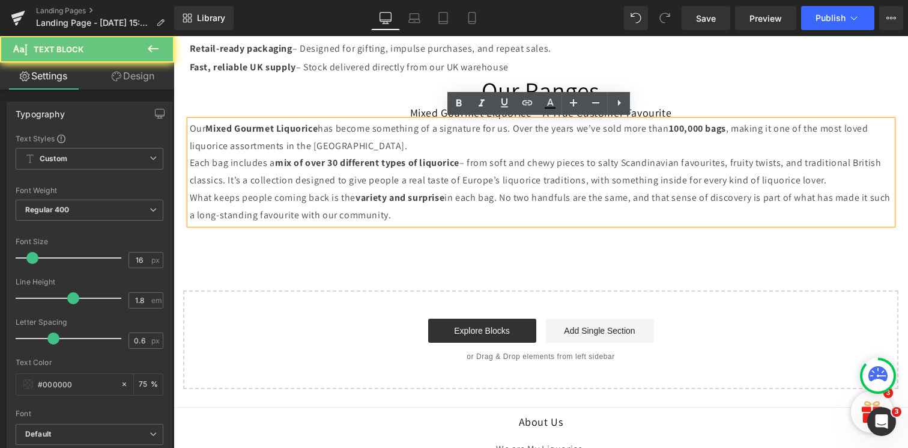
click at [723, 205] on p "What keeps people coming back is the variety and surprise in each bag. No two h…" at bounding box center [541, 206] width 703 height 35
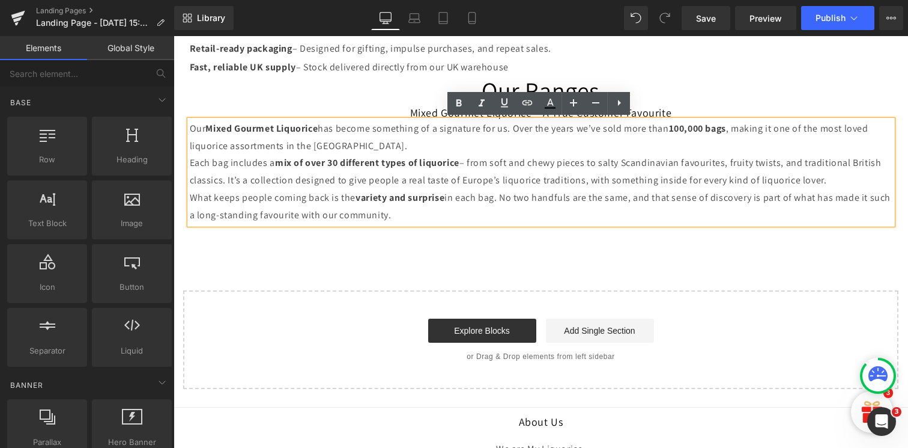
click at [711, 278] on div "Stock Britain’s Favourite Gourmet Liquorice Heading Join the growing list of [D…" at bounding box center [541, 153] width 735 height 471
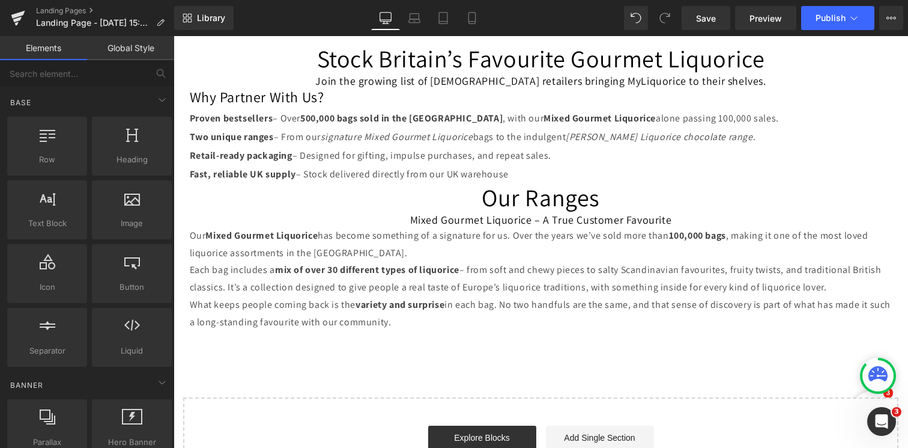
scroll to position [94, 0]
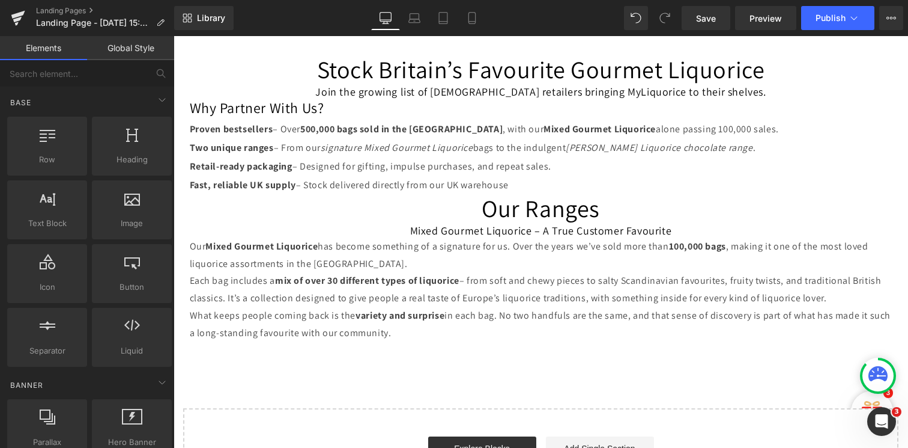
click at [324, 159] on h2 "Why Partner With Us? Proven bestsellers – Over 500,000 bags sold in the [GEOGRA…" at bounding box center [541, 146] width 703 height 94
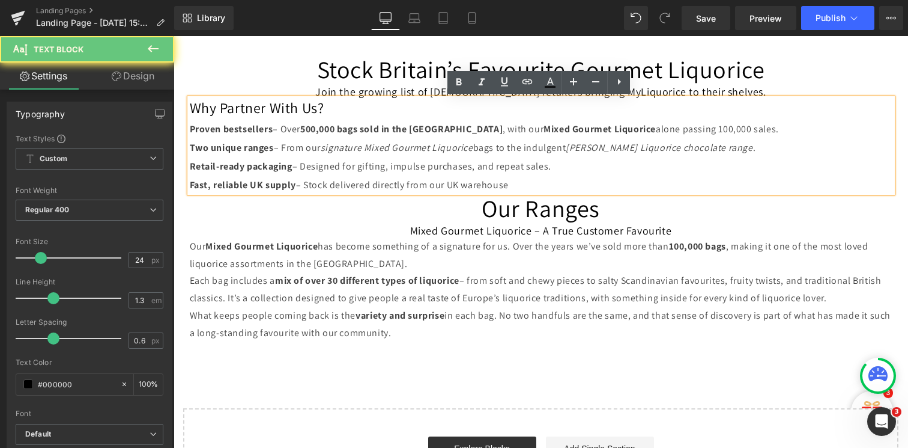
click at [324, 159] on h2 "Why Partner With Us? Proven bestsellers – Over 500,000 bags sold in the [GEOGRA…" at bounding box center [541, 146] width 703 height 94
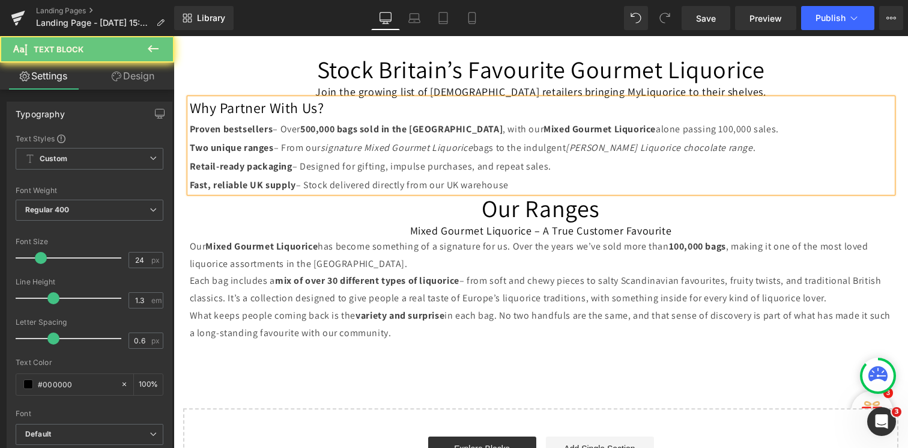
copy h2 "Why Partner With Us? Proven bestsellers – Over 500,000 bags sold in the [GEOGRA…"
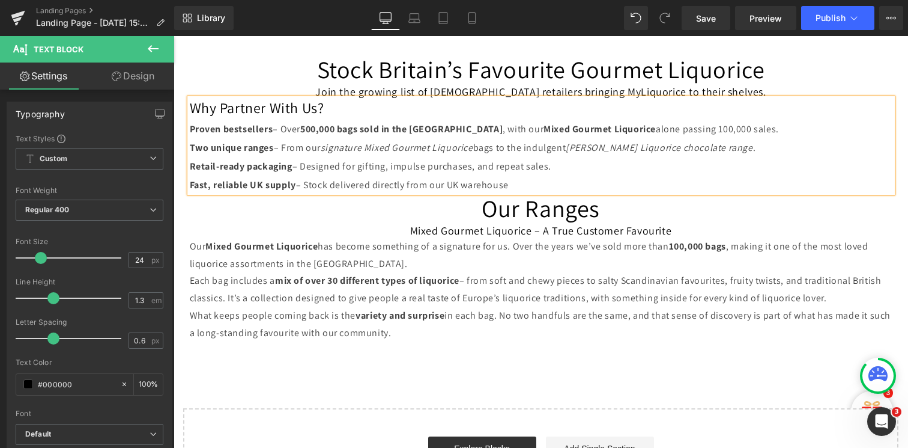
click at [321, 140] on h2 "Why Partner With Us? Proven bestsellers – Over 500,000 bags sold in the [GEOGRA…" at bounding box center [541, 146] width 703 height 94
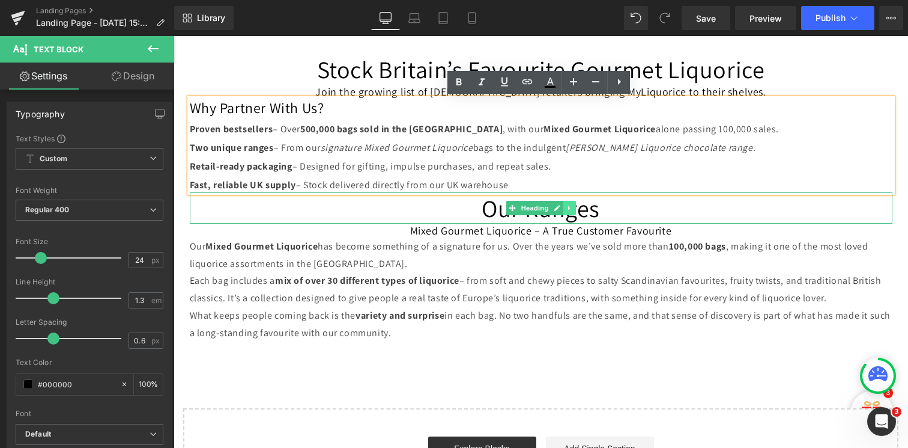
drag, startPoint x: 188, startPoint y: 126, endPoint x: 571, endPoint y: 202, distance: 391.0
click at [571, 202] on div "Stock Britain’s Favourite Gourmet Liquorice Heading Join the growing list of [D…" at bounding box center [541, 197] width 721 height 288
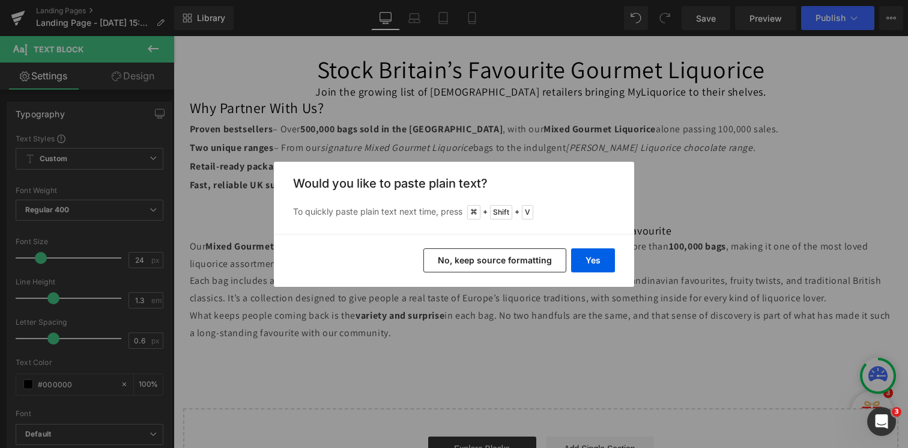
click at [513, 266] on button "No, keep source formatting" at bounding box center [495, 260] width 143 height 24
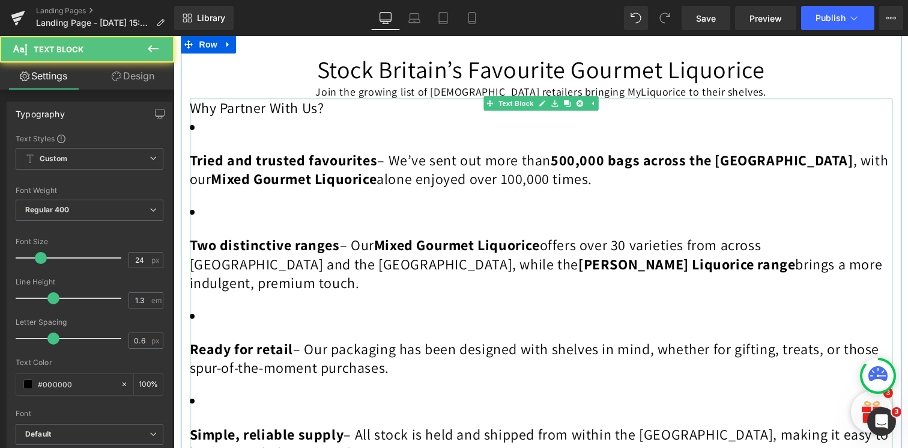
click at [202, 213] on li "Two distinctive ranges – Our Mixed Gourmet Liquorice offers over 30 varieties f…" at bounding box center [541, 247] width 703 height 90
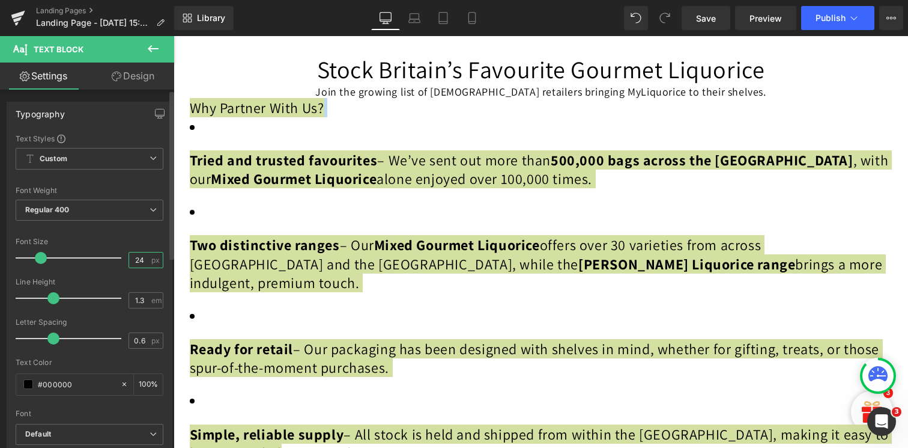
click at [141, 264] on input "24" at bounding box center [139, 259] width 21 height 15
type input "20"
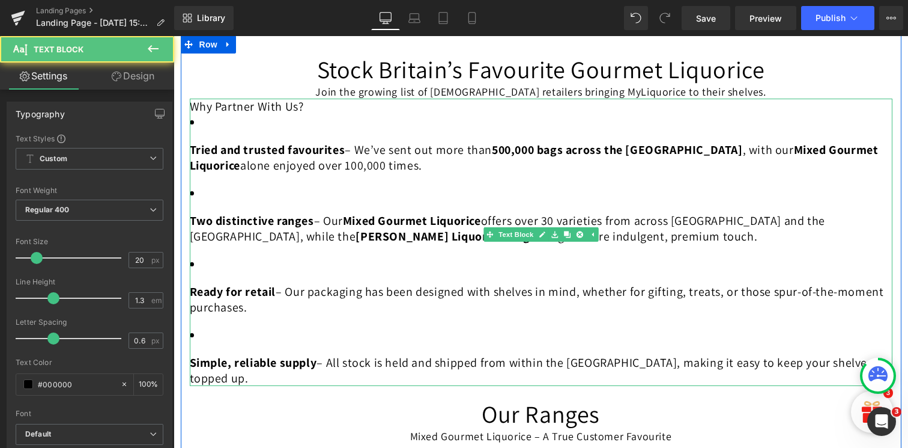
click at [315, 216] on p "Two distinctive ranges – Our Mixed Gourmet Liquorice offers over 30 varieties f…" at bounding box center [541, 228] width 703 height 31
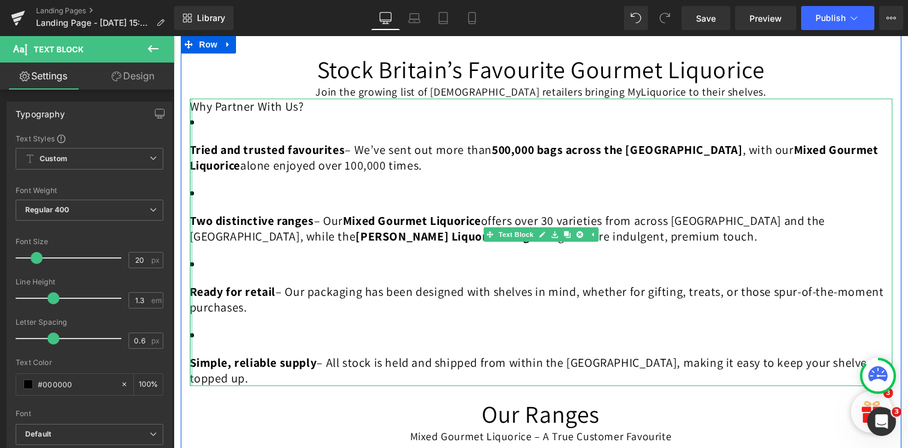
click at [190, 219] on div at bounding box center [191, 242] width 3 height 287
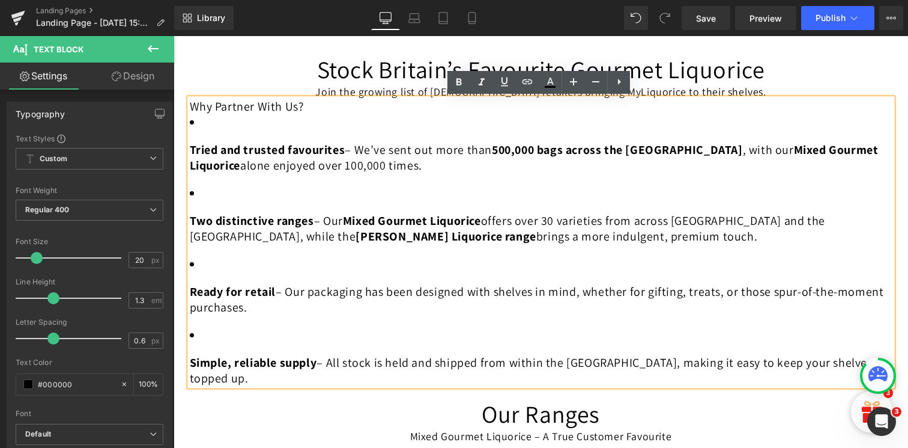
click at [190, 147] on strong "Tried and trusted favourites" at bounding box center [268, 150] width 156 height 16
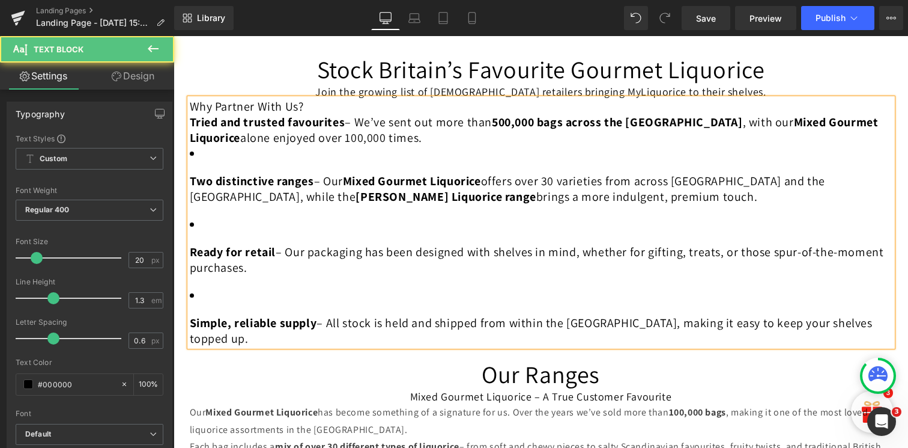
click at [190, 177] on strong "Two distinctive ranges" at bounding box center [252, 181] width 124 height 16
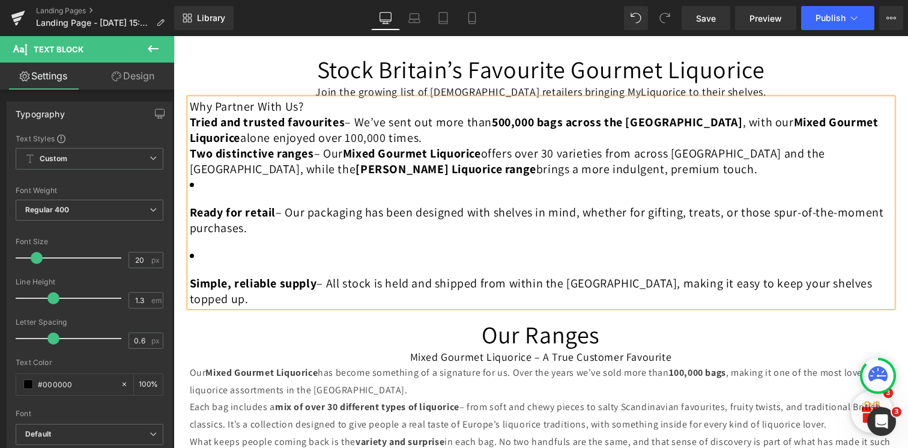
click at [190, 214] on strong "Ready for retail" at bounding box center [233, 212] width 87 height 16
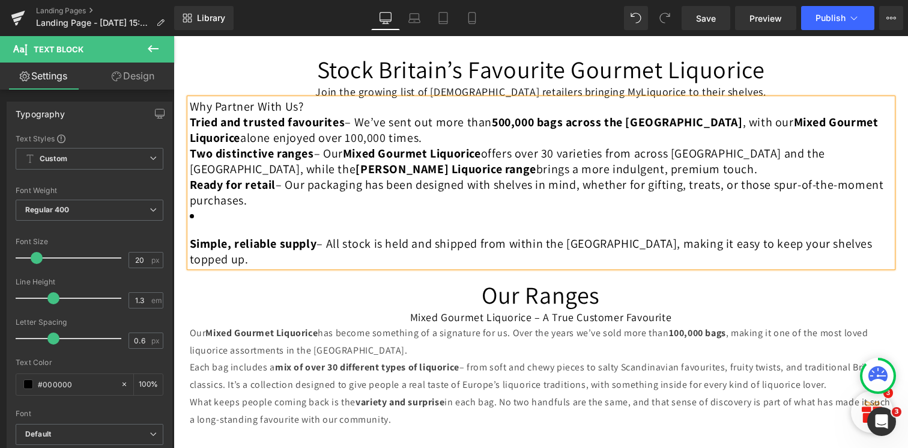
click at [190, 245] on strong "Simple, reliable supply" at bounding box center [253, 244] width 127 height 16
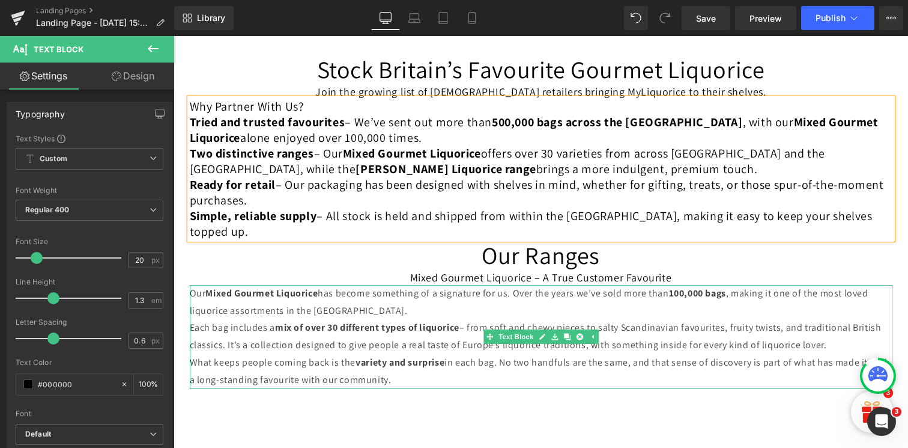
click at [251, 319] on p "Each bag includes a mix of over 30 different types of liquorice – from soft and…" at bounding box center [541, 336] width 703 height 35
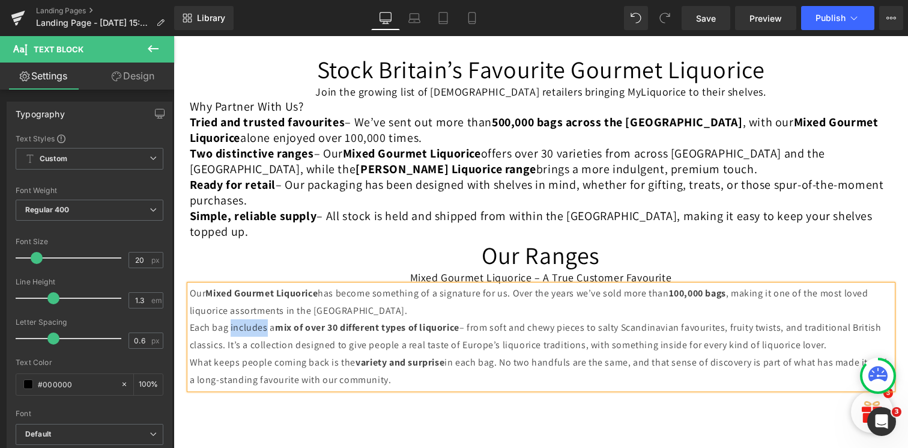
click at [251, 319] on p "Each bag includes a mix of over 30 different types of liquorice – from soft and…" at bounding box center [541, 336] width 703 height 35
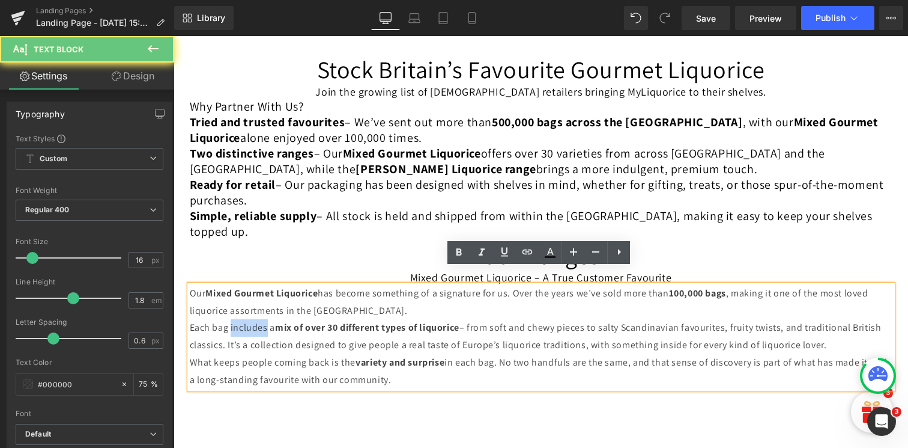
click at [293, 150] on strong "Two distinctive ranges" at bounding box center [252, 153] width 124 height 16
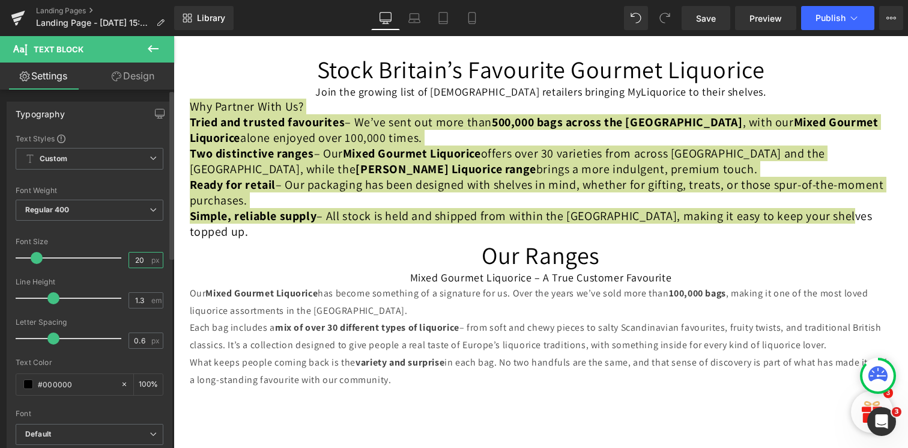
click at [141, 259] on input "20" at bounding box center [139, 259] width 21 height 15
type input "2"
type input "16"
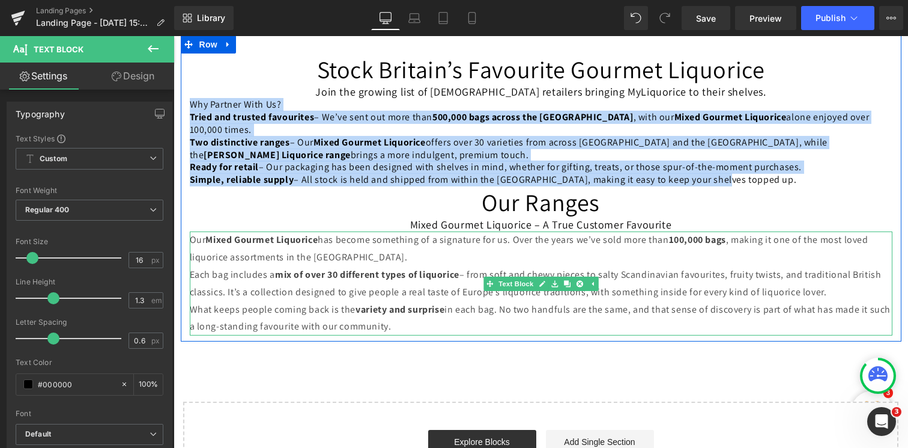
click at [243, 301] on p "What keeps people coming back is the variety and surprise in each bag. No two h…" at bounding box center [541, 318] width 703 height 35
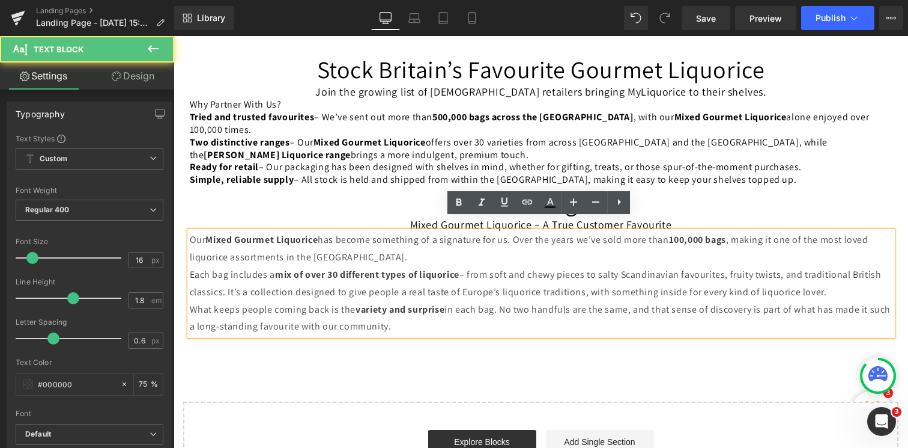
click at [292, 160] on span "– Our packaging has been designed with shelves in mind, whether for gifting, tr…" at bounding box center [530, 166] width 543 height 13
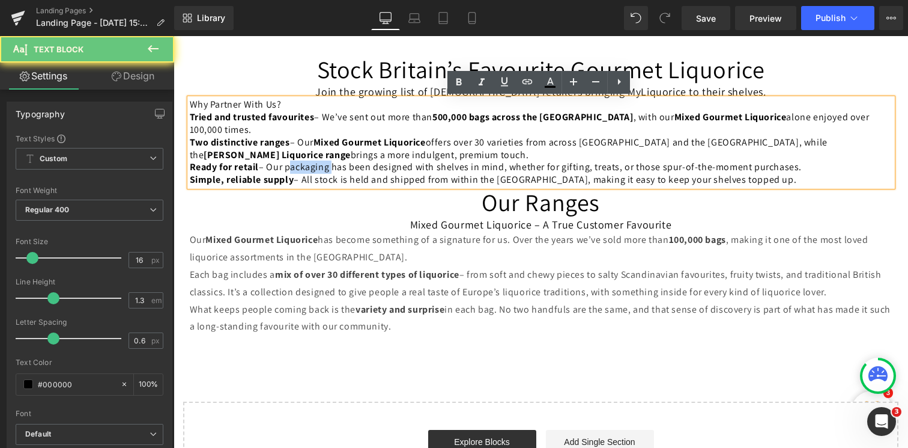
click at [292, 160] on span "– Our packaging has been designed with shelves in mind, whether for gifting, tr…" at bounding box center [530, 166] width 543 height 13
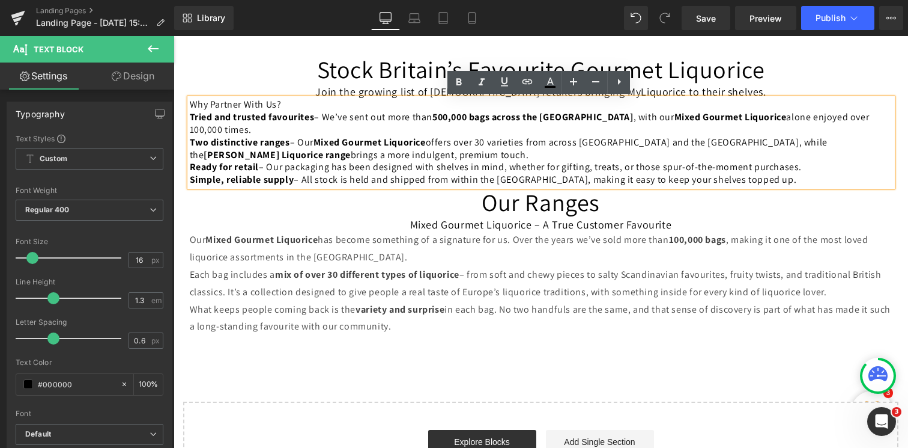
click at [332, 137] on div "Two distinctive ranges – Our Mixed Gourmet Liquorice offers over 30 varieties f…" at bounding box center [541, 148] width 703 height 25
click at [308, 268] on strong "mix of over 30 different types of liquorice" at bounding box center [367, 274] width 184 height 13
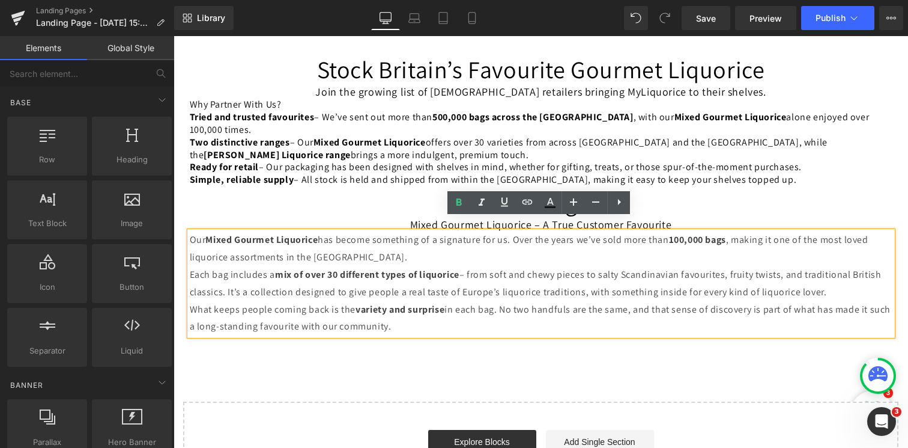
click at [388, 356] on div "Stock Britain’s Favourite Gourmet Liquorice Heading Join the growing list of [D…" at bounding box center [541, 267] width 735 height 464
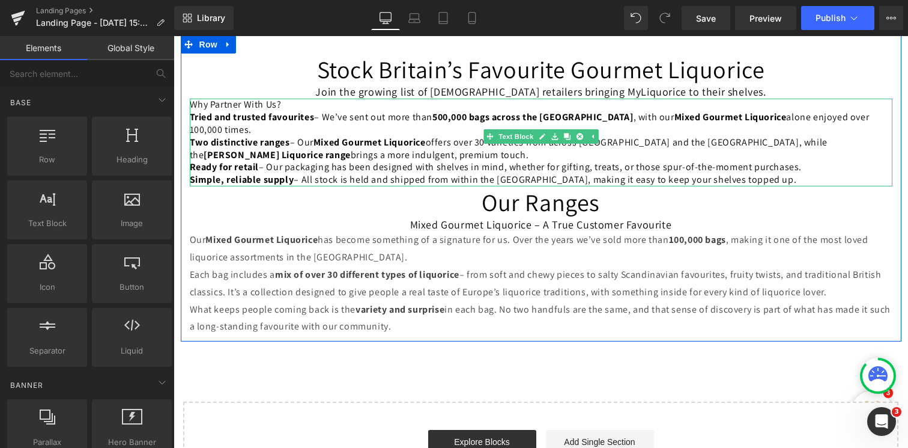
click at [434, 160] on span "– Our packaging has been designed with shelves in mind, whether for gifting, tr…" at bounding box center [530, 166] width 543 height 13
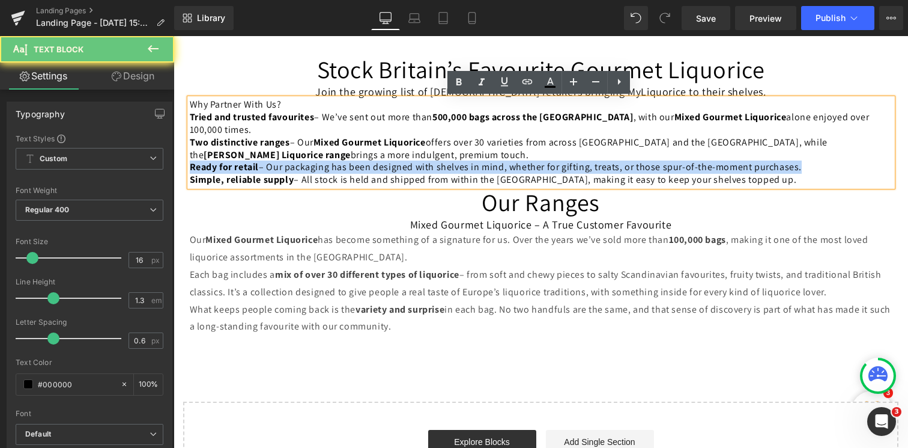
click at [434, 160] on span "– Our packaging has been designed with shelves in mind, whether for gifting, tr…" at bounding box center [530, 166] width 543 height 13
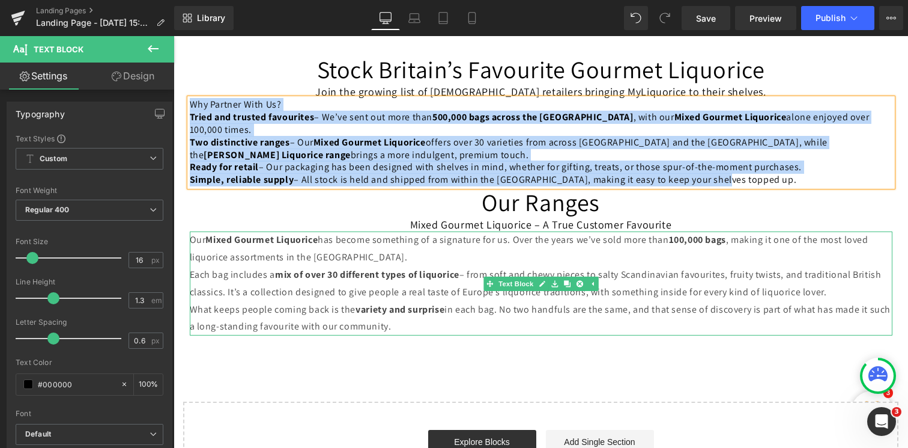
click at [345, 314] on p "What keeps people coming back is the variety and surprise in each bag. No two h…" at bounding box center [541, 318] width 703 height 35
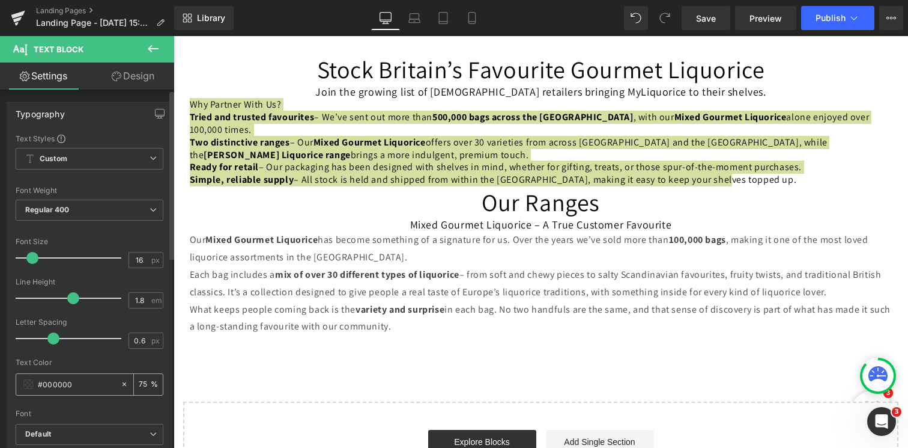
click at [143, 386] on input "75" at bounding box center [145, 383] width 12 height 13
type input "7"
type input "100"
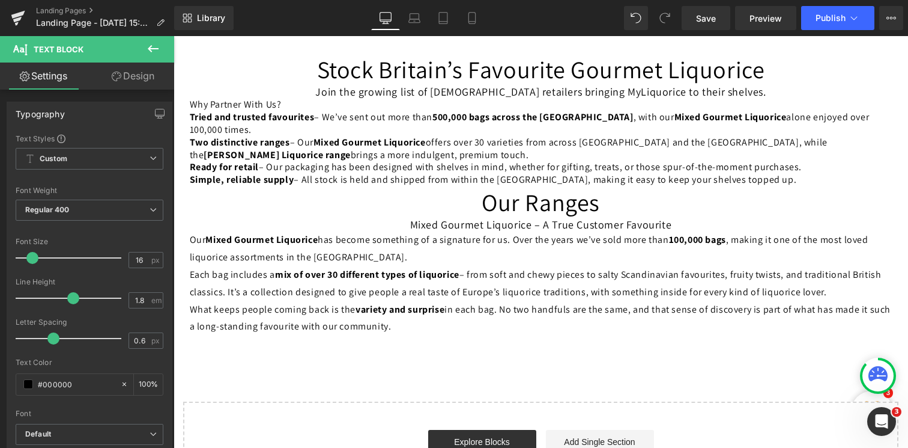
click at [329, 361] on div "Stock Britain’s Favourite Gourmet Liquorice Heading Join the growing list of [D…" at bounding box center [541, 267] width 735 height 464
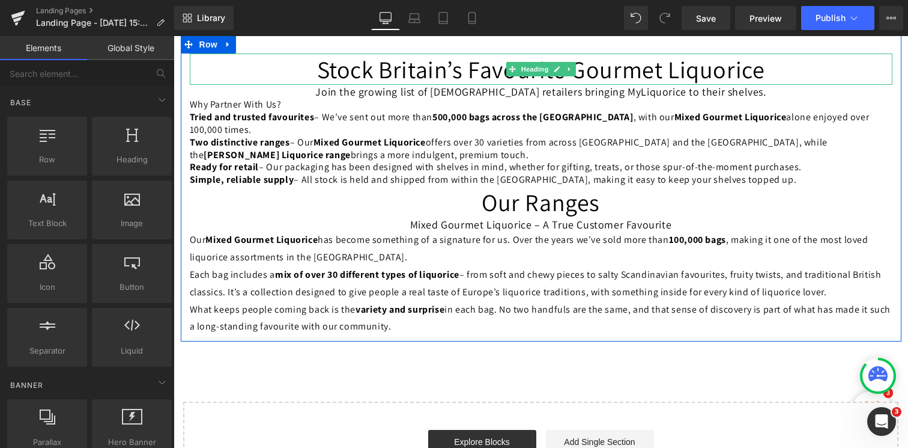
click at [337, 73] on h1 "Stock Britain’s Favourite Gourmet Liquorice" at bounding box center [541, 68] width 703 height 31
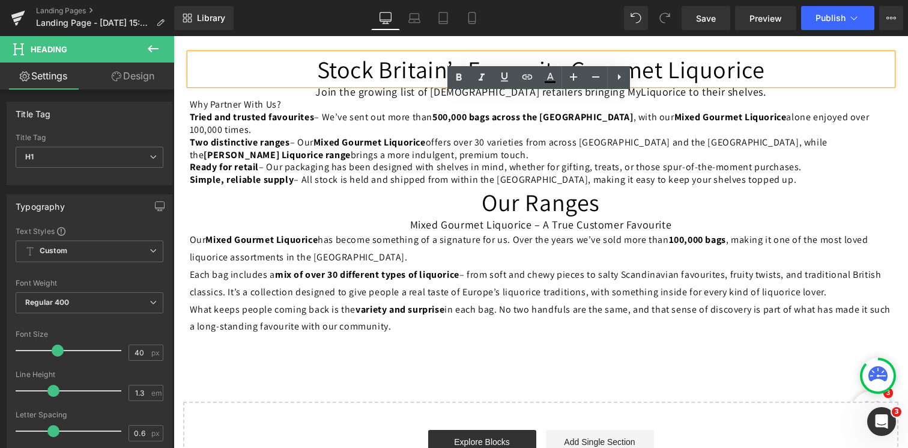
click at [353, 199] on h1 "Our Ranges" at bounding box center [541, 201] width 703 height 31
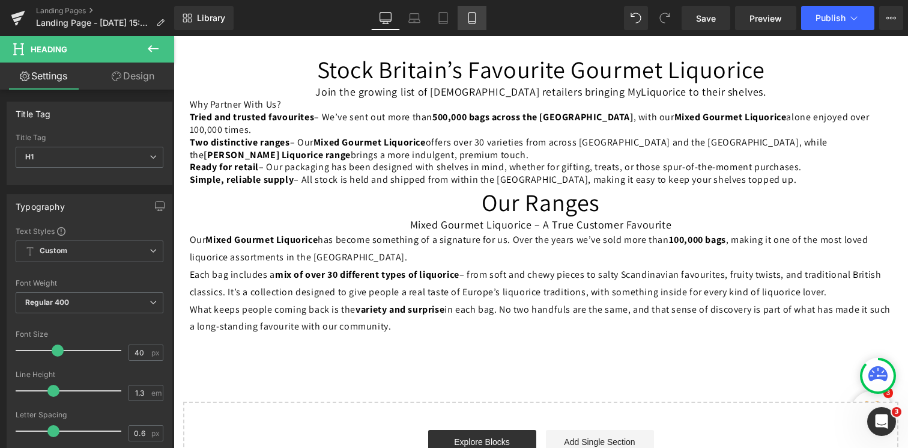
click at [464, 23] on link "Mobile" at bounding box center [472, 18] width 29 height 24
type input "30"
type input "100"
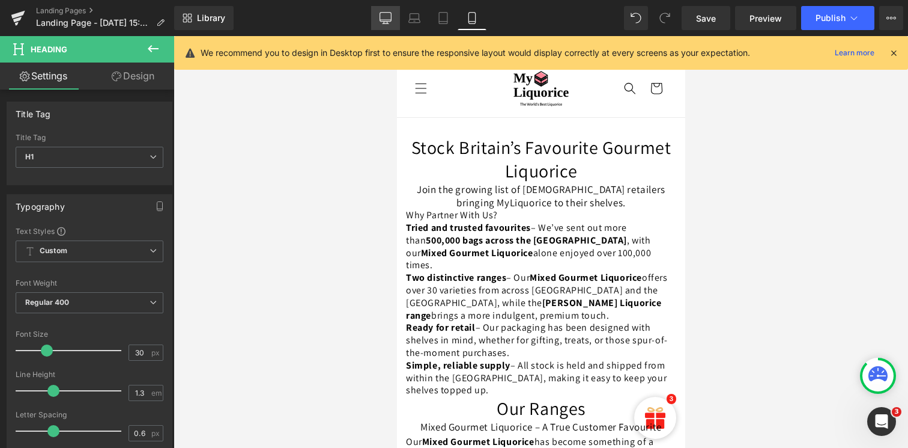
click at [377, 25] on link "Desktop" at bounding box center [385, 18] width 29 height 24
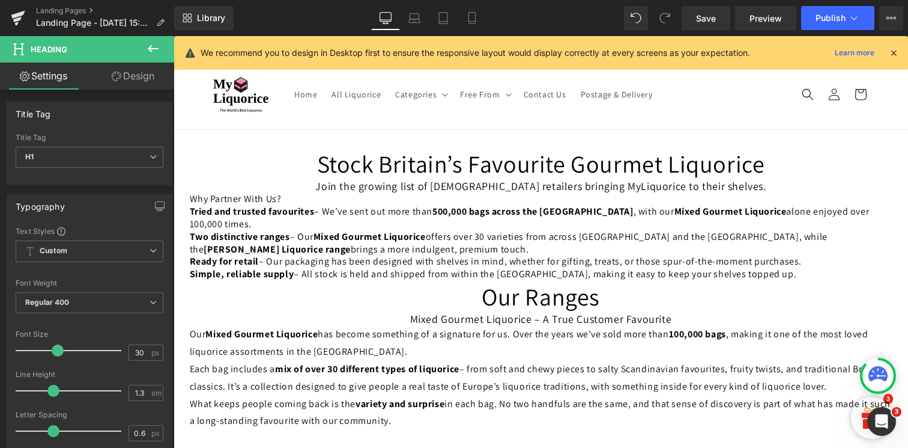
type input "40"
type input "100"
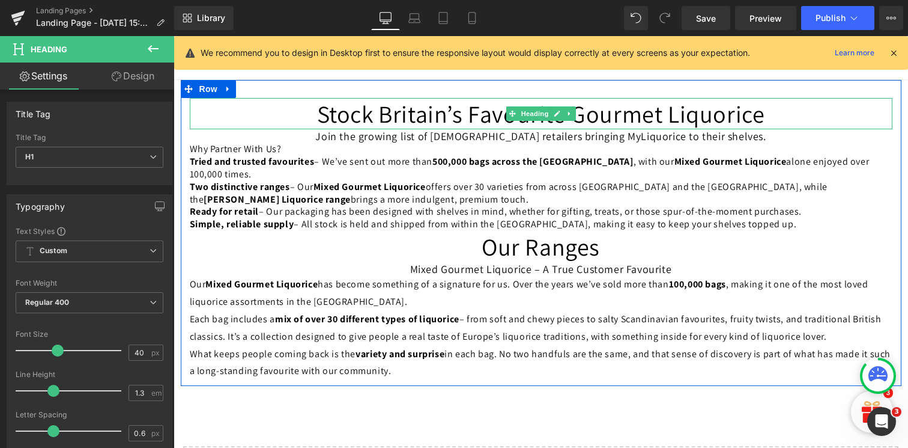
scroll to position [49, 0]
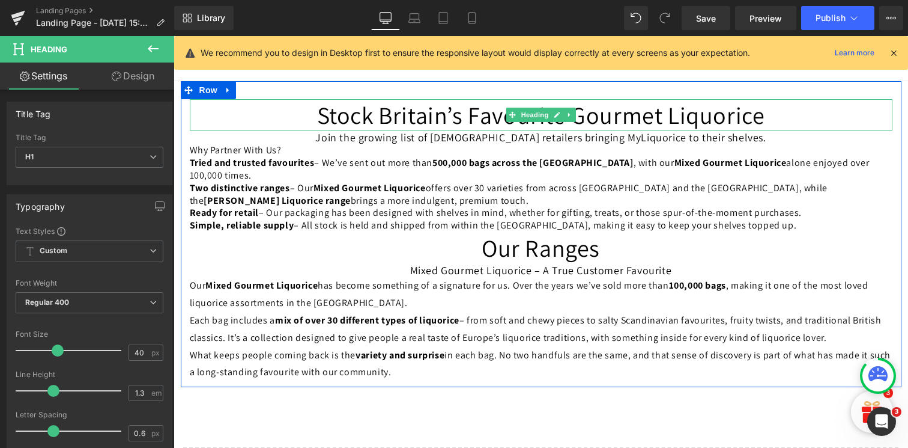
click at [370, 118] on h1 "Stock Britain’s Favourite Gourmet Liquorice" at bounding box center [541, 114] width 703 height 31
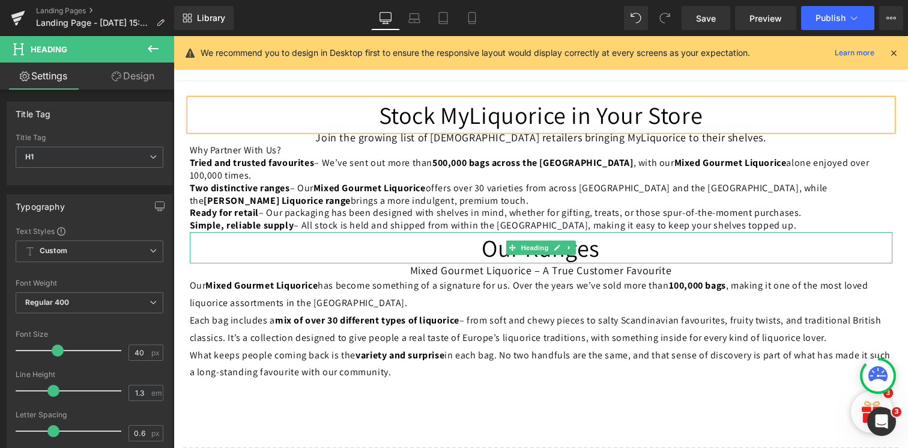
scroll to position [0, 0]
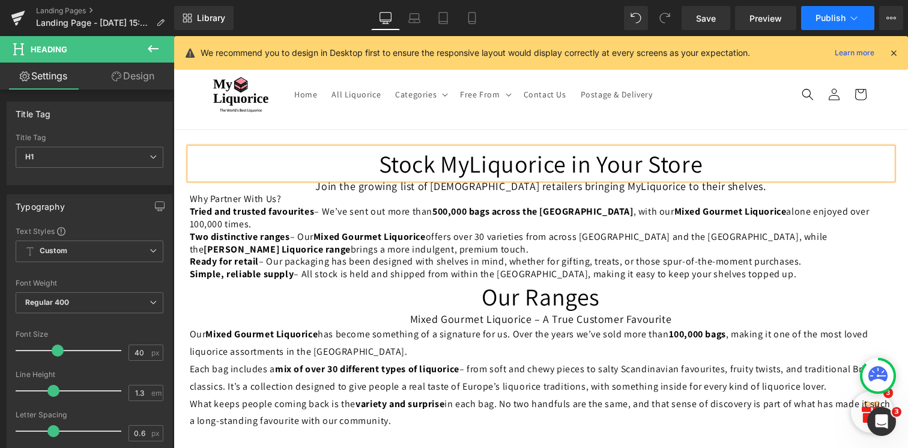
click at [827, 24] on button "Publish" at bounding box center [838, 18] width 73 height 24
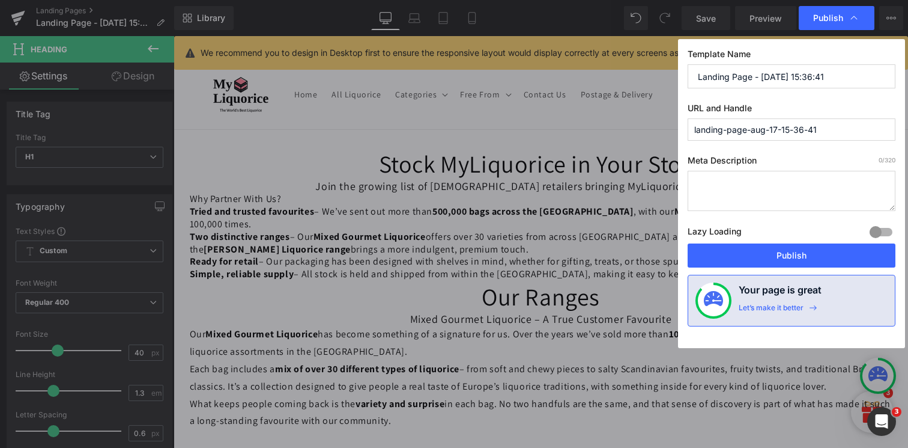
click at [750, 76] on input "Landing Page - [DATE] 15:36:41" at bounding box center [792, 76] width 208 height 24
type input "myliq retial"
click at [736, 193] on textarea at bounding box center [792, 191] width 208 height 40
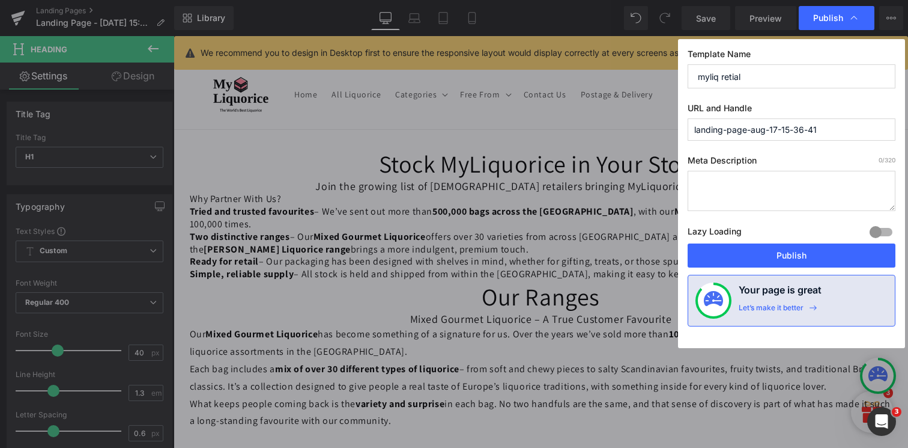
click at [710, 133] on input "landing-page-aug-17-15-36-41" at bounding box center [792, 129] width 208 height 22
paste input "/wholesale-uk-liquorice-suppliers"
type input "wholesale-uk-liquorice-suppliers"
click at [748, 184] on textarea at bounding box center [792, 191] width 208 height 40
paste textarea "Partner with MyLiquorice – the UK’s liquorice specialists. Over 500,000 bags so…"
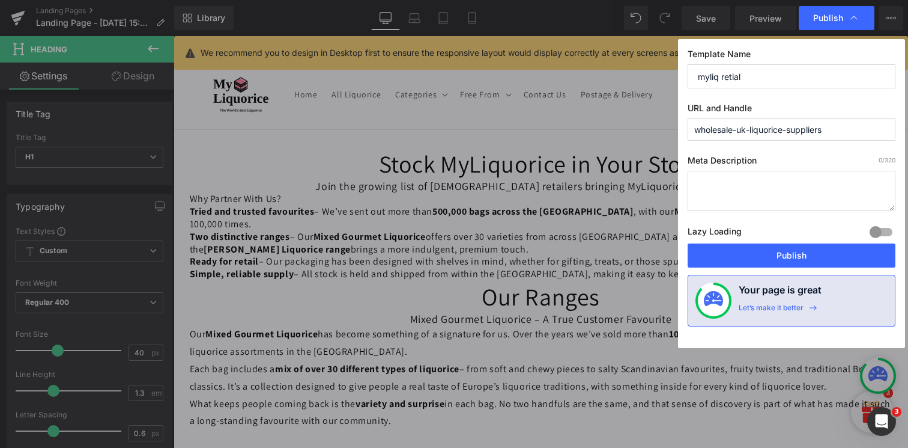
type textarea "Partner with MyLiquorice – the UK’s liquorice specialists. Over 500,000 bags so…"
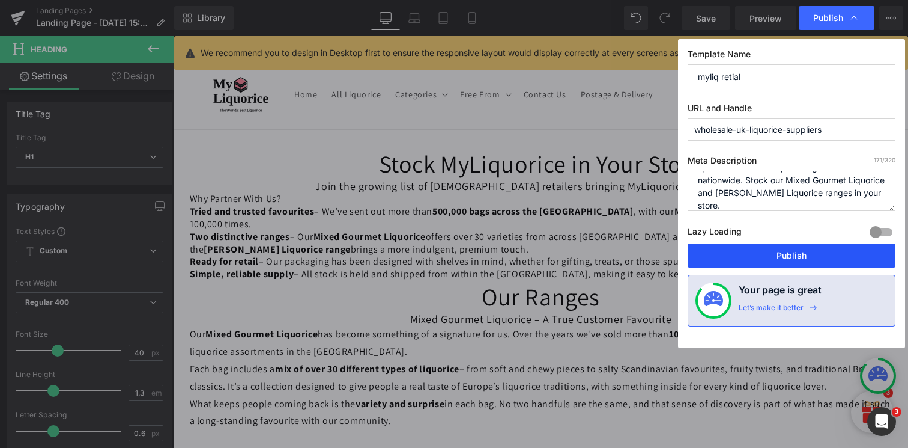
drag, startPoint x: 773, startPoint y: 260, endPoint x: 600, endPoint y: 224, distance: 177.3
click at [773, 260] on button "Publish" at bounding box center [792, 255] width 208 height 24
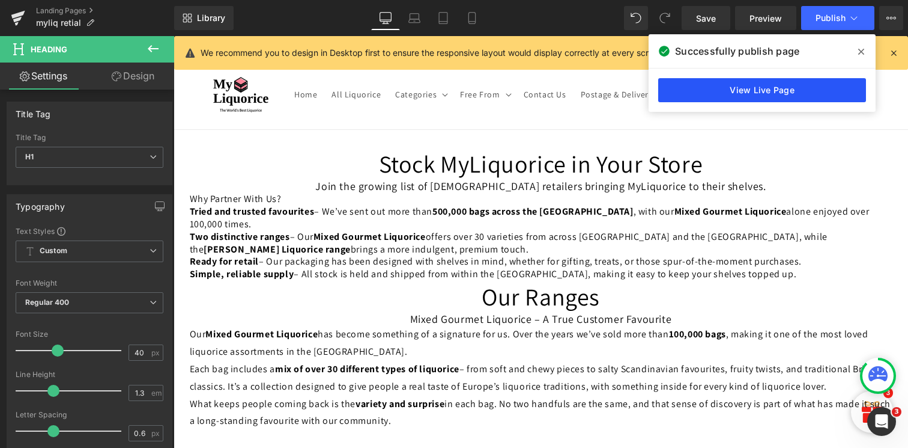
click at [747, 88] on link "View Live Page" at bounding box center [763, 90] width 208 height 24
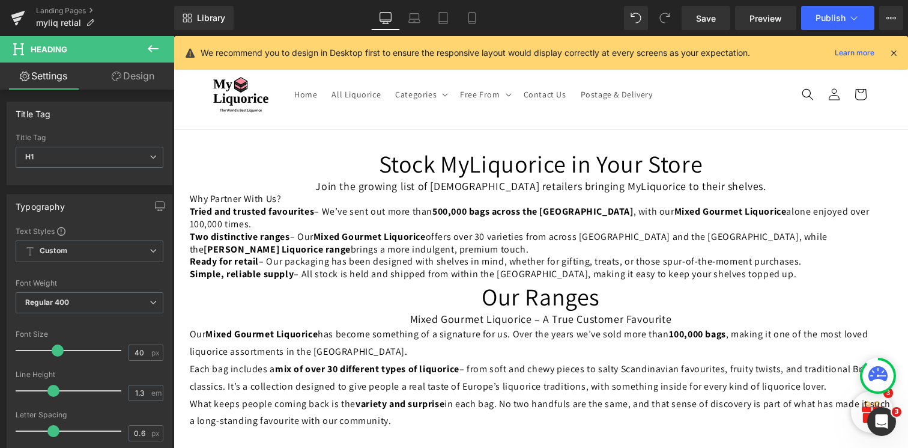
click at [351, 243] on span "brings a more indulgent, premium touch." at bounding box center [440, 249] width 178 height 13
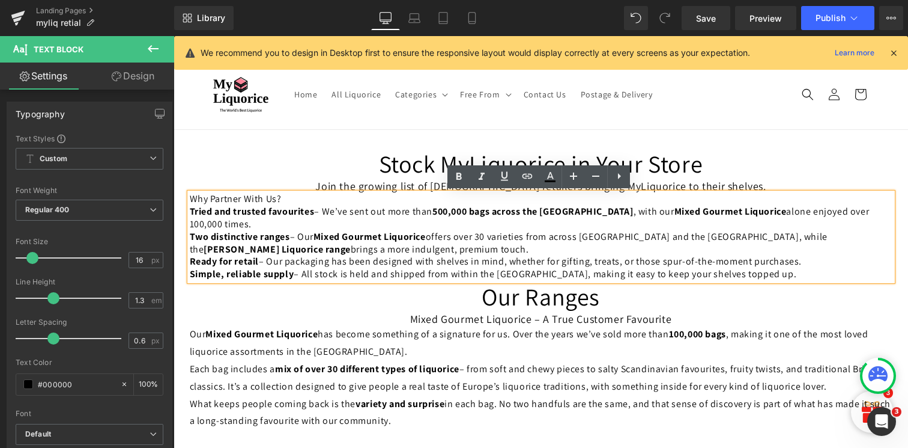
drag, startPoint x: 308, startPoint y: 237, endPoint x: 183, endPoint y: 224, distance: 125.6
click at [183, 224] on div "Stock MyLiquorice in Your Store Heading Join the growing list of [DEMOGRAPHIC_D…" at bounding box center [541, 289] width 721 height 282
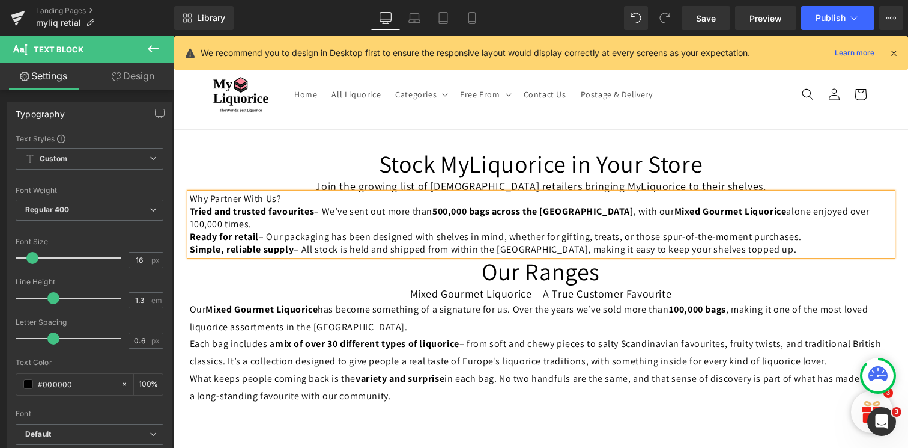
click at [399, 301] on p "Our Mixed Gourmet Liquorice has become something of a signature for us. Over th…" at bounding box center [541, 318] width 703 height 35
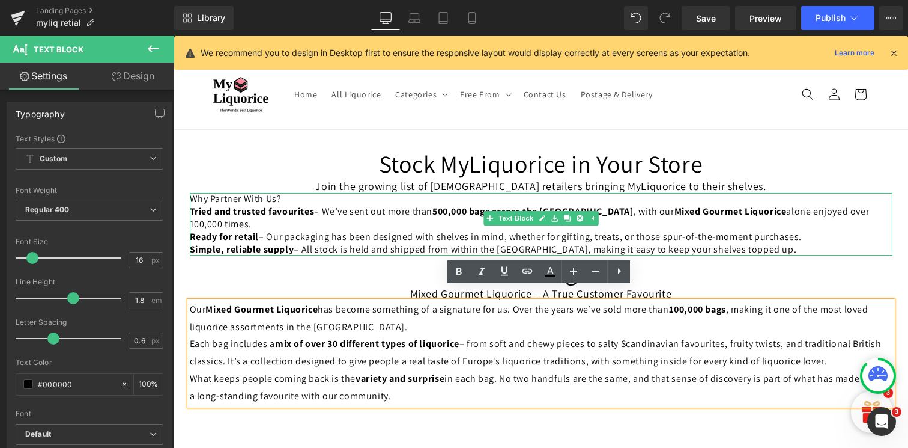
click at [368, 230] on span "– Our packaging has been designed with shelves in mind, whether for gifting, tr…" at bounding box center [530, 236] width 543 height 13
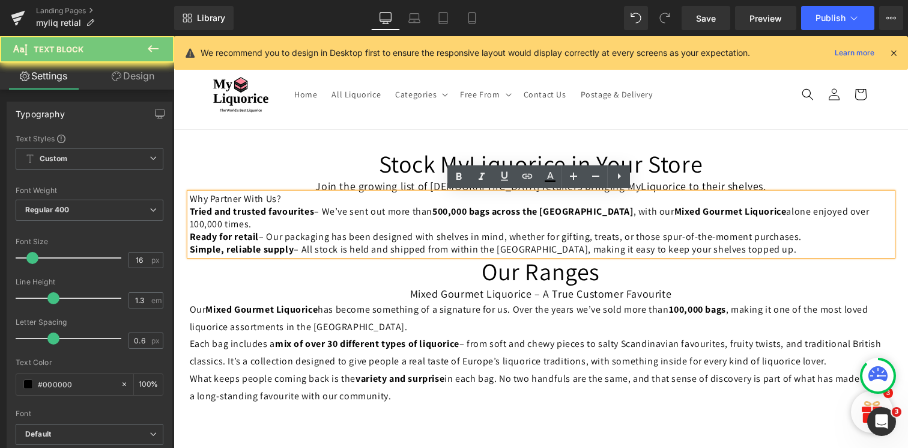
click at [368, 230] on span "– Our packaging has been designed with shelves in mind, whether for gifting, tr…" at bounding box center [530, 236] width 543 height 13
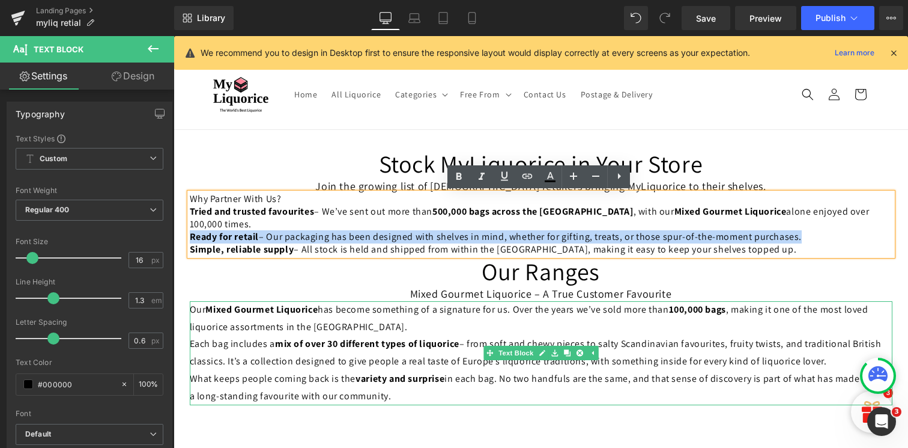
click at [319, 370] on p "What keeps people coming back is the variety and surprise in each bag. No two h…" at bounding box center [541, 387] width 703 height 35
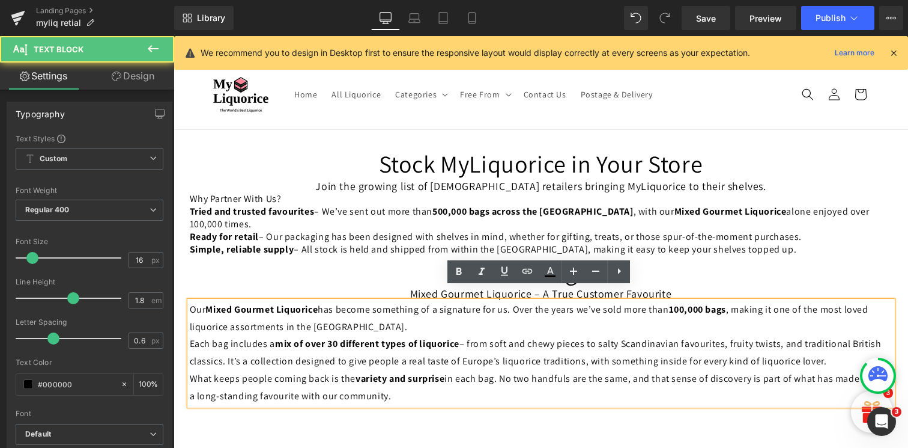
click at [320, 230] on span "– Our packaging has been designed with shelves in mind, whether for gifting, tr…" at bounding box center [530, 236] width 543 height 13
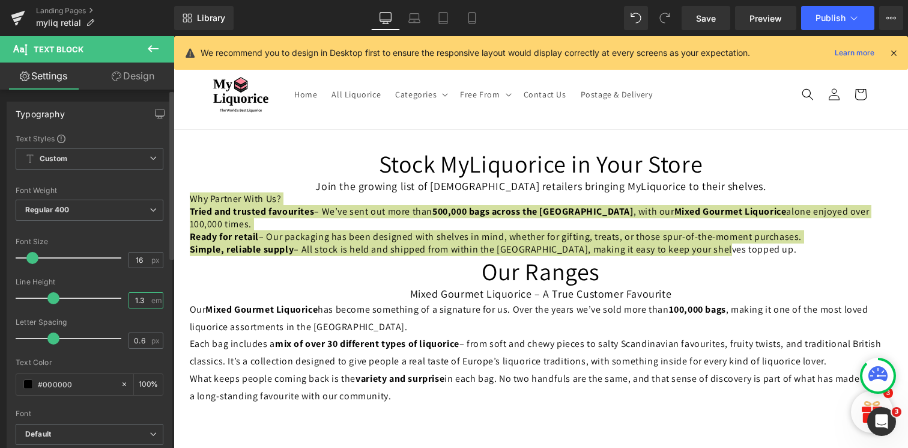
click at [139, 300] on input "1.3" at bounding box center [139, 300] width 21 height 15
type input "1.8"
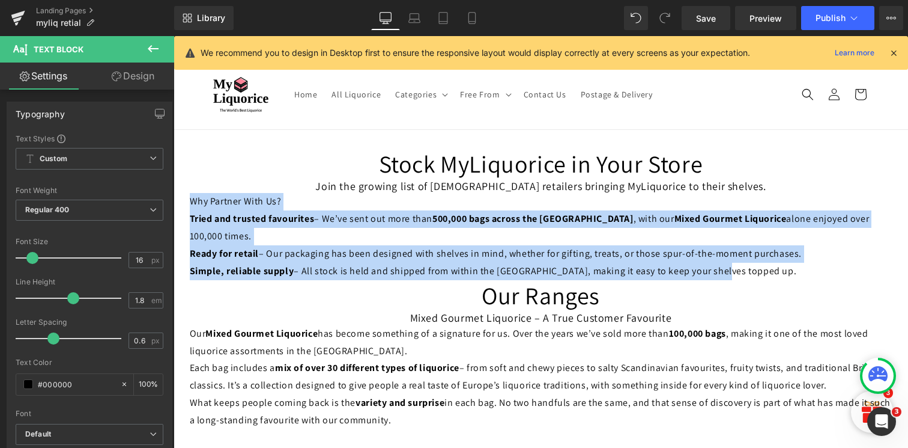
click at [275, 336] on p "Our Mixed Gourmet Liquorice has become something of a signature for us. Over th…" at bounding box center [541, 342] width 703 height 35
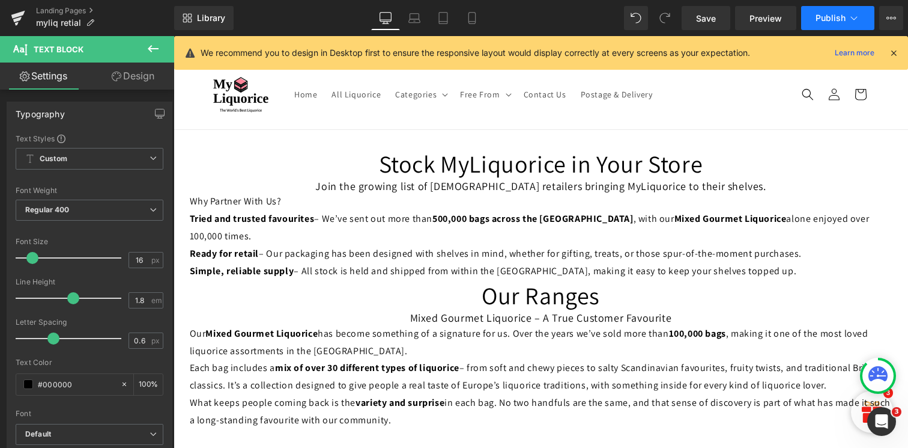
click at [839, 13] on span "Publish" at bounding box center [831, 18] width 30 height 10
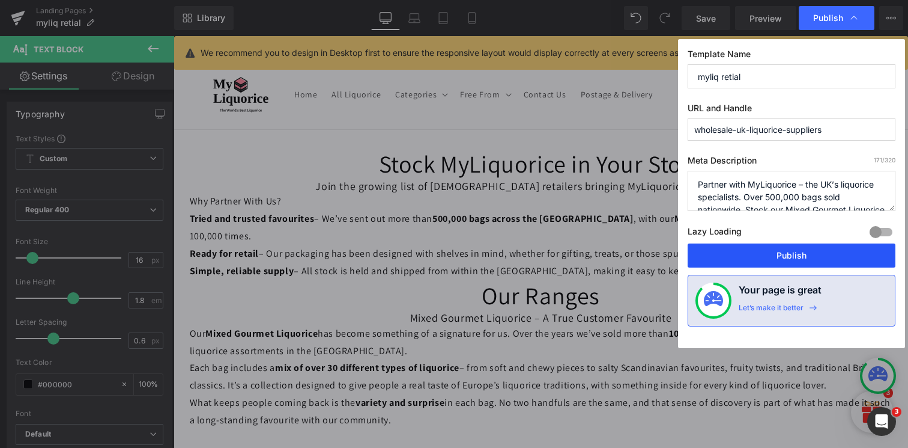
drag, startPoint x: 757, startPoint y: 257, endPoint x: 583, endPoint y: 222, distance: 177.2
click at [757, 257] on button "Publish" at bounding box center [792, 255] width 208 height 24
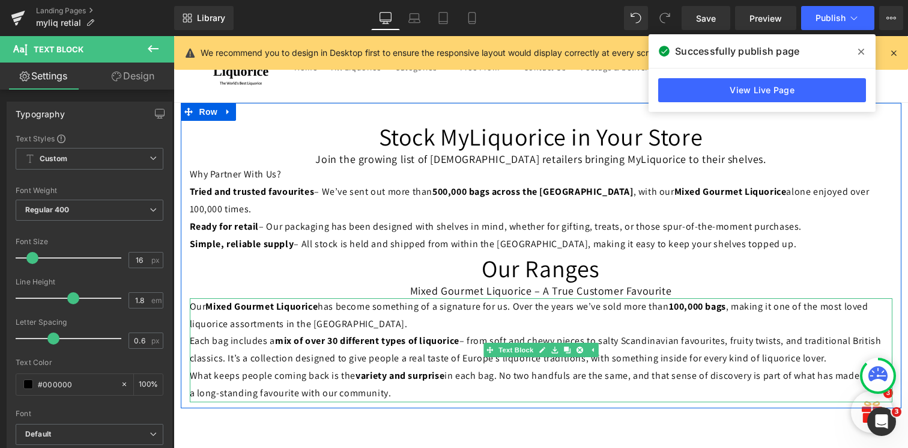
scroll to position [81, 0]
